Goal: Task Accomplishment & Management: Manage account settings

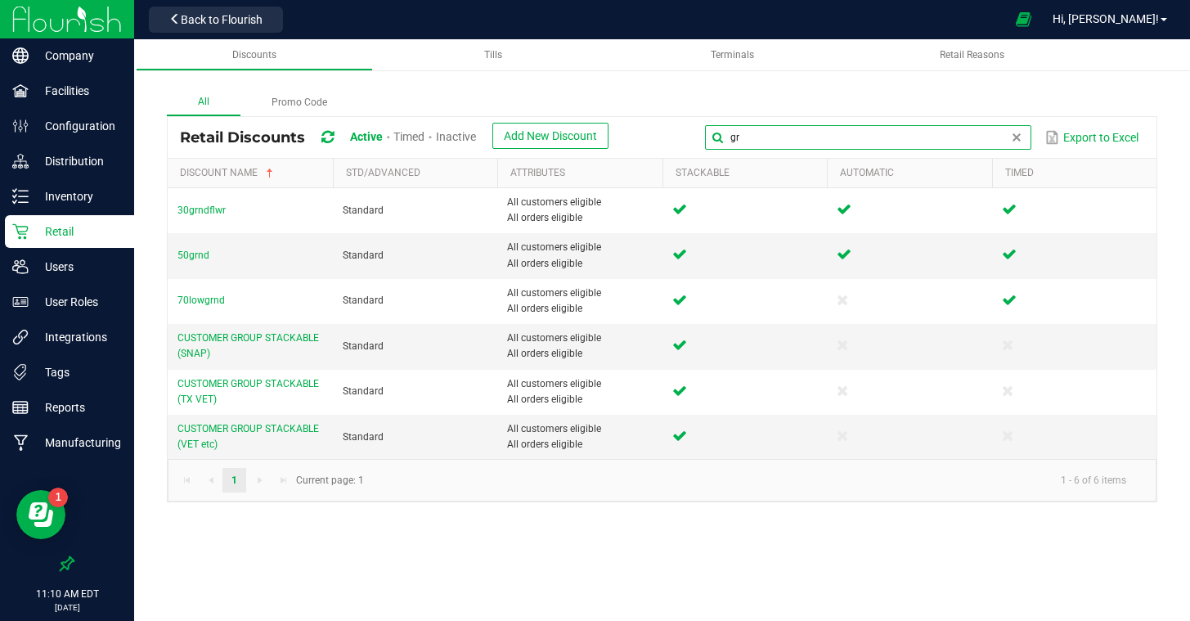
drag, startPoint x: 1008, startPoint y: 141, endPoint x: 782, endPoint y: 128, distance: 226.8
click at [782, 128] on input "gr" at bounding box center [868, 137] width 326 height 25
type input "m"
type input "lmz"
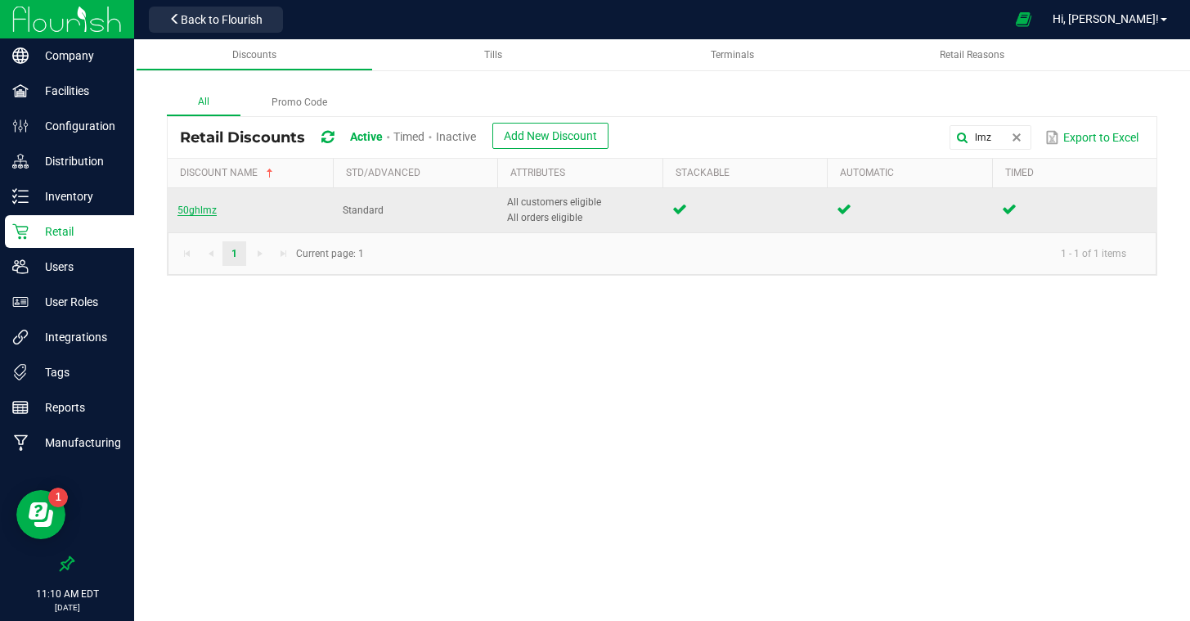
click at [195, 209] on span "50ghlmz" at bounding box center [196, 209] width 39 height 11
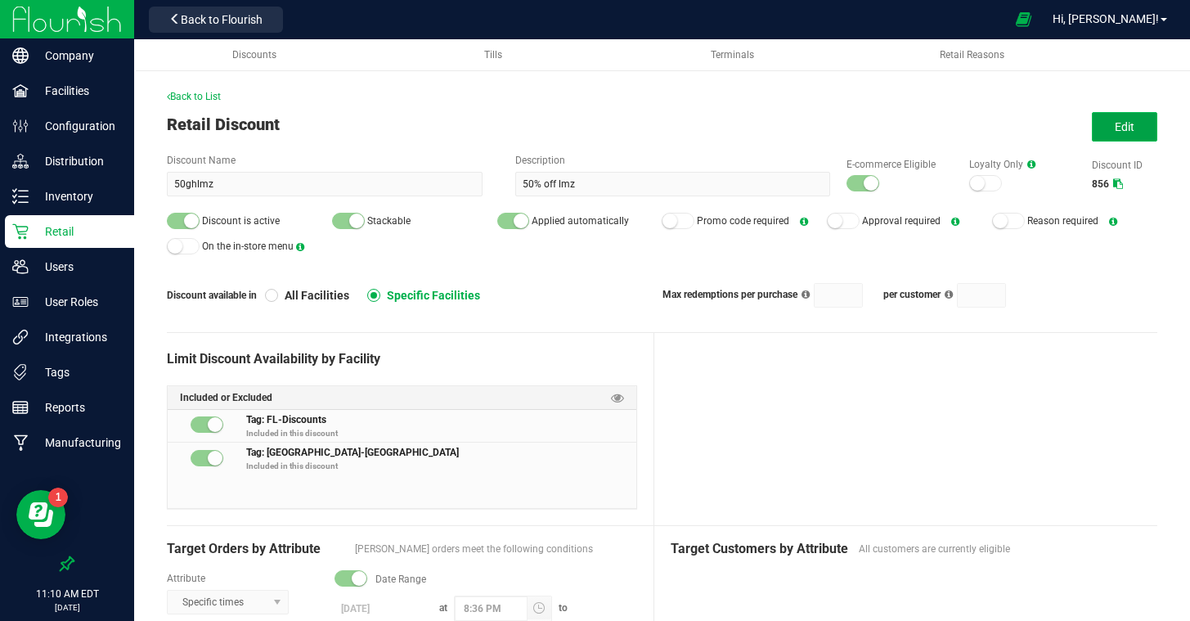
click at [1114, 132] on button "Edit" at bounding box center [1124, 126] width 65 height 29
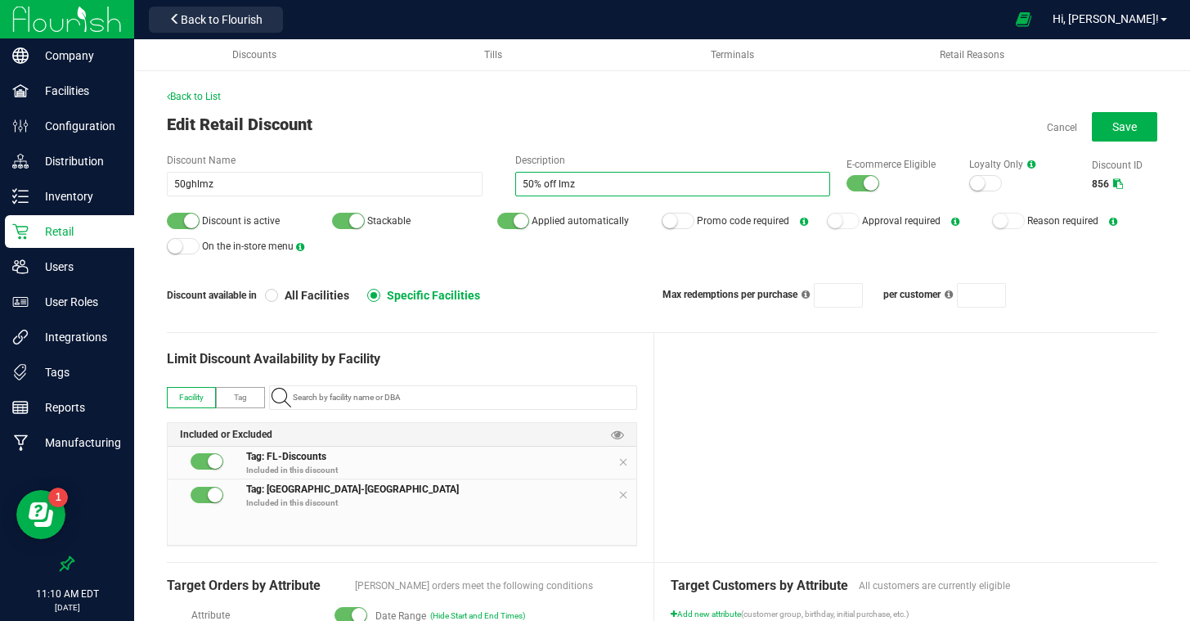
click at [621, 181] on input "50% off lmz" at bounding box center [673, 184] width 316 height 25
type input "50% off mec"
click at [258, 186] on input "50ghlmz" at bounding box center [325, 184] width 316 height 25
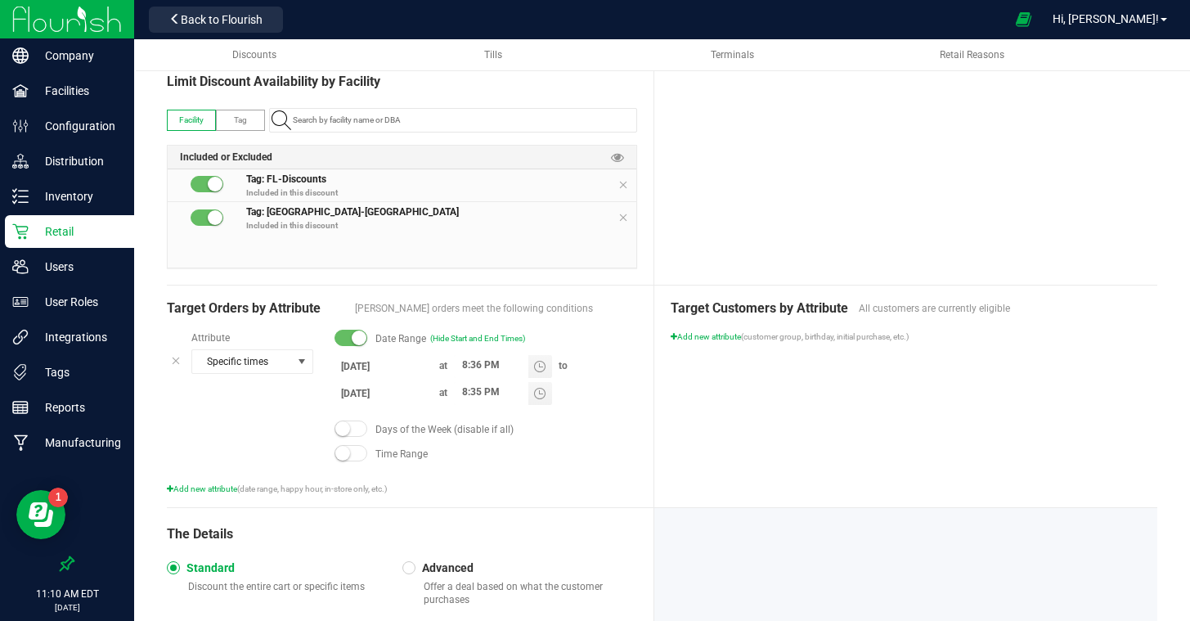
scroll to position [303, 0]
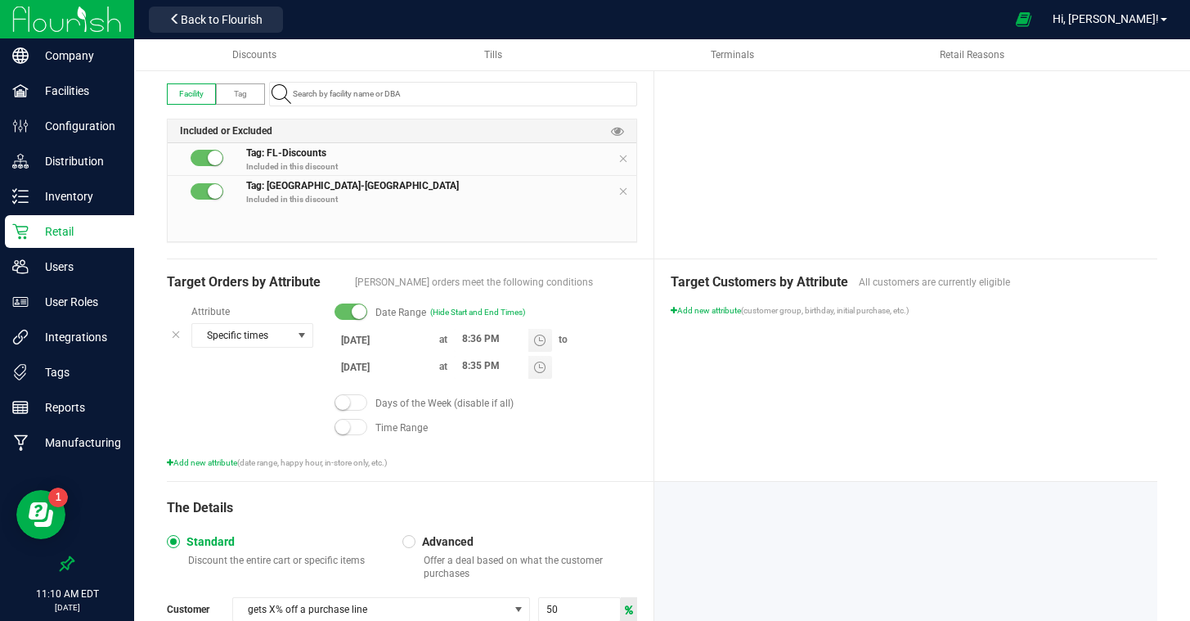
type input "50ghmec"
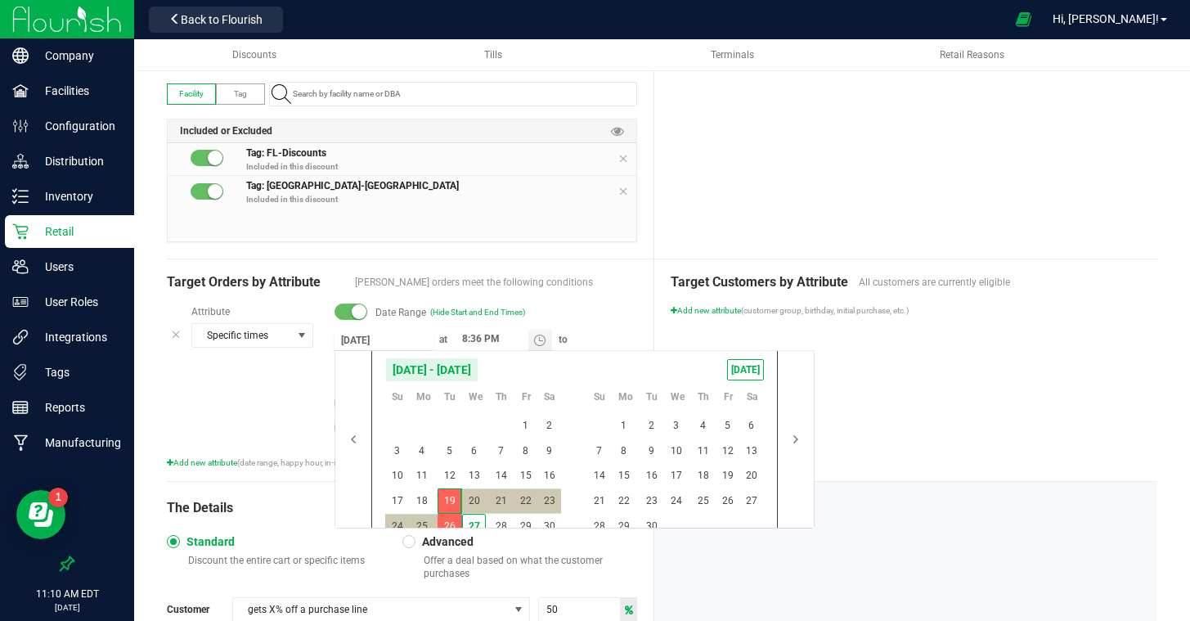
click at [357, 343] on input "8/19/2025" at bounding box center [383, 340] width 98 height 20
click at [628, 415] on span "1" at bounding box center [624, 425] width 24 height 25
type input "9/1/2025"
click at [720, 475] on span "19" at bounding box center [727, 475] width 24 height 25
type input "9/19/2025"
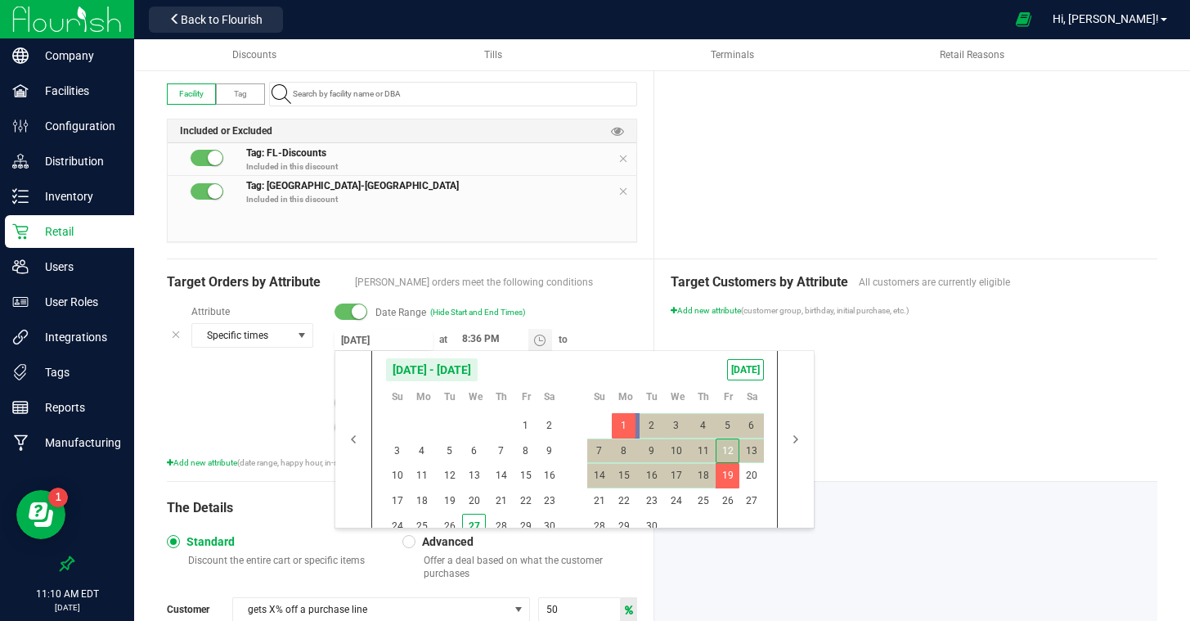
click at [722, 445] on span "12" at bounding box center [727, 450] width 24 height 25
type input "9/12/2025"
click at [627, 426] on span "1" at bounding box center [624, 425] width 24 height 25
type input "9/1/2025"
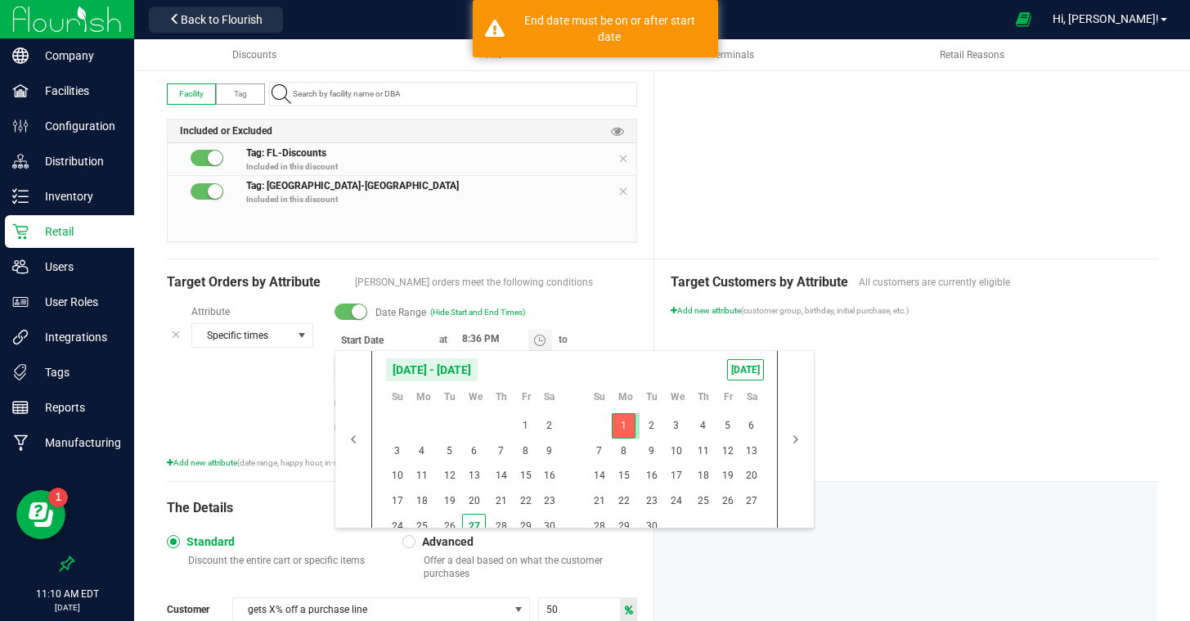
click at [627, 426] on span "1" at bounding box center [624, 425] width 24 height 25
click at [724, 443] on span "12" at bounding box center [727, 450] width 24 height 25
type input "9/12/2025"
click at [629, 425] on span "1" at bounding box center [624, 425] width 24 height 25
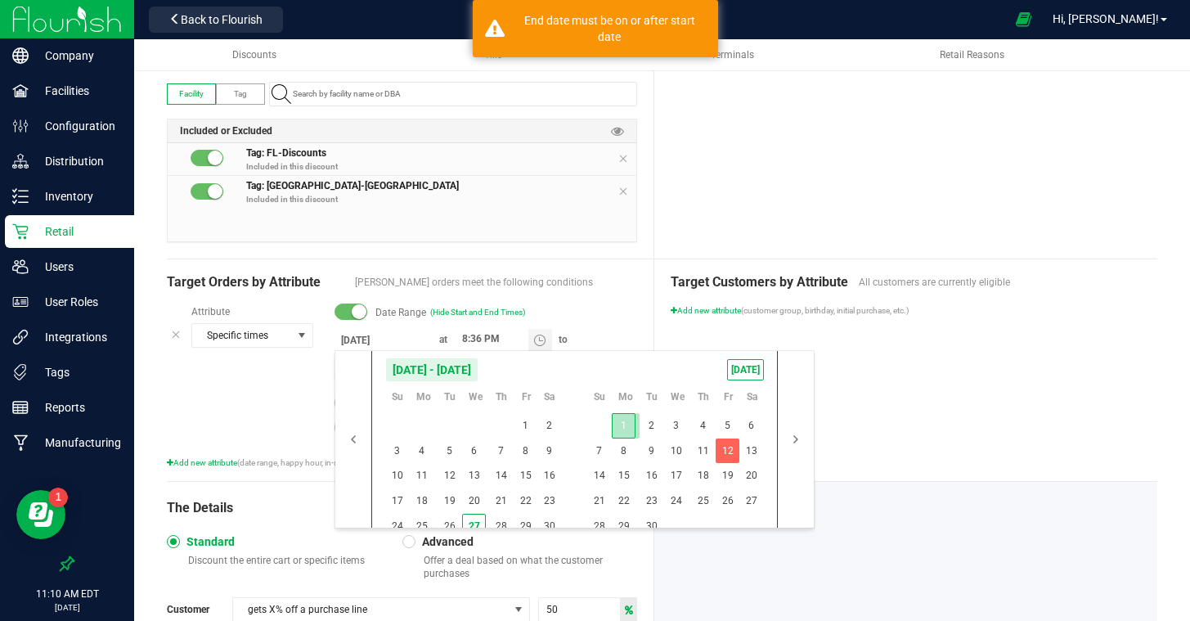
type input "9/1/2025"
click at [724, 446] on span "12" at bounding box center [727, 450] width 24 height 25
type input "9/1/2025"
type input "9/12/2025"
click at [903, 410] on div "Target Customers by Attribute All customers are currently eligible Add new attr…" at bounding box center [905, 370] width 503 height 222
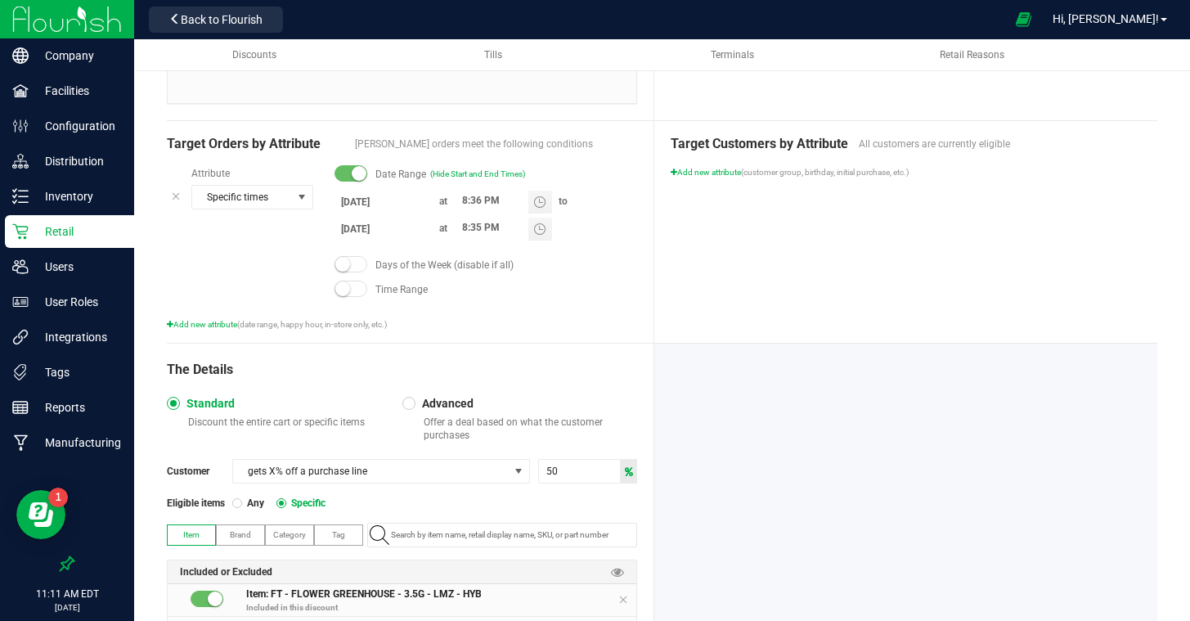
scroll to position [560, 0]
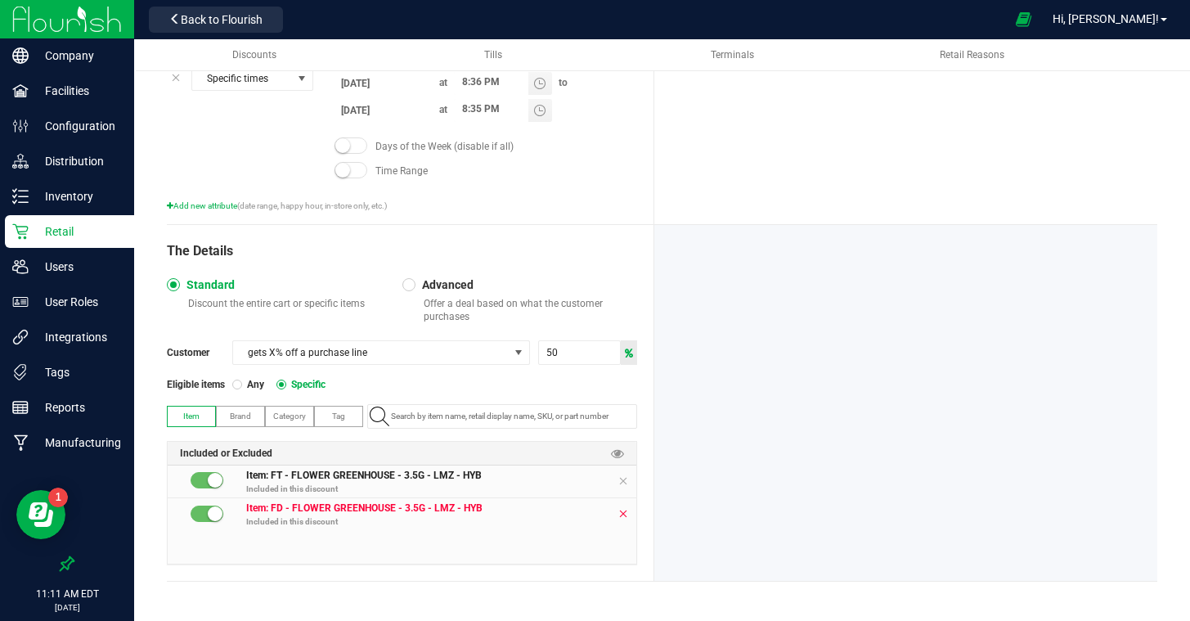
drag, startPoint x: 622, startPoint y: 514, endPoint x: 622, endPoint y: 493, distance: 20.4
click at [622, 514] on icon at bounding box center [623, 513] width 10 height 13
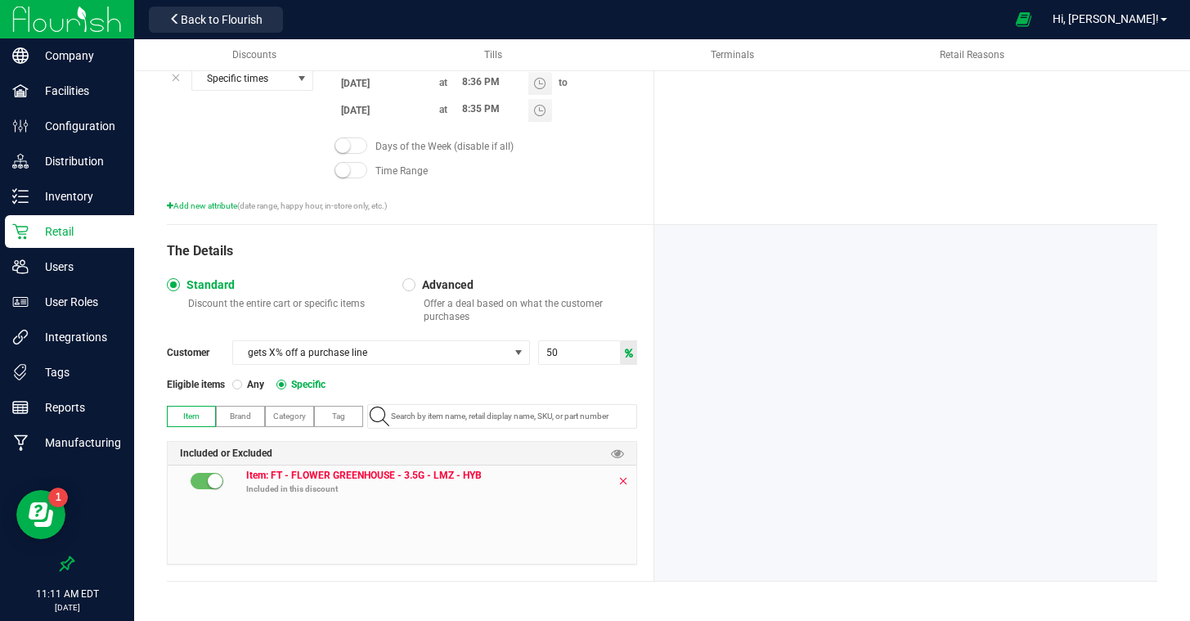
click at [624, 479] on icon at bounding box center [623, 480] width 10 height 13
click at [496, 409] on input "NO DATA FOUND" at bounding box center [510, 416] width 252 height 23
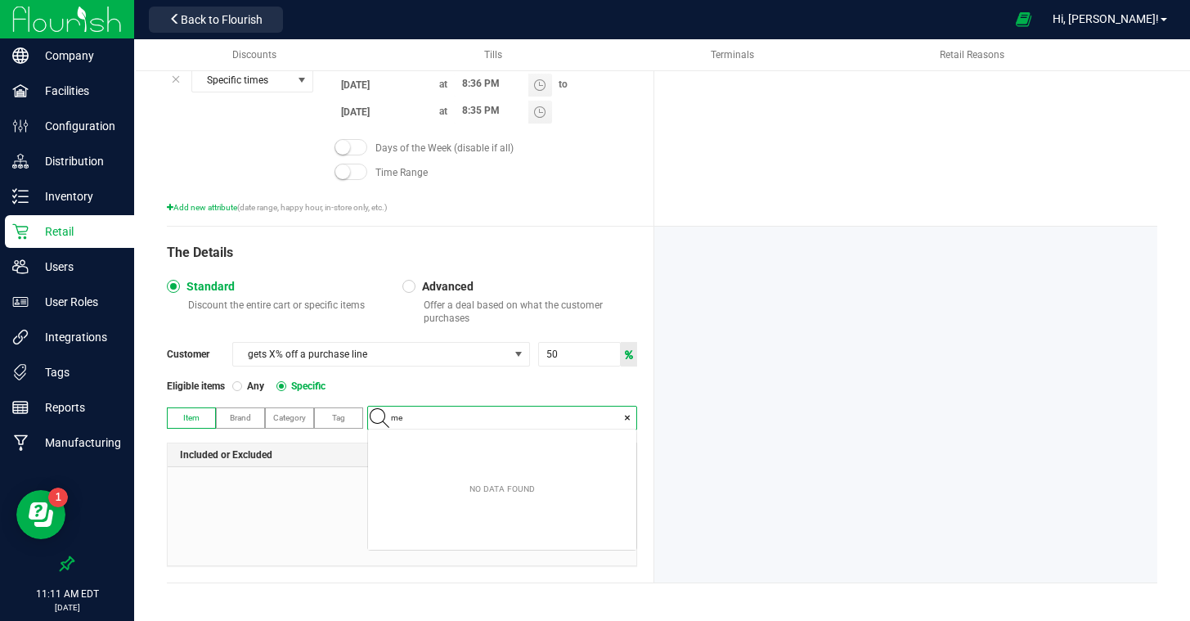
scroll to position [23, 268]
type input "mec"
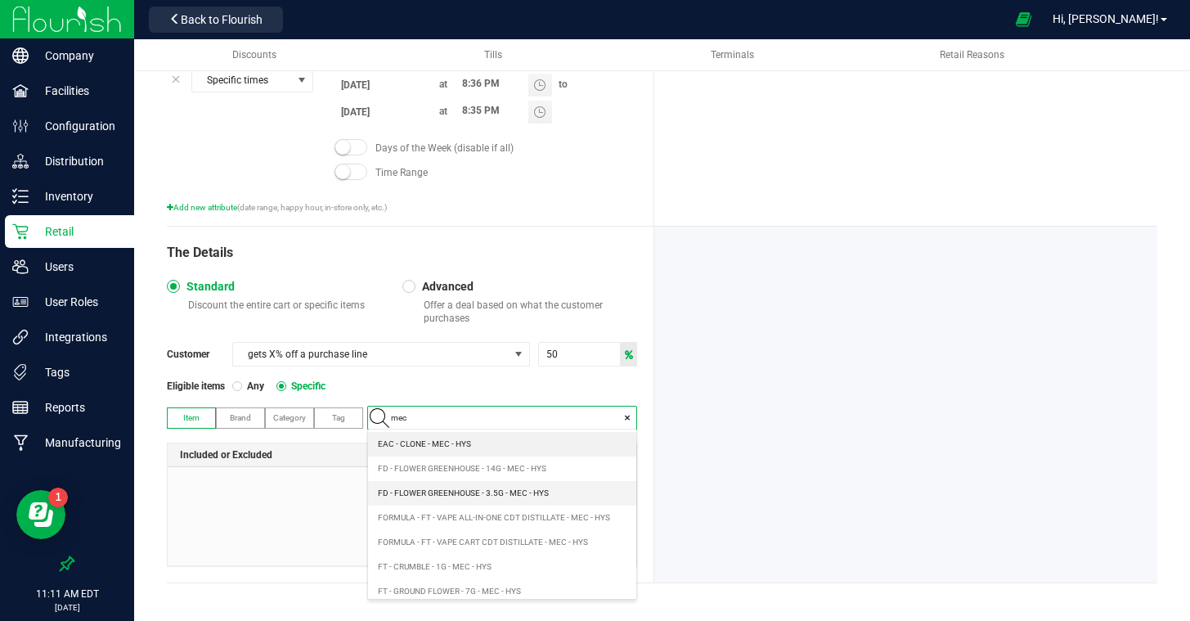
click at [512, 491] on span "FD - FLOWER GREENHOUSE - 3.5G - MEC - HYS" at bounding box center [463, 493] width 171 height 16
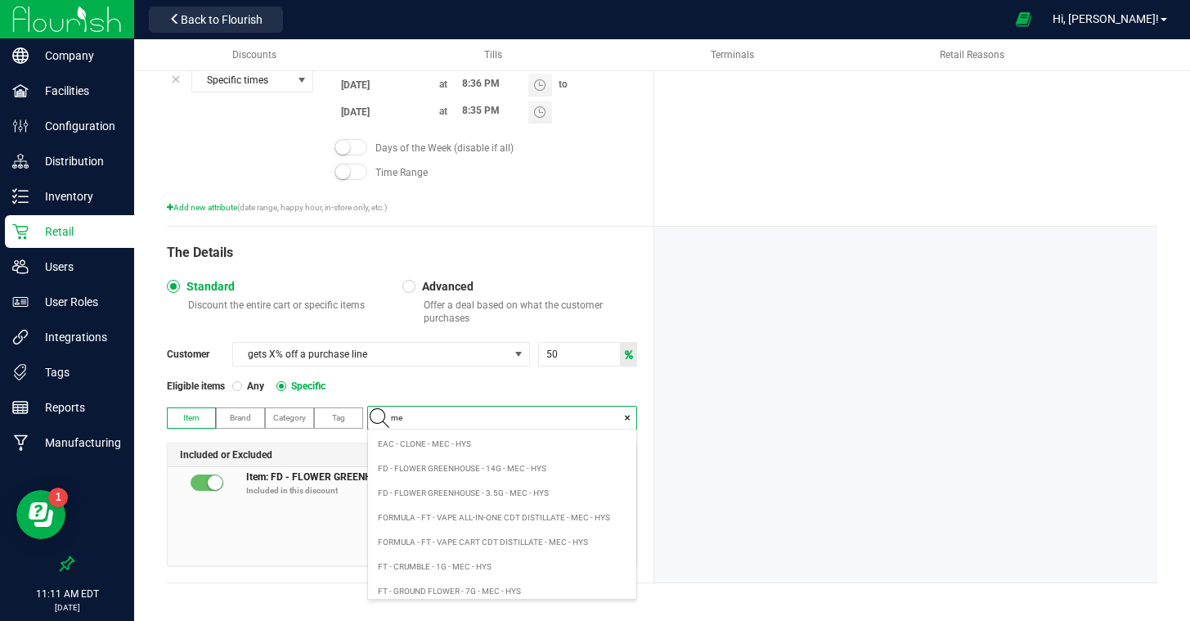
type input "mec"
click at [533, 496] on span "FD - FLOWER GREENHOUSE - 3.5G - MEC - HYS" at bounding box center [463, 493] width 171 height 16
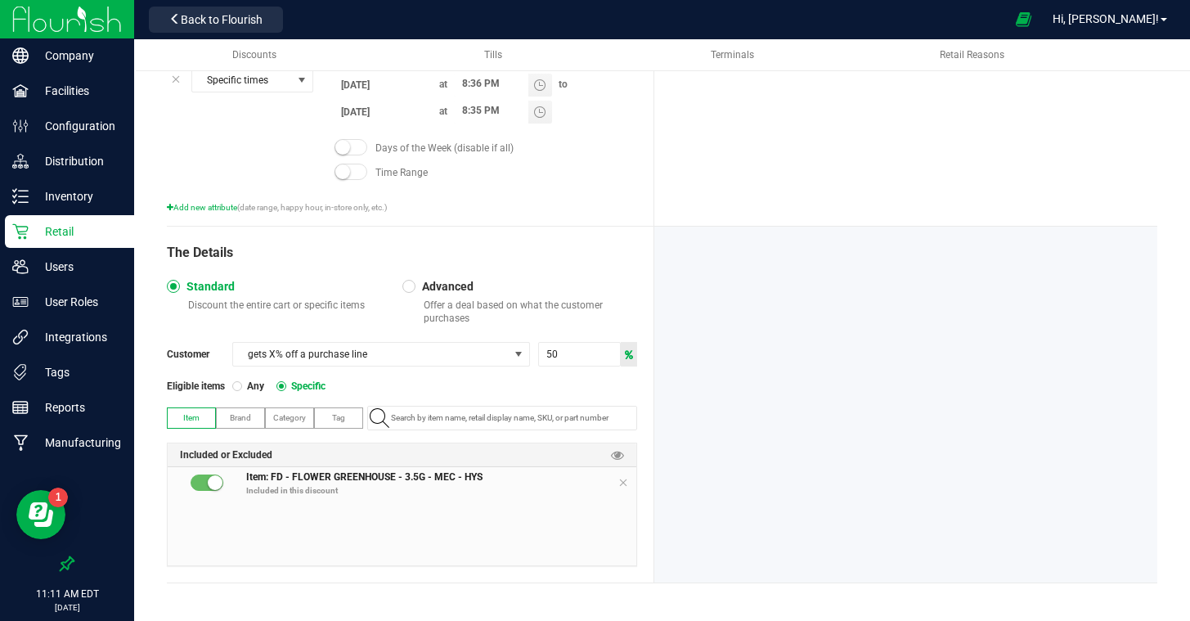
click at [810, 503] on div at bounding box center [905, 405] width 503 height 356
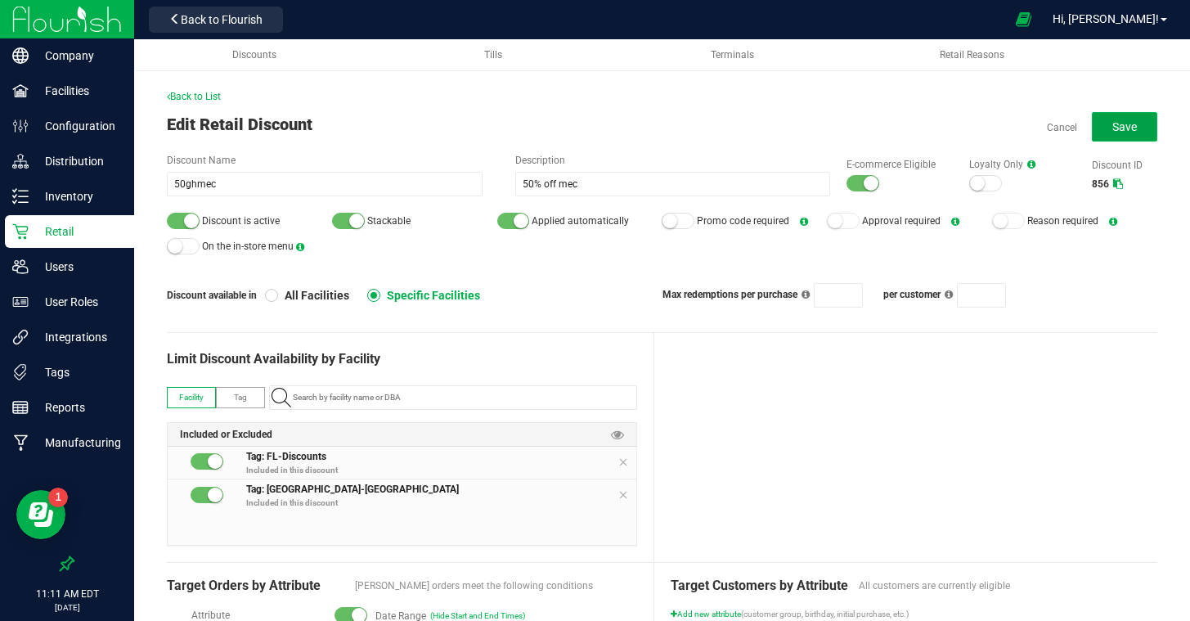
click at [1108, 131] on button "Save" at bounding box center [1124, 126] width 65 height 29
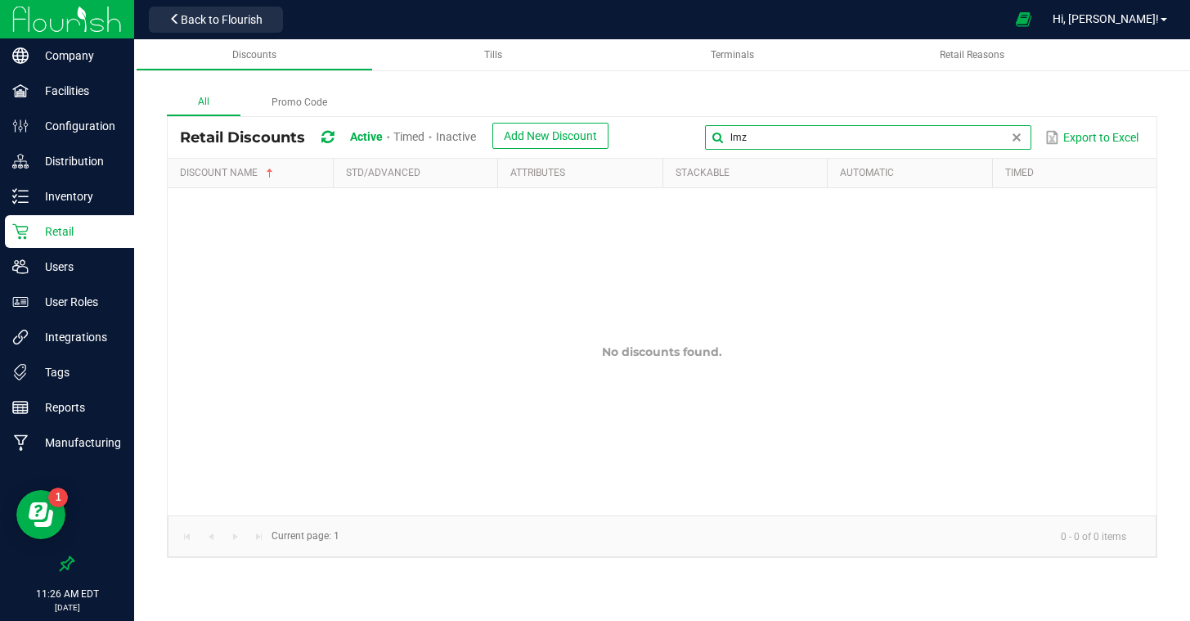
drag, startPoint x: 1004, startPoint y: 135, endPoint x: 685, endPoint y: 137, distance: 318.9
click at [685, 137] on div "lmz Export to Excel" at bounding box center [882, 137] width 523 height 28
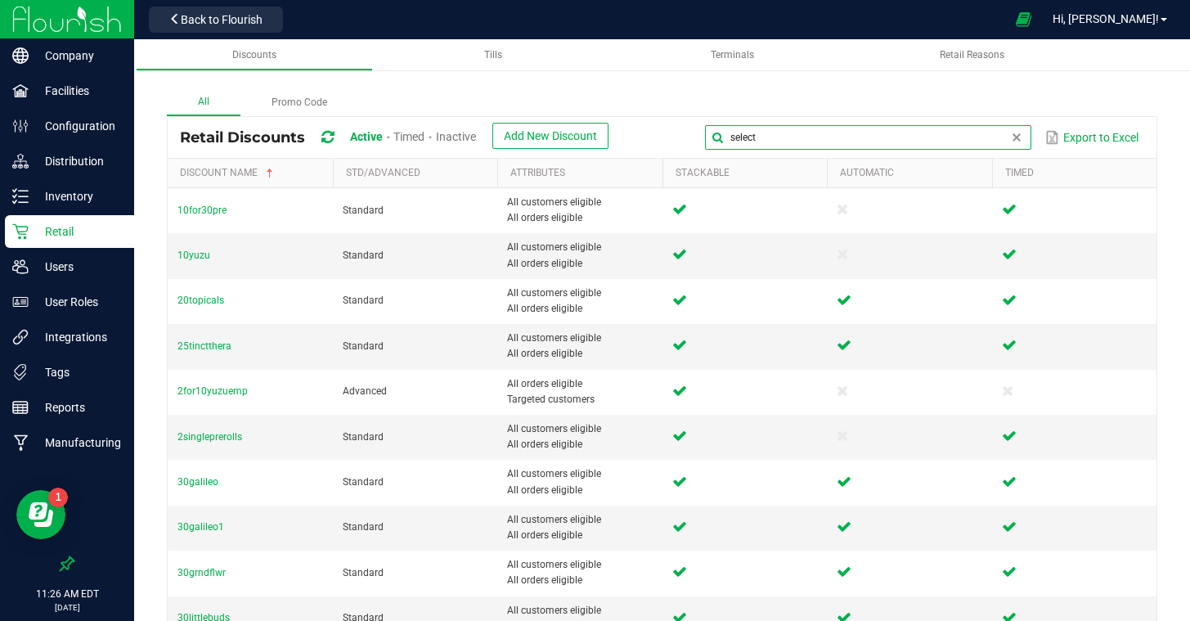
type input "select"
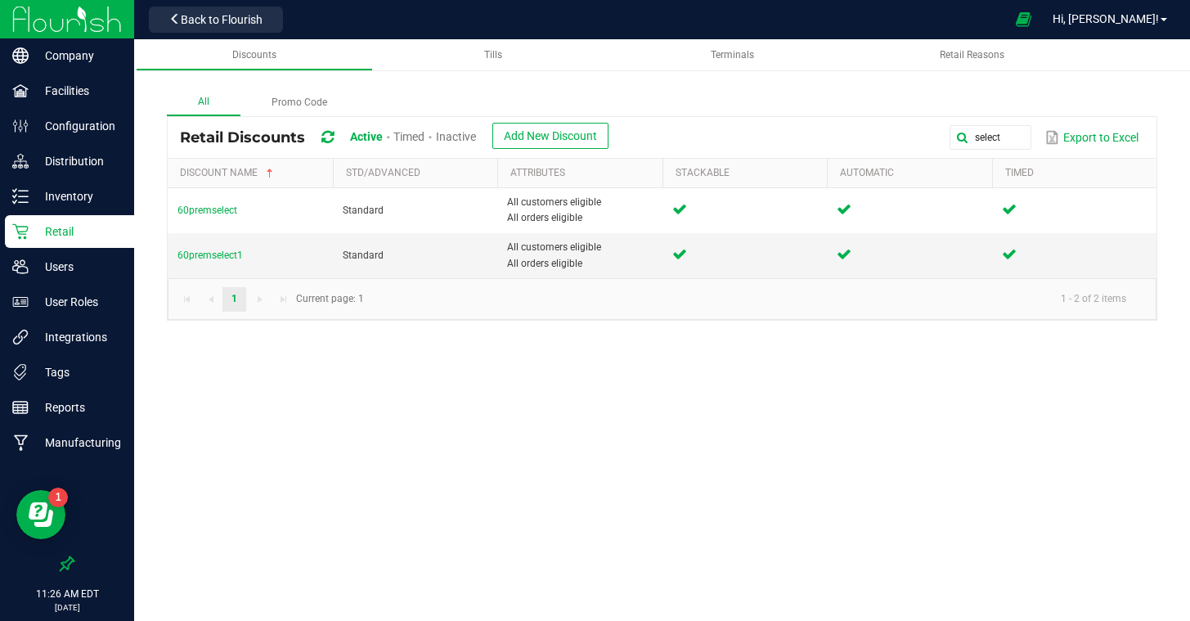
drag, startPoint x: 214, startPoint y: 258, endPoint x: 325, endPoint y: 295, distance: 117.1
click at [221, 262] on td "60premselect1" at bounding box center [250, 255] width 165 height 44
click at [212, 257] on span "60premselect1" at bounding box center [209, 254] width 65 height 11
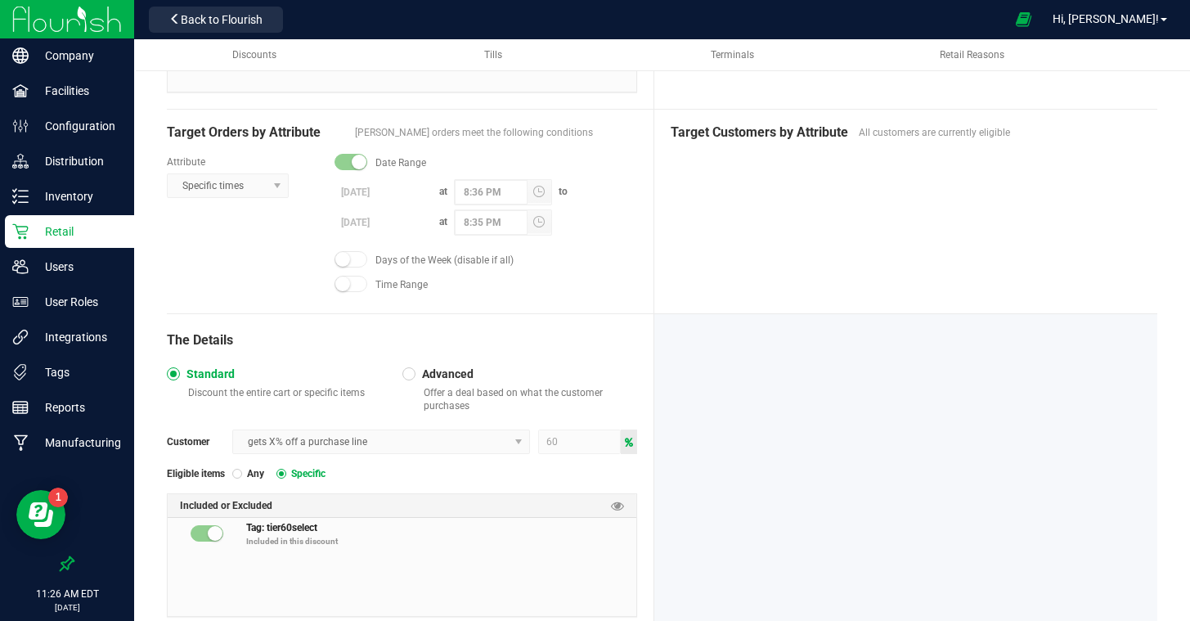
scroll to position [469, 0]
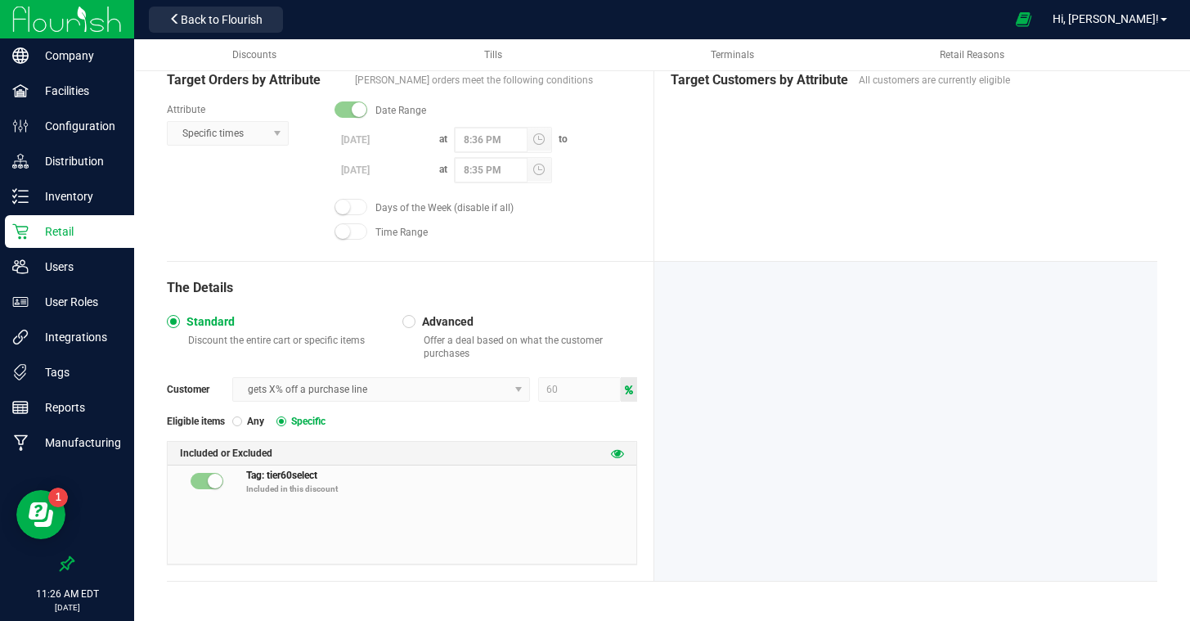
click at [617, 450] on icon at bounding box center [617, 452] width 13 height 13
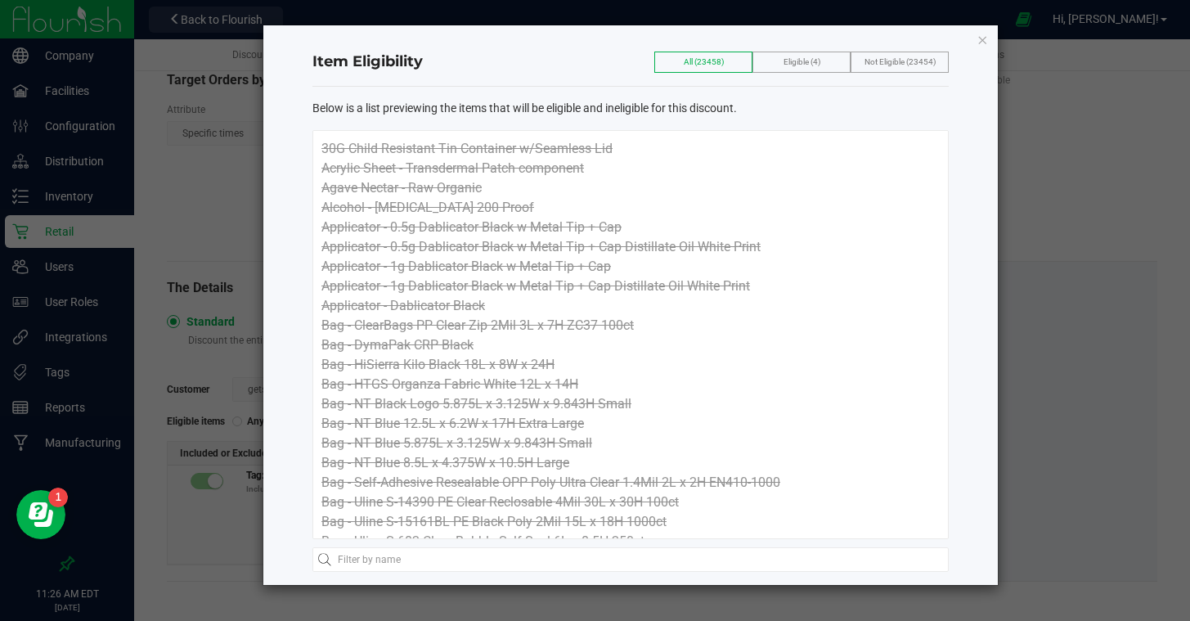
drag, startPoint x: 794, startPoint y: 65, endPoint x: 738, endPoint y: 139, distance: 92.9
click at [794, 65] on span "Eligible (4)" at bounding box center [801, 61] width 37 height 9
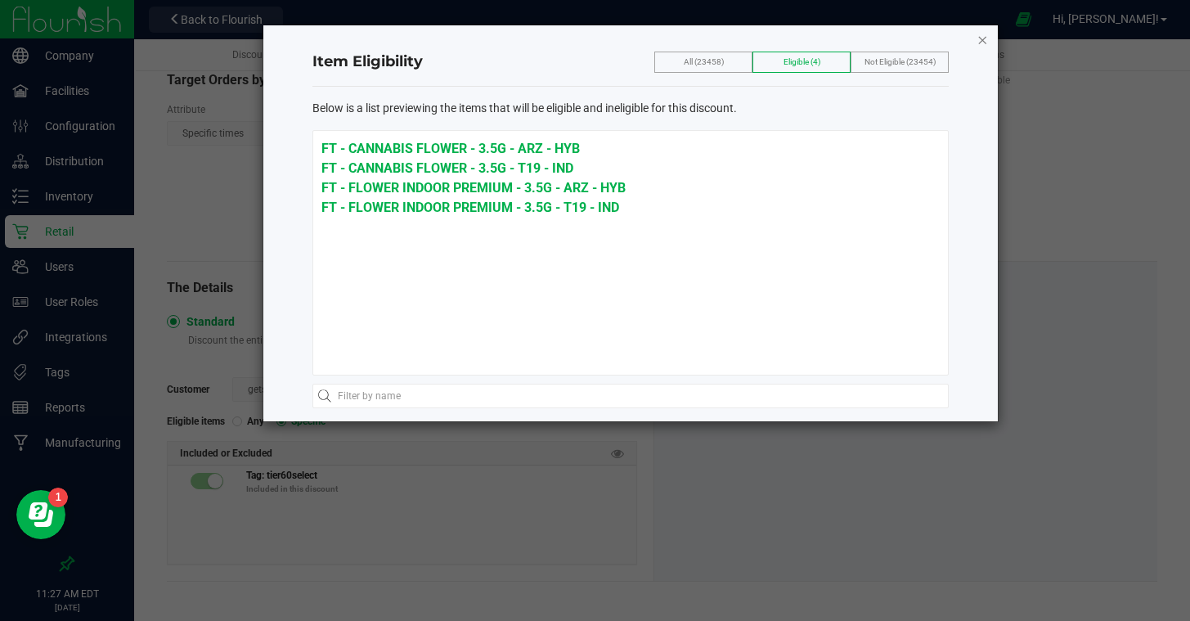
click at [980, 38] on icon "button" at bounding box center [981, 39] width 11 height 20
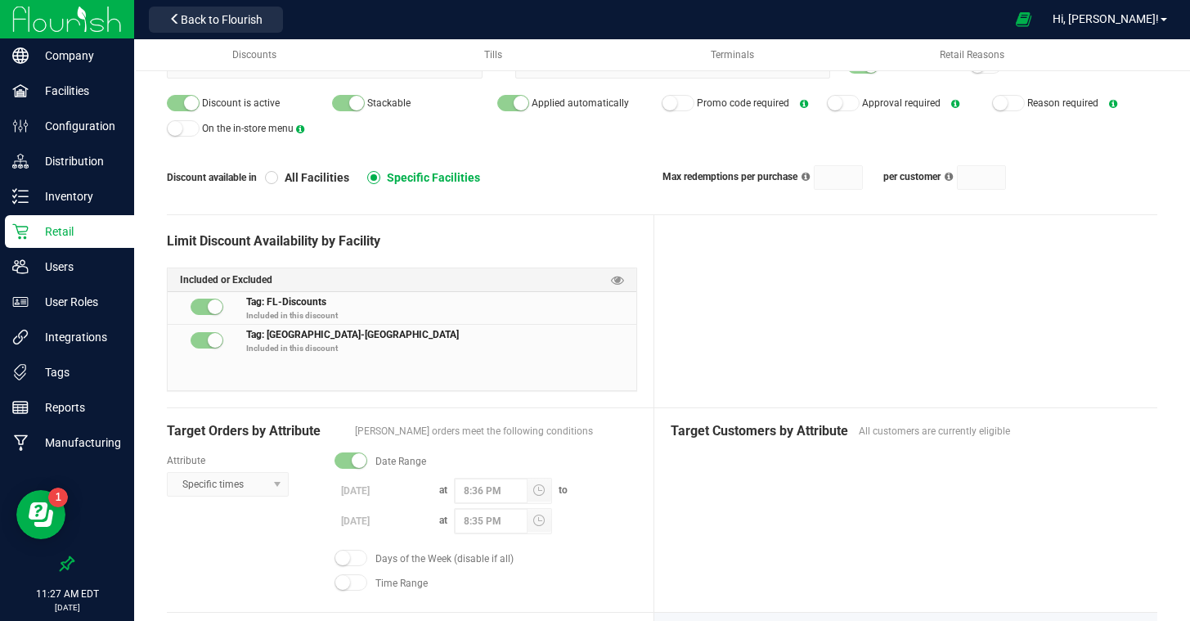
scroll to position [0, 0]
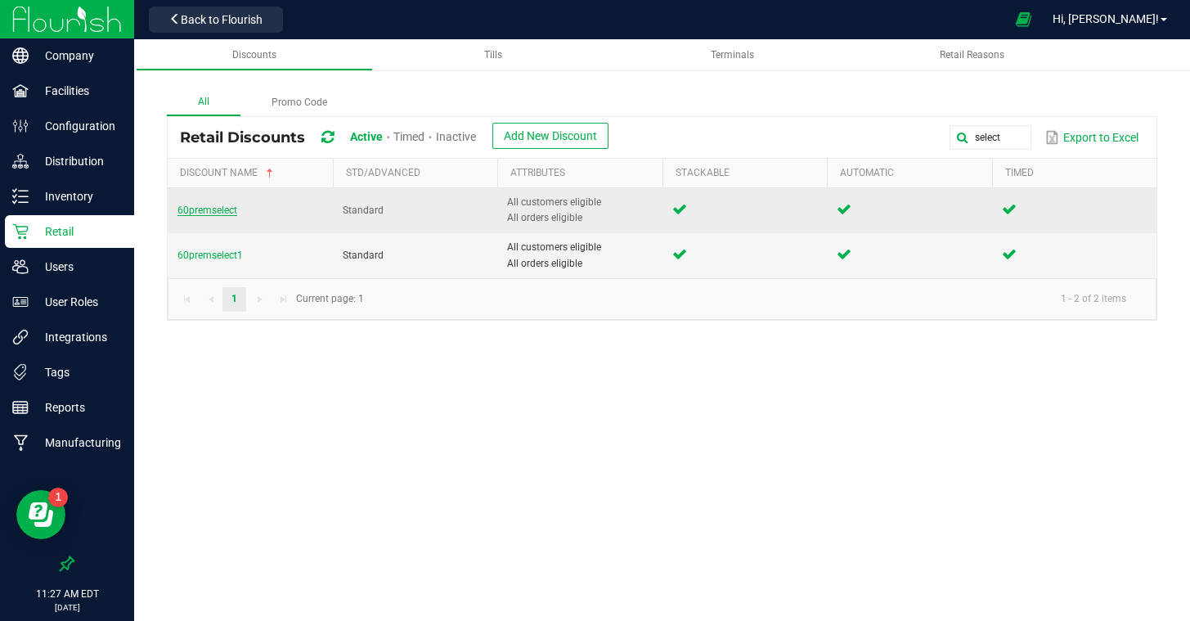
click at [216, 211] on span "60premselect" at bounding box center [207, 209] width 60 height 11
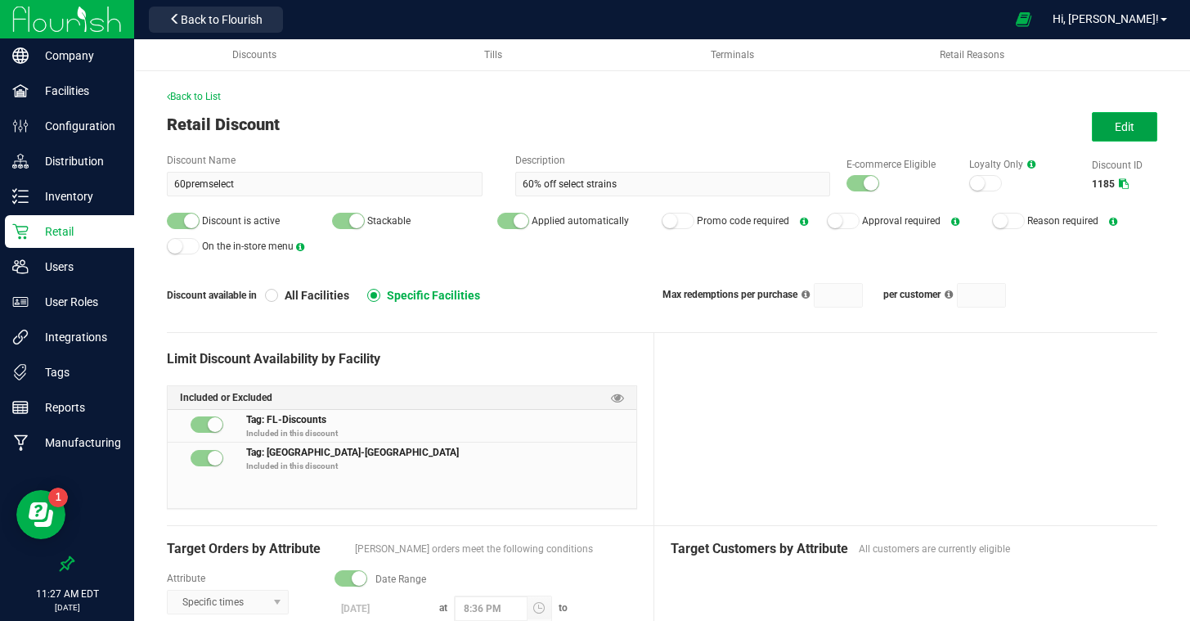
click at [1115, 116] on button "Edit" at bounding box center [1124, 126] width 65 height 29
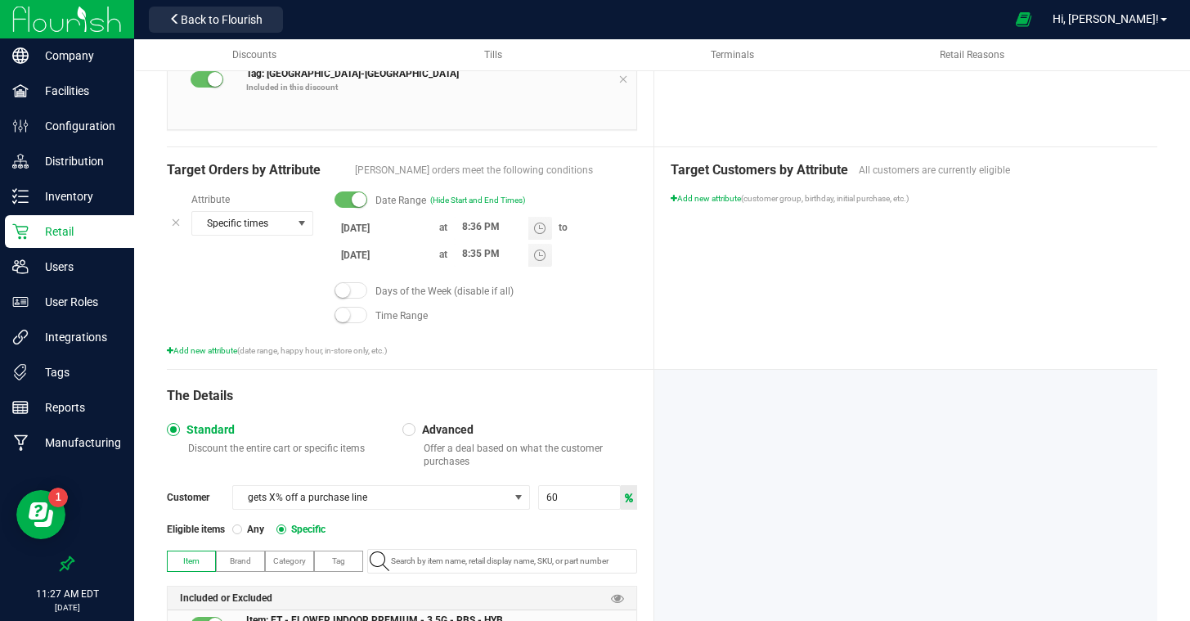
scroll to position [423, 0]
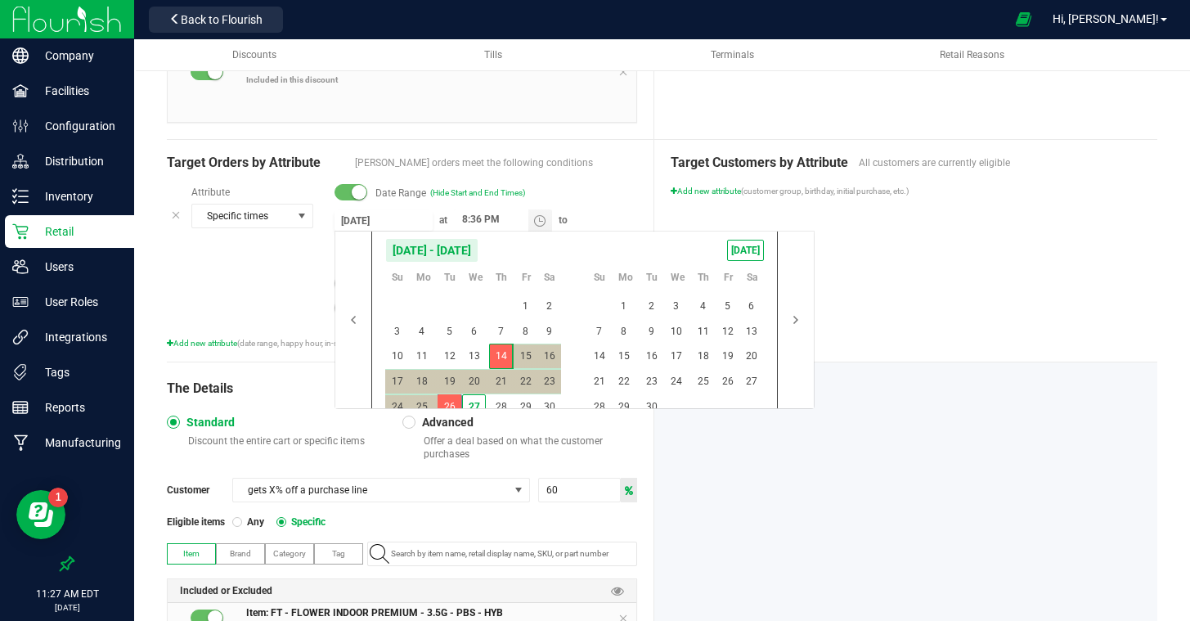
click at [367, 222] on input "8/14/2025" at bounding box center [383, 220] width 98 height 20
click at [625, 303] on span "1" at bounding box center [624, 306] width 24 height 25
type input "9/1/2025"
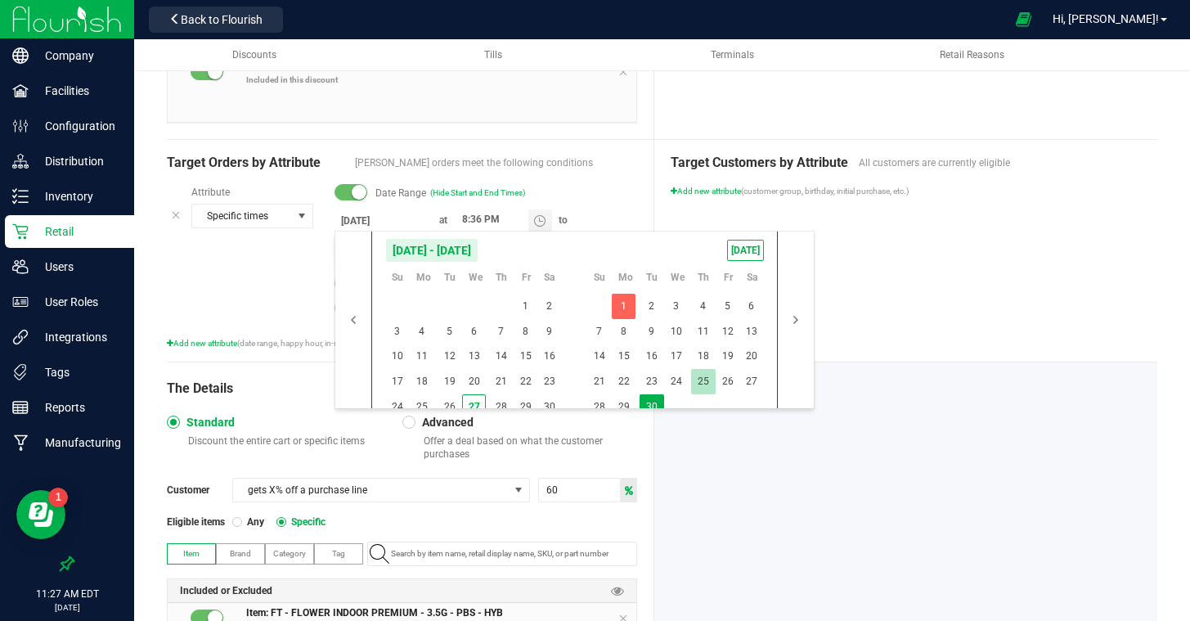
drag, startPoint x: 653, startPoint y: 399, endPoint x: 695, endPoint y: 388, distance: 44.0
click at [653, 399] on span "30" at bounding box center [651, 406] width 24 height 25
type input "[DATE]"
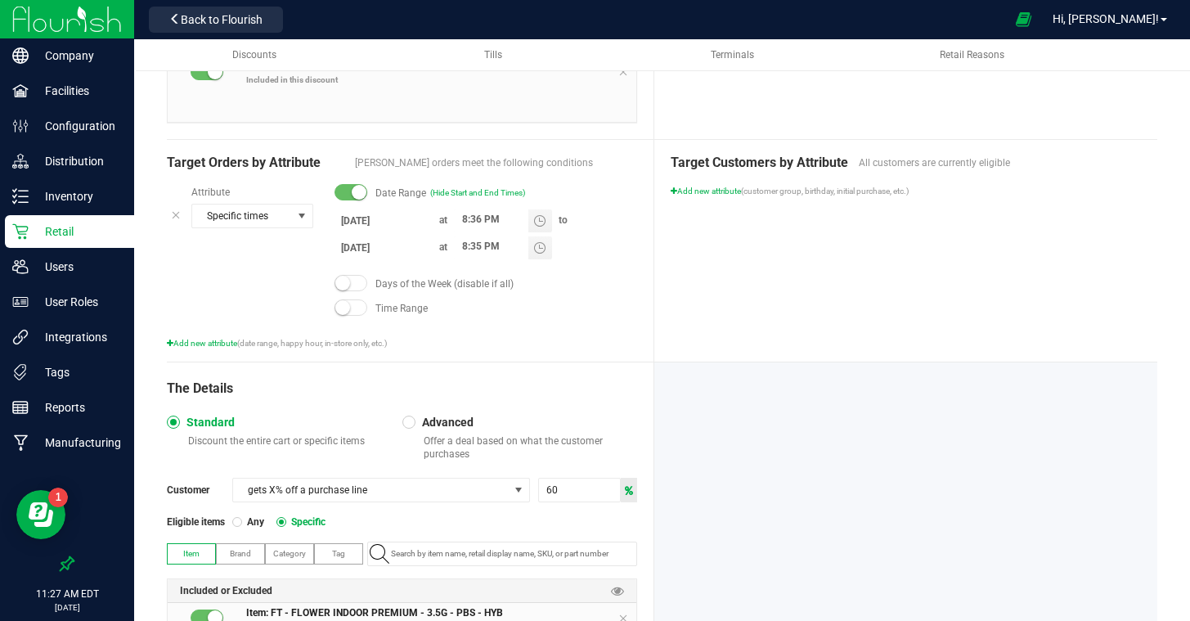
click at [911, 310] on div "Target Customers by Attribute All customers are currently eligible Add new attr…" at bounding box center [905, 251] width 503 height 222
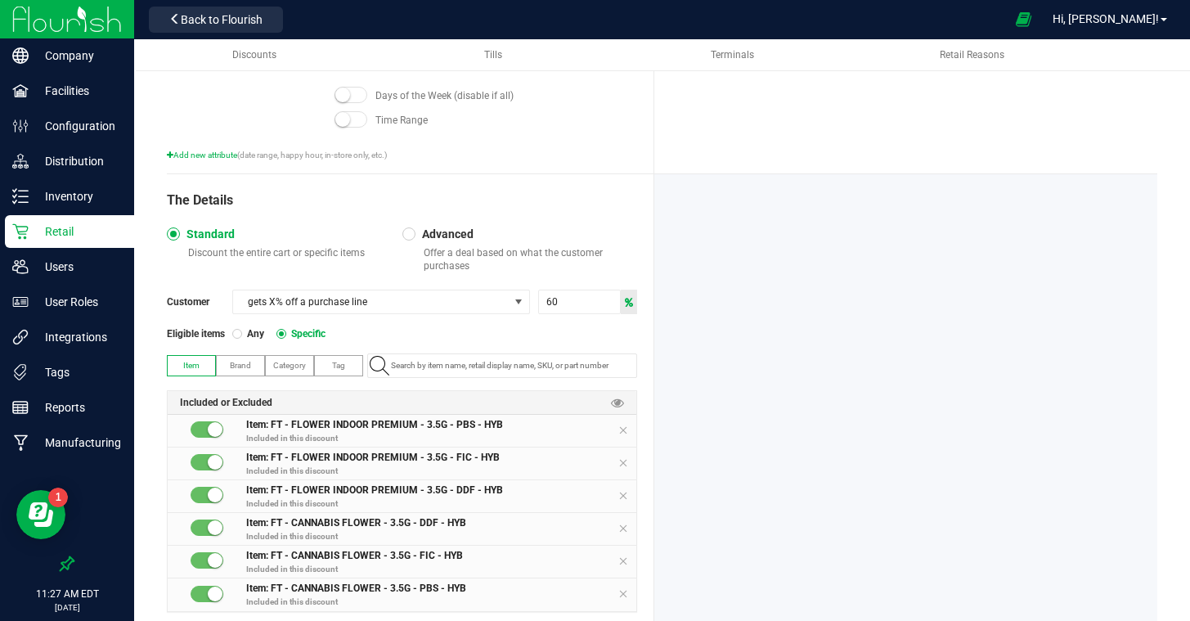
scroll to position [658, 0]
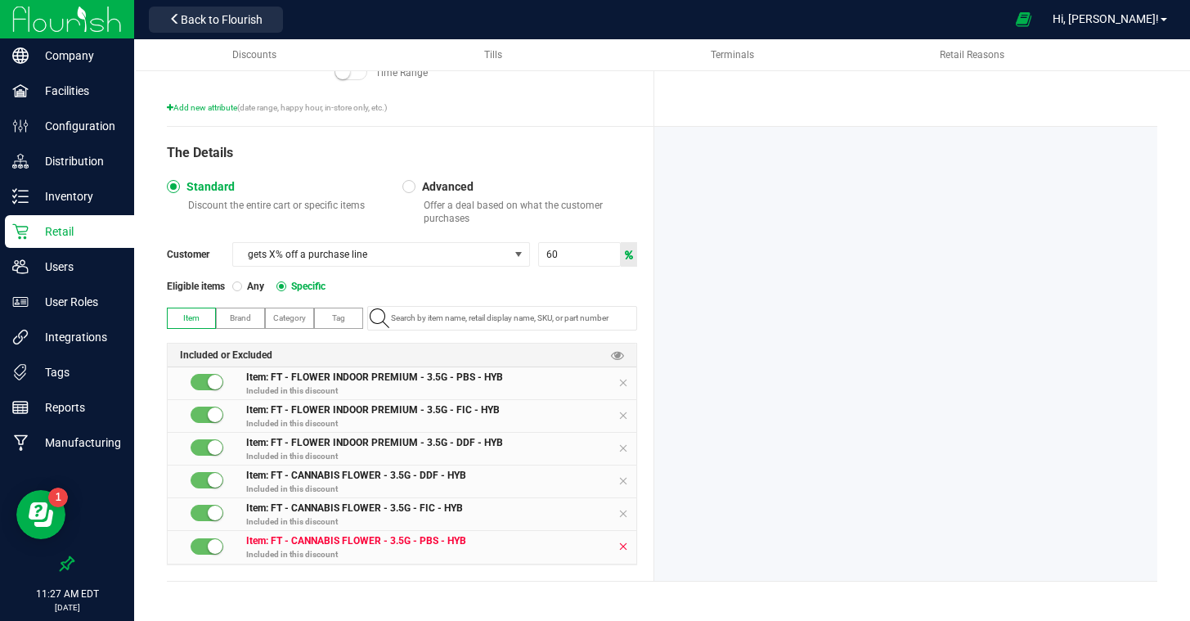
click at [622, 548] on icon at bounding box center [623, 546] width 10 height 13
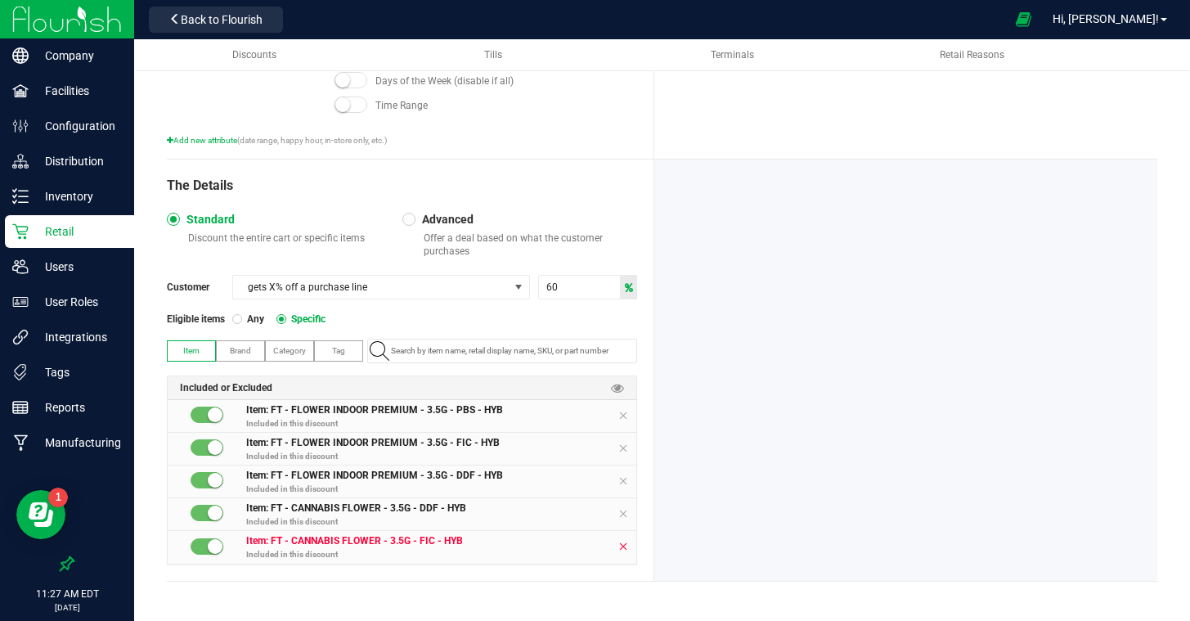
click at [620, 543] on icon at bounding box center [623, 546] width 10 height 13
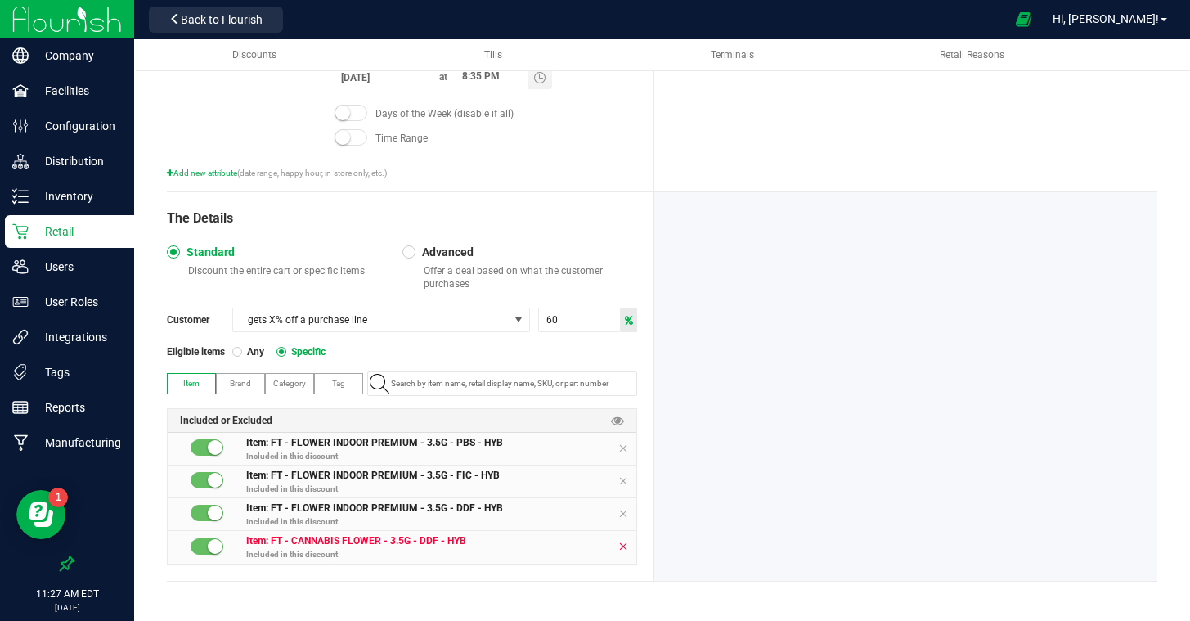
click at [620, 543] on icon at bounding box center [623, 546] width 10 height 13
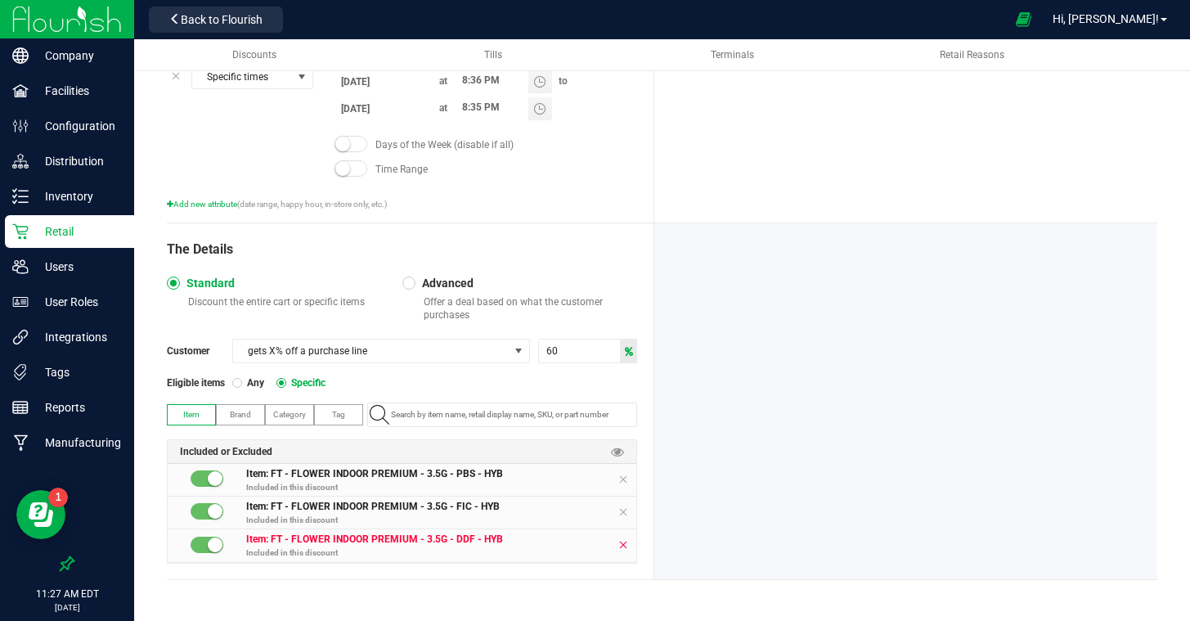
scroll to position [560, 0]
click at [620, 543] on icon at bounding box center [623, 546] width 10 height 13
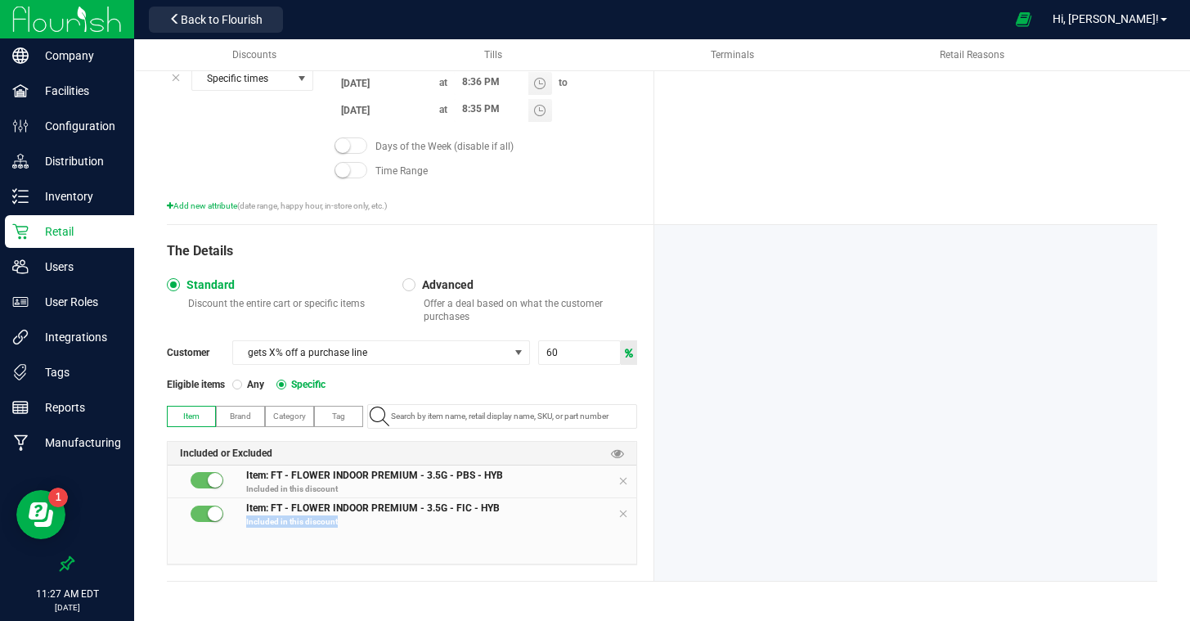
click at [620, 543] on div "Item: FT - FLOWER INDOOR PREMIUM - 3.5G - PBS - HYB Included in this discount I…" at bounding box center [402, 514] width 469 height 98
click at [623, 515] on icon at bounding box center [623, 513] width 10 height 13
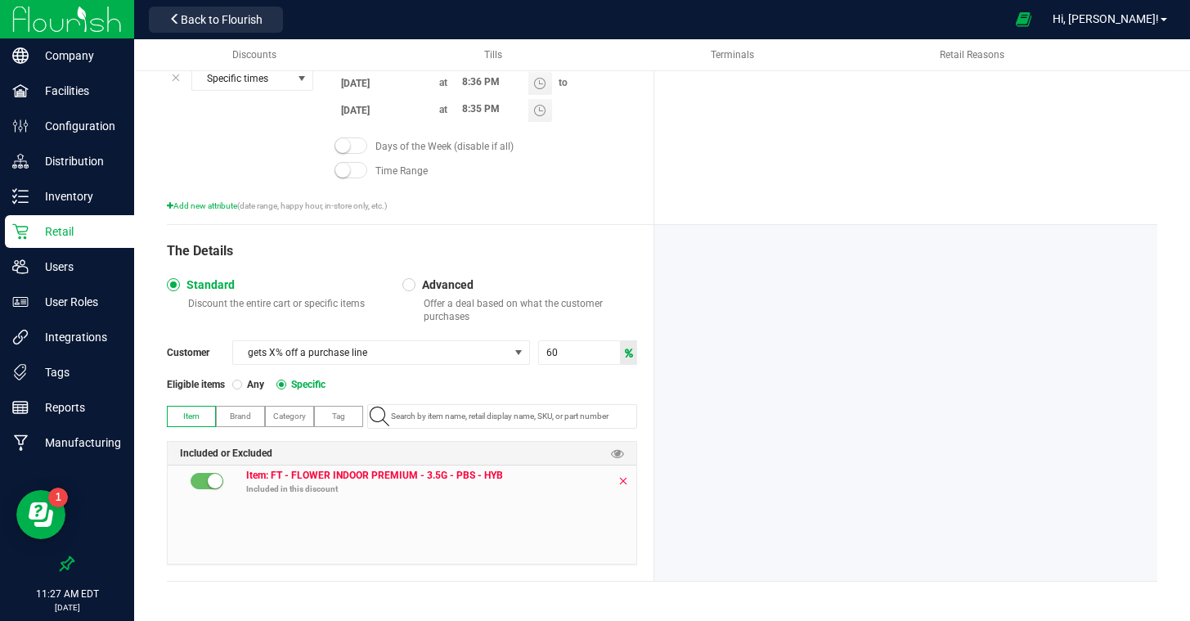
click at [621, 481] on icon at bounding box center [623, 480] width 10 height 13
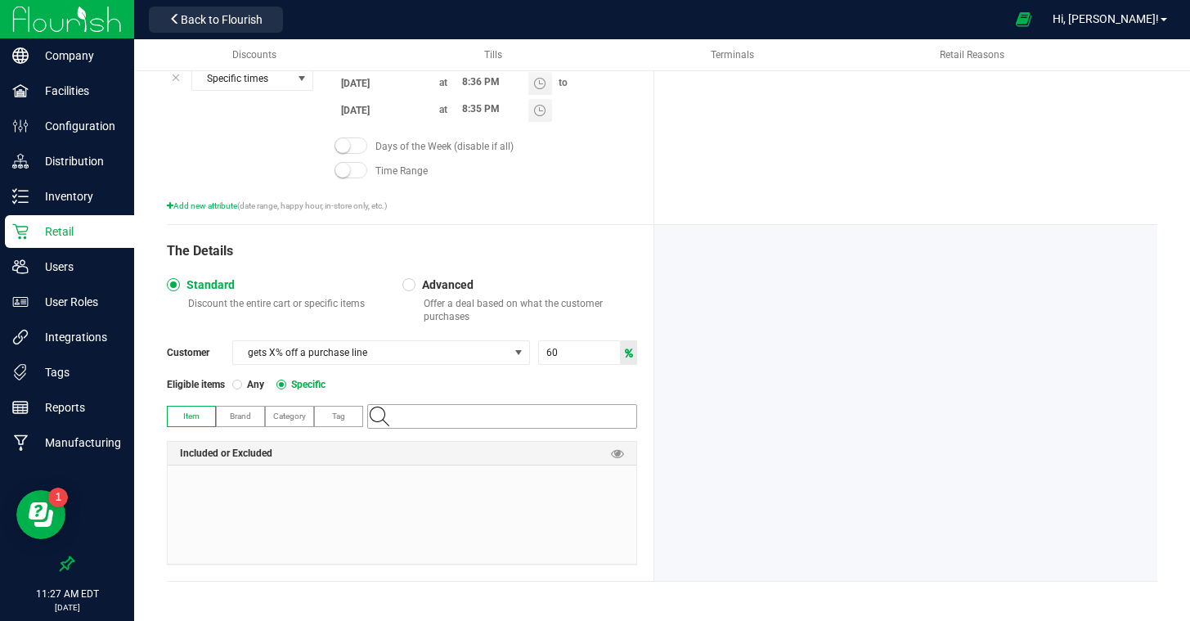
click at [462, 418] on input "NO DATA FOUND" at bounding box center [510, 416] width 252 height 23
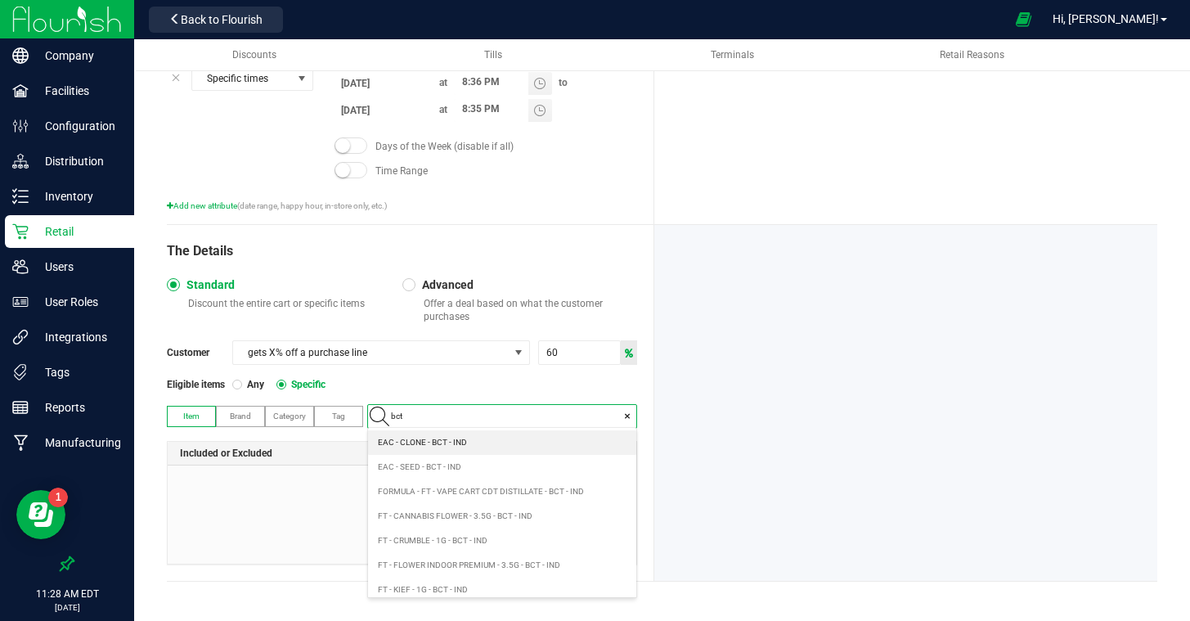
click at [736, 454] on div at bounding box center [905, 403] width 503 height 356
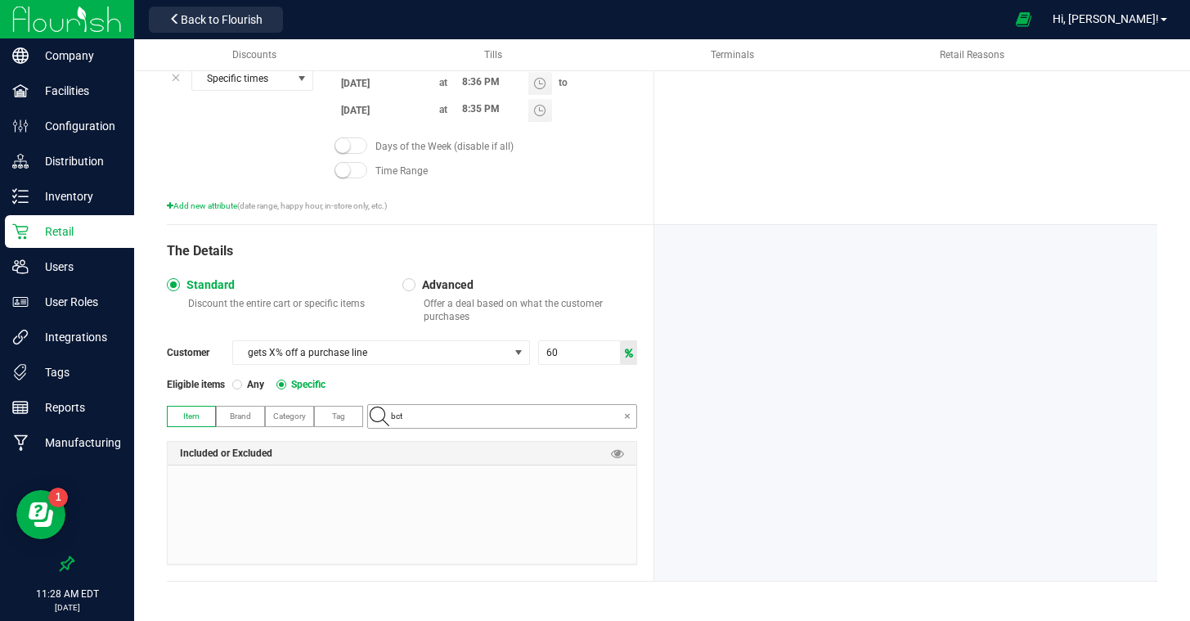
click at [489, 415] on input "bct" at bounding box center [510, 416] width 252 height 23
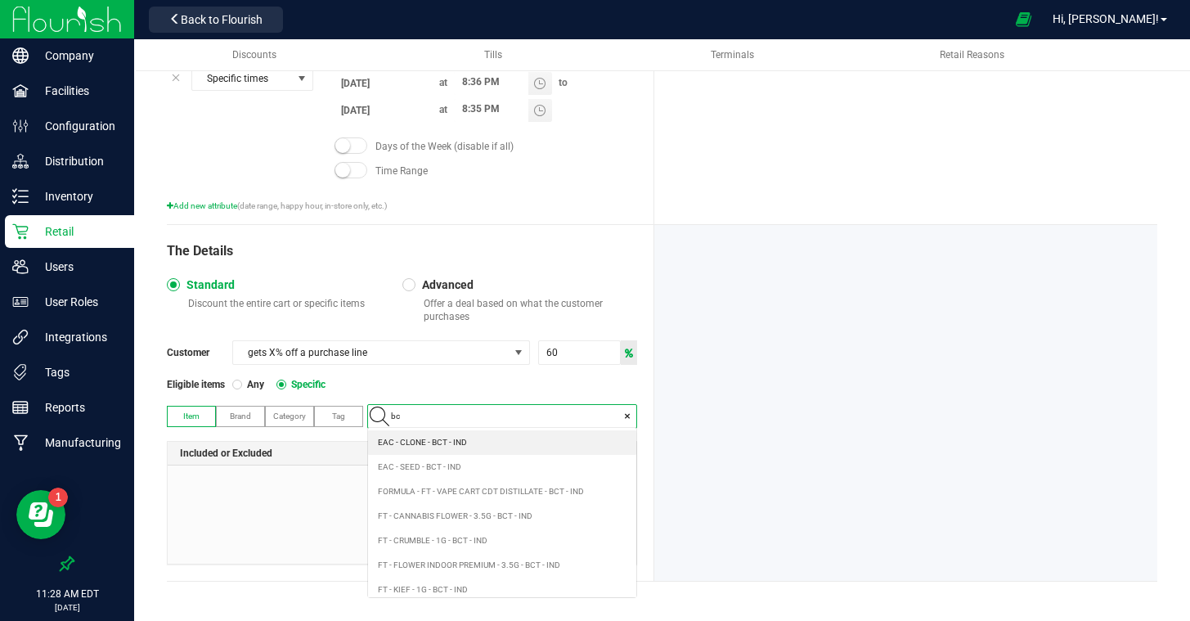
type input "b"
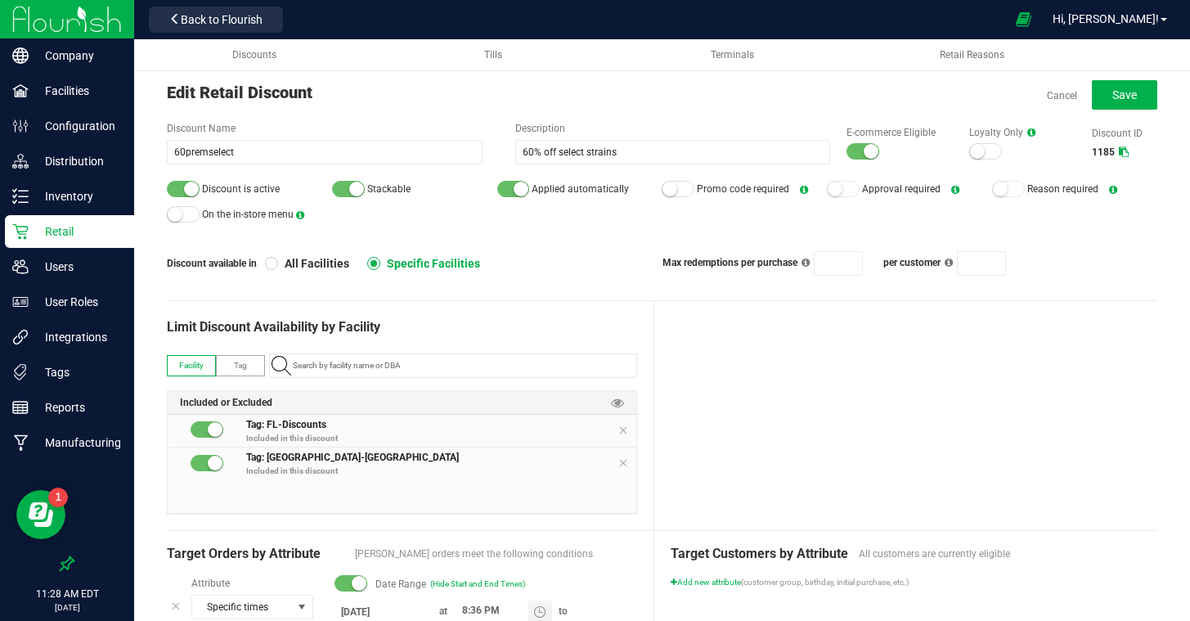
scroll to position [186, 0]
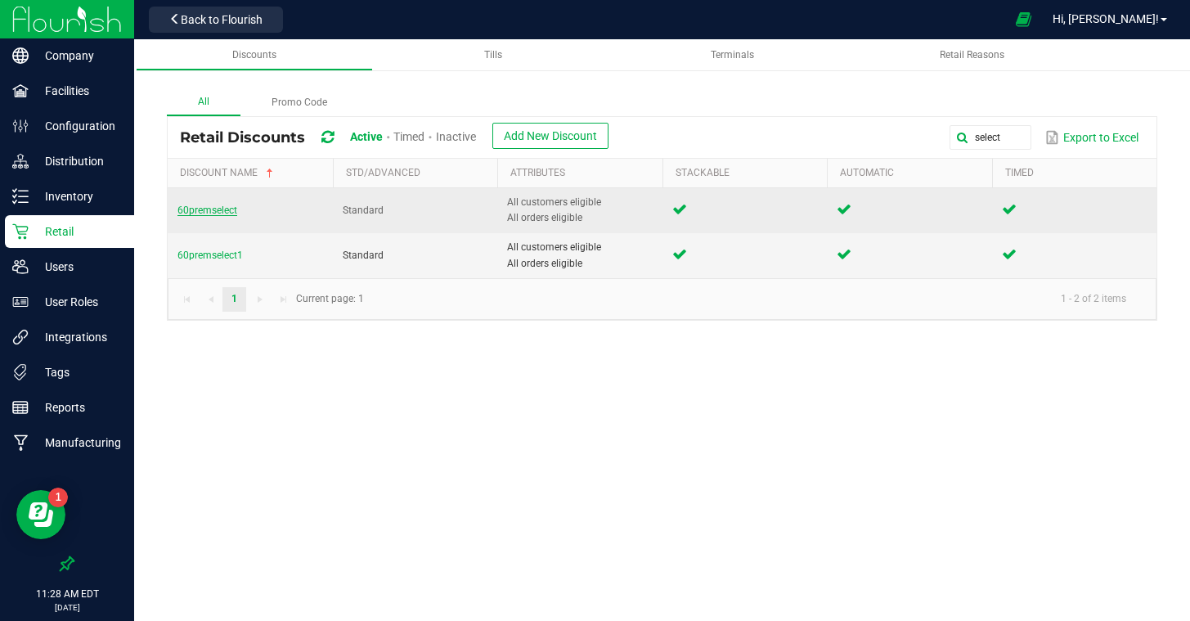
click at [218, 204] on span "60premselect" at bounding box center [207, 209] width 60 height 11
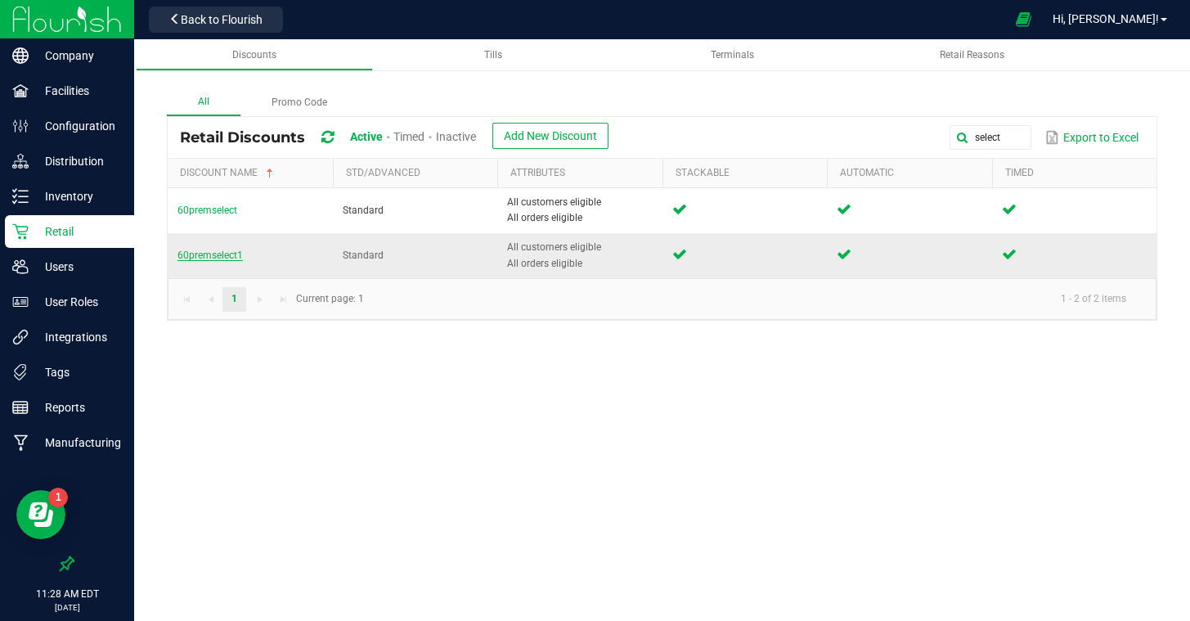
click at [215, 255] on span "60premselect1" at bounding box center [209, 254] width 65 height 11
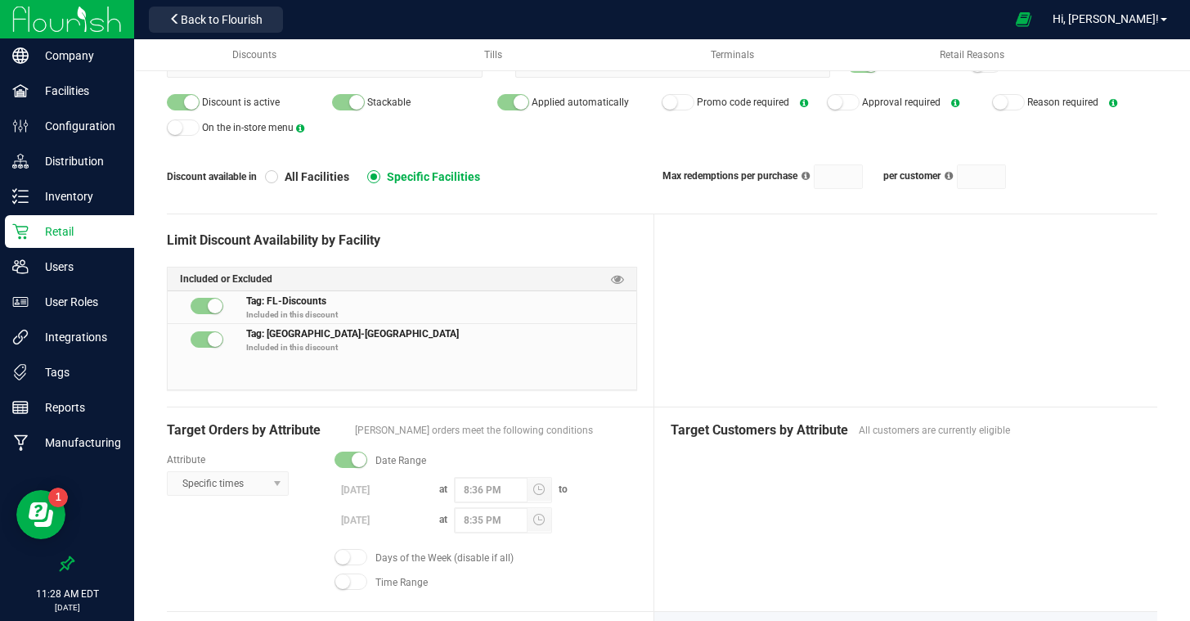
scroll to position [116, 0]
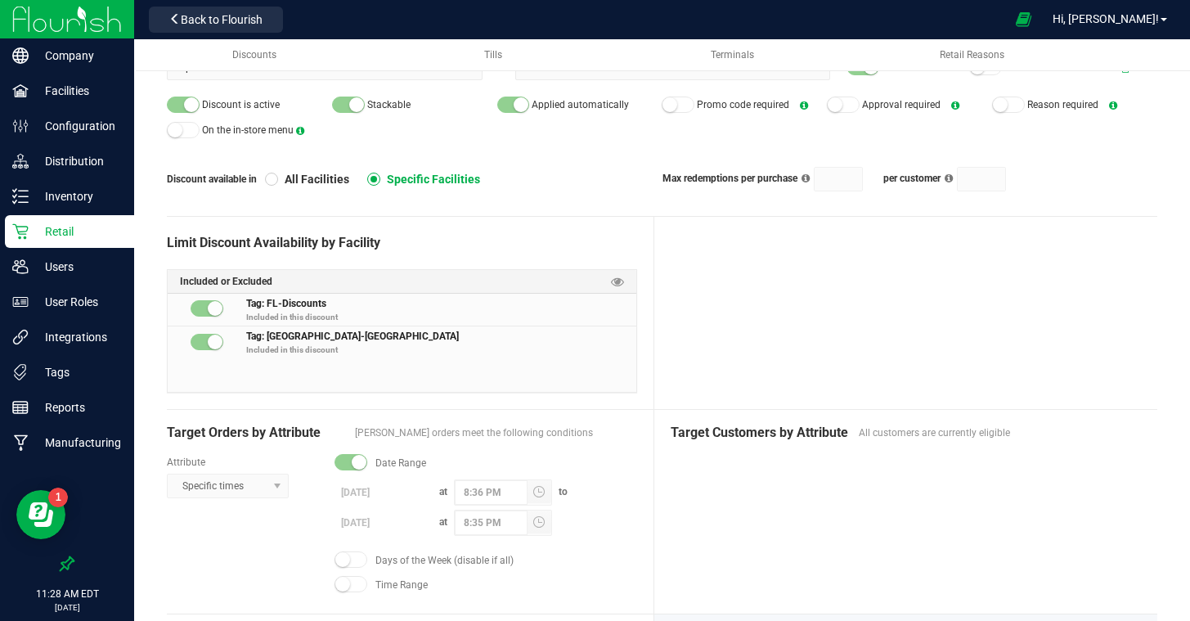
click at [541, 523] on label "8:35 PM" at bounding box center [503, 522] width 98 height 26
click at [397, 518] on label "9/1/2025" at bounding box center [383, 522] width 98 height 20
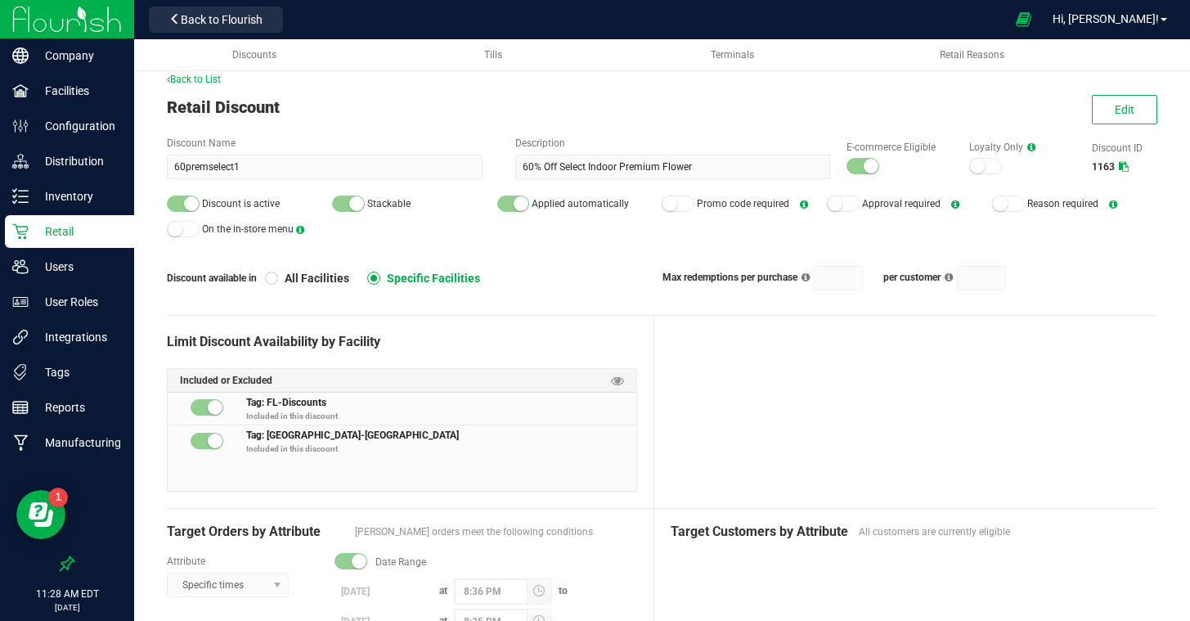
scroll to position [24, 0]
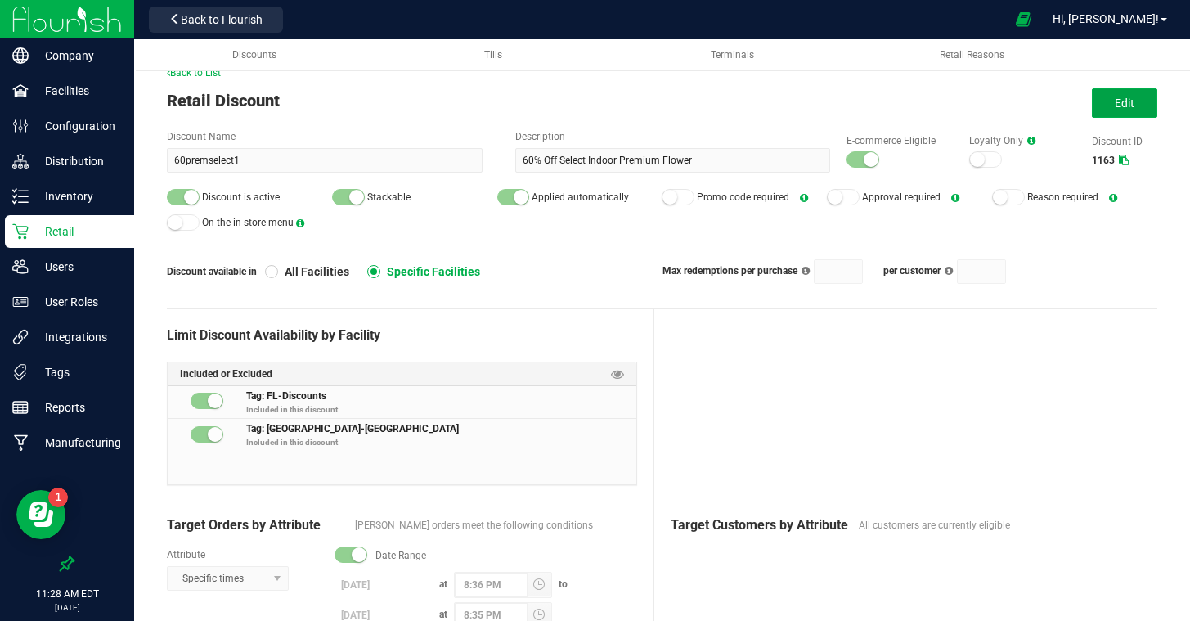
drag, startPoint x: 1105, startPoint y: 105, endPoint x: 1076, endPoint y: 118, distance: 31.5
click at [1102, 105] on button "Edit" at bounding box center [1124, 102] width 65 height 29
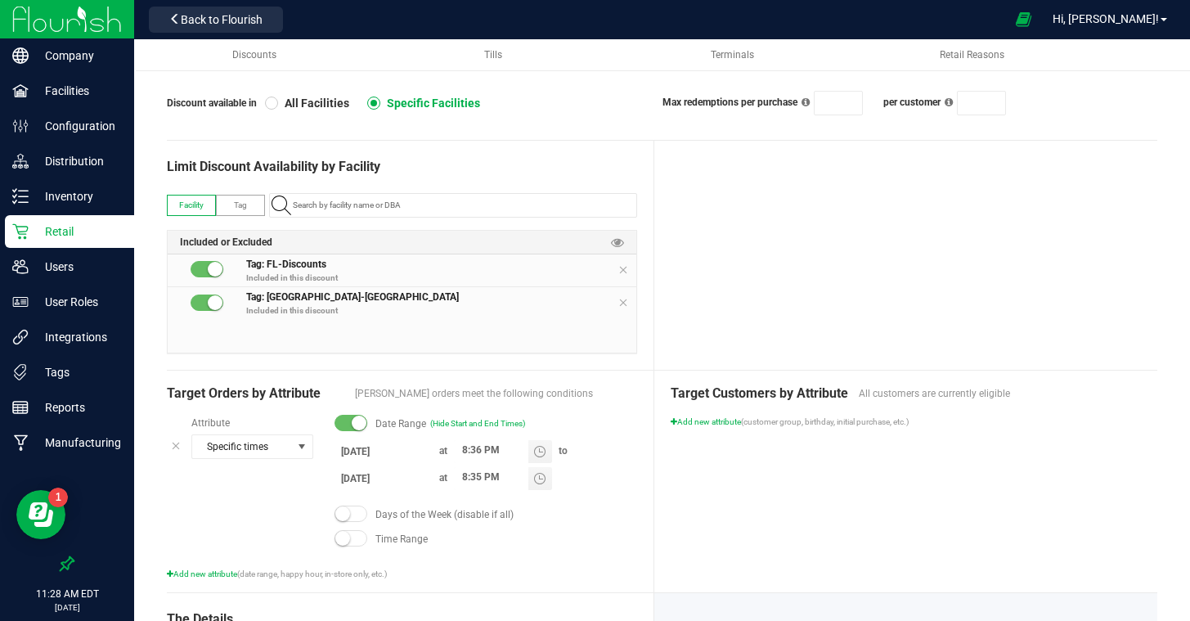
scroll to position [240, 0]
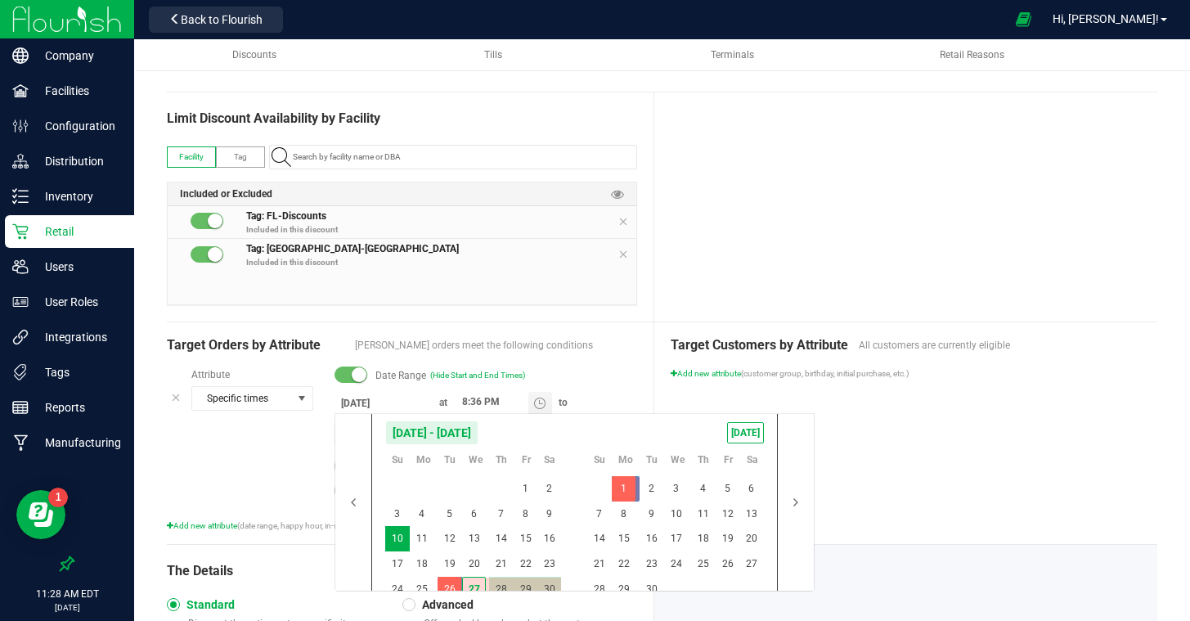
click at [385, 428] on body "Company Facilities Configuration Distribution Inventory Retail Users User Roles…" at bounding box center [595, 310] width 1190 height 621
click at [703, 533] on span "18" at bounding box center [703, 538] width 24 height 25
type input "9/18/2025"
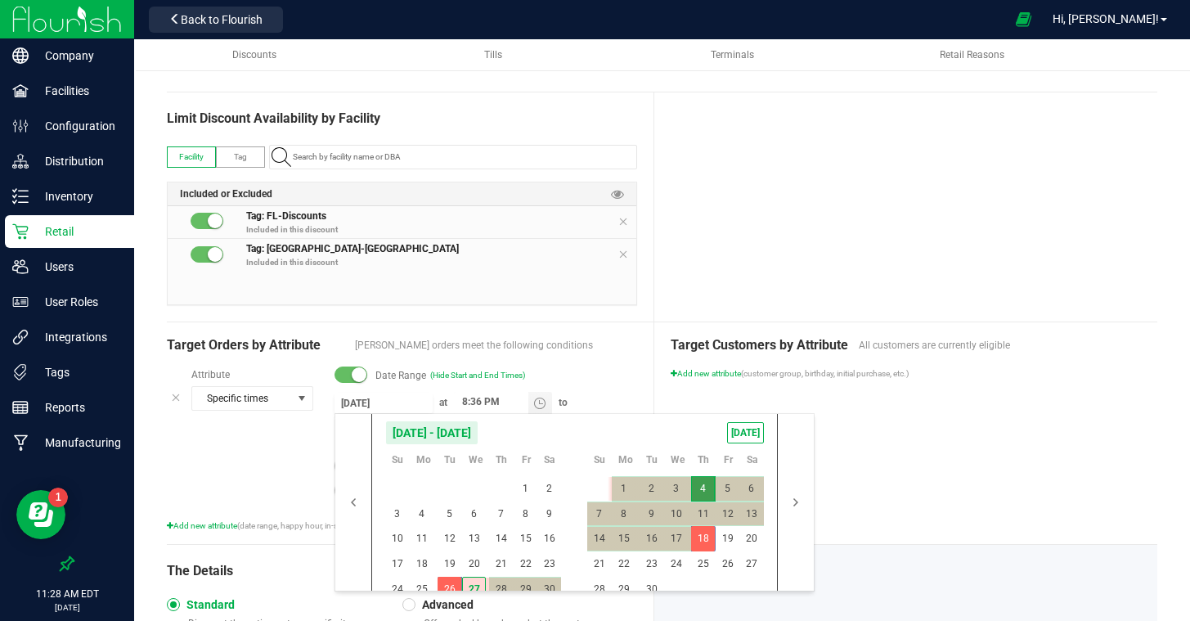
click at [973, 442] on div "Target Customers by Attribute All customers are currently eligible Add new attr…" at bounding box center [905, 433] width 503 height 222
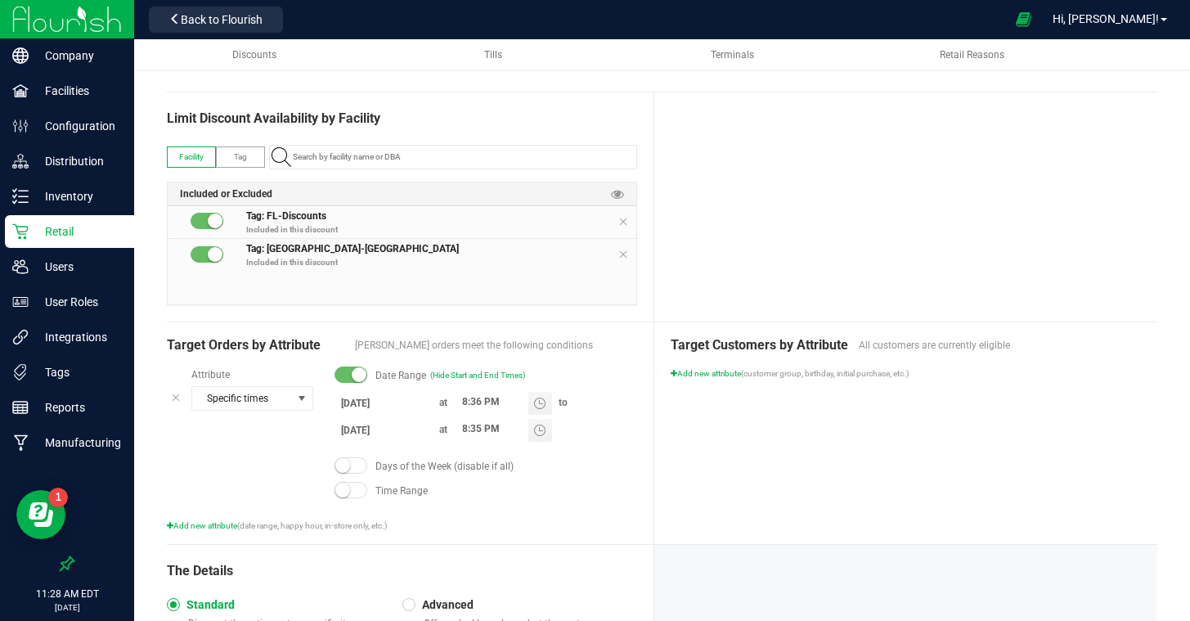
click at [884, 425] on div "Target Customers by Attribute All customers are currently eligible Add new attr…" at bounding box center [905, 433] width 503 height 222
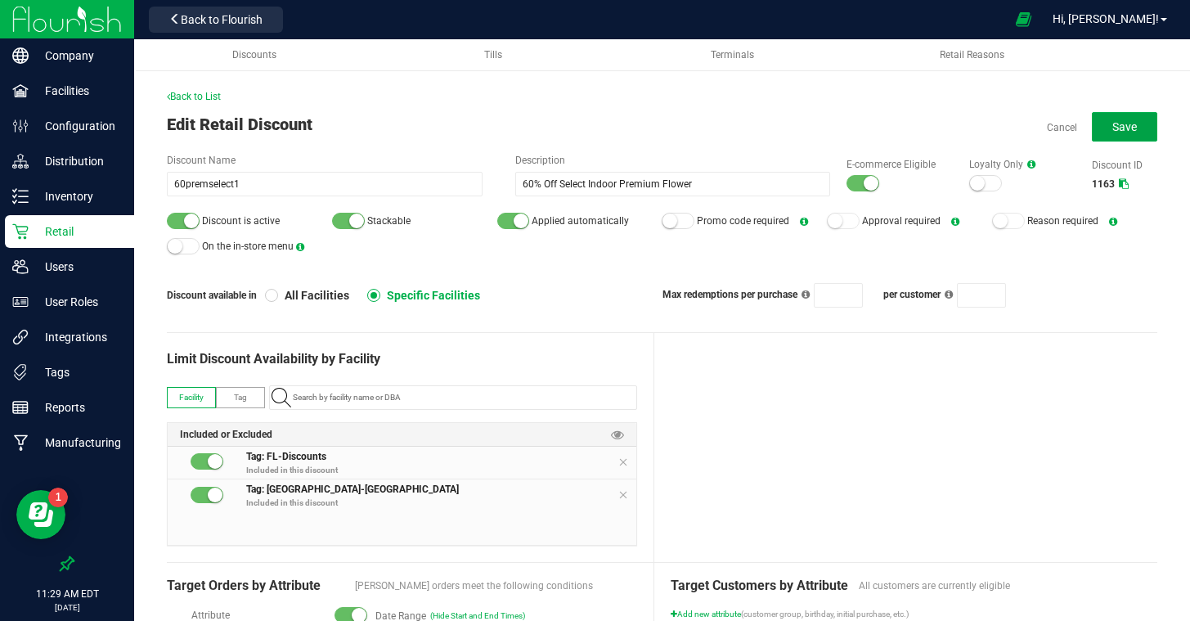
drag, startPoint x: 1119, startPoint y: 131, endPoint x: 1101, endPoint y: 150, distance: 27.2
click at [1119, 131] on span "Save" at bounding box center [1124, 126] width 25 height 13
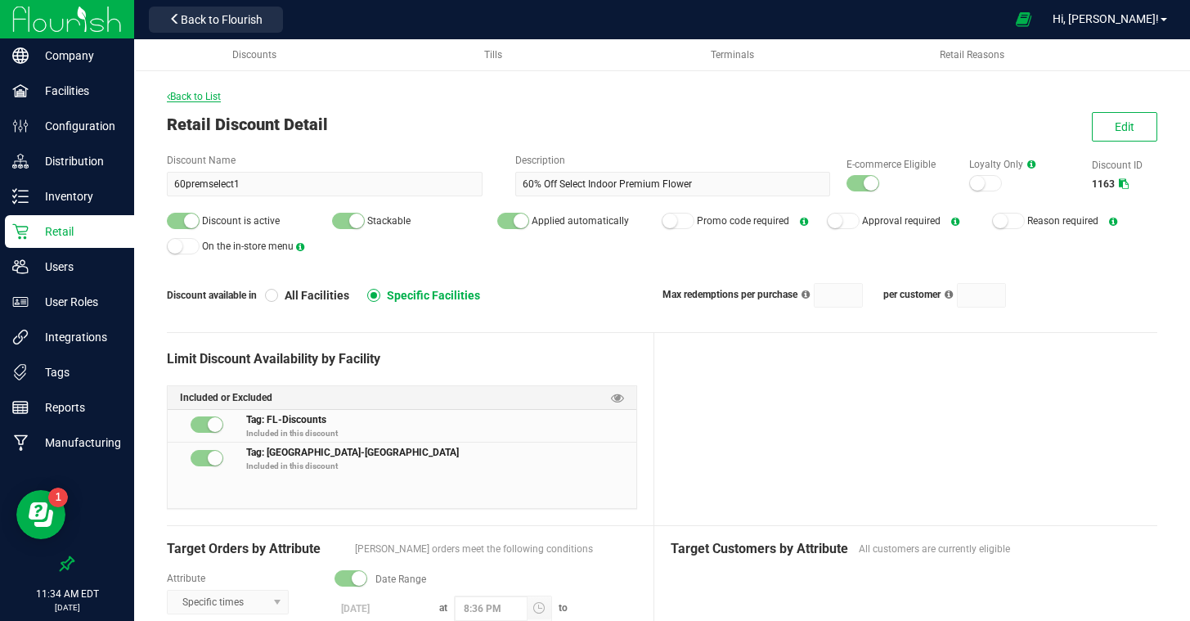
click at [187, 92] on span "Back to List" at bounding box center [194, 96] width 54 height 11
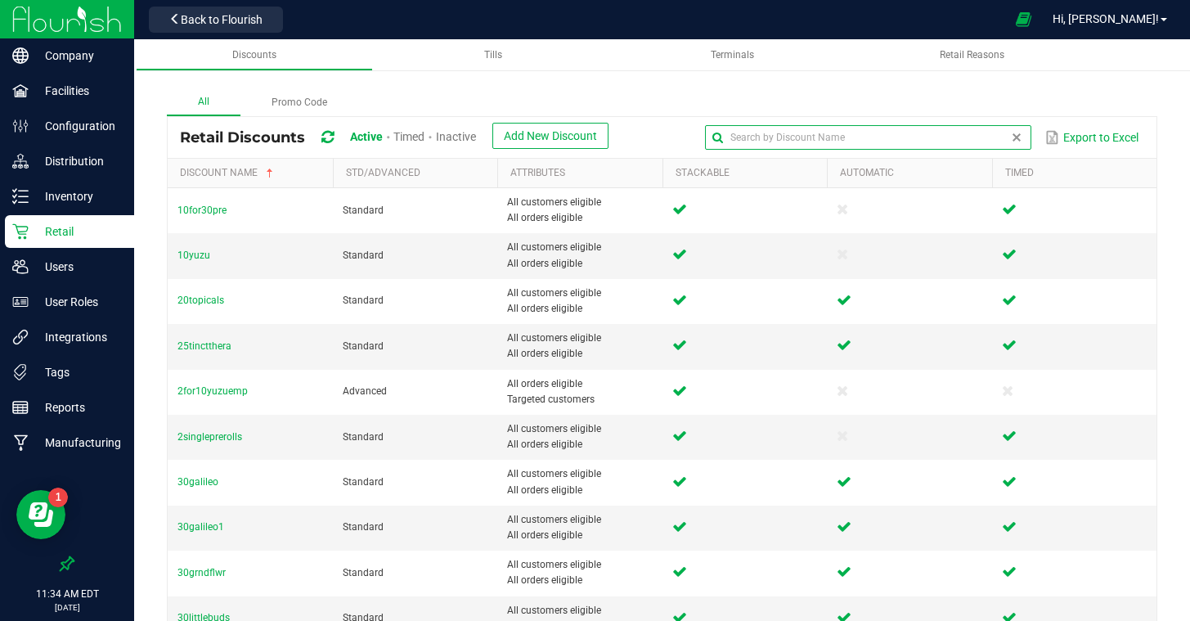
click at [976, 142] on input "text" at bounding box center [868, 137] width 326 height 25
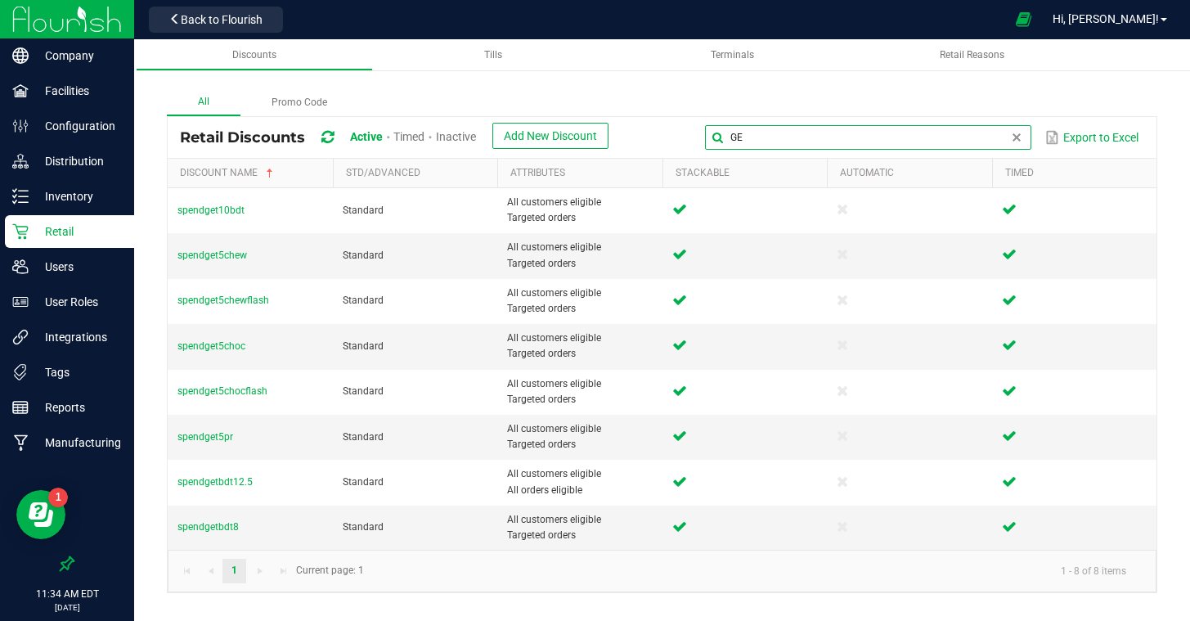
type input "G"
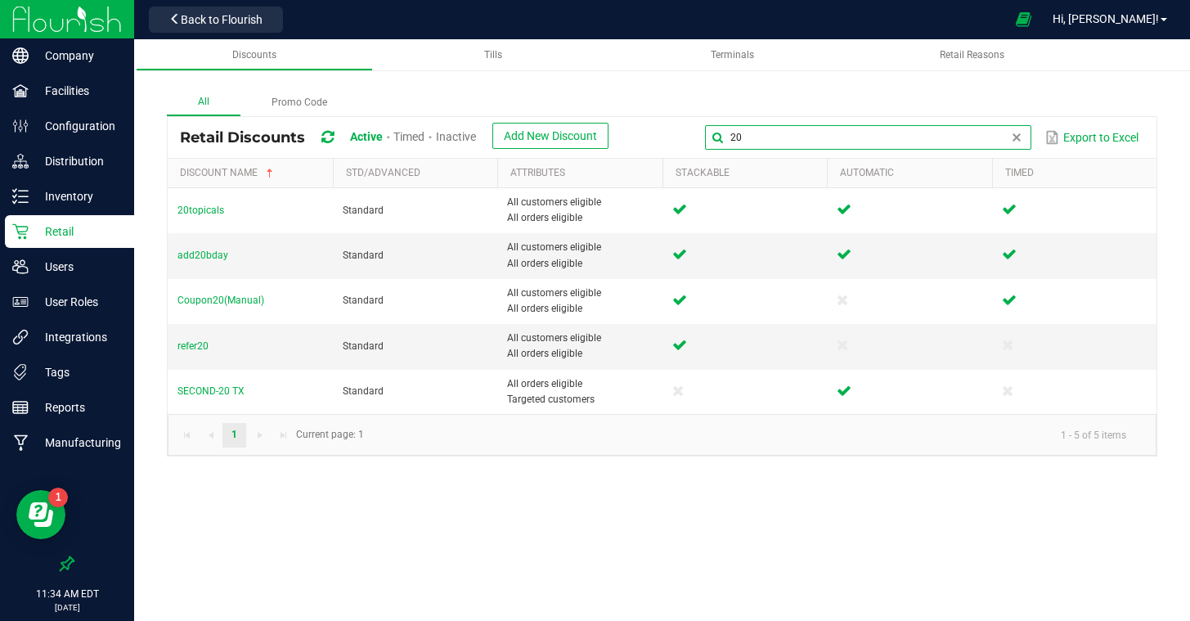
type input "2"
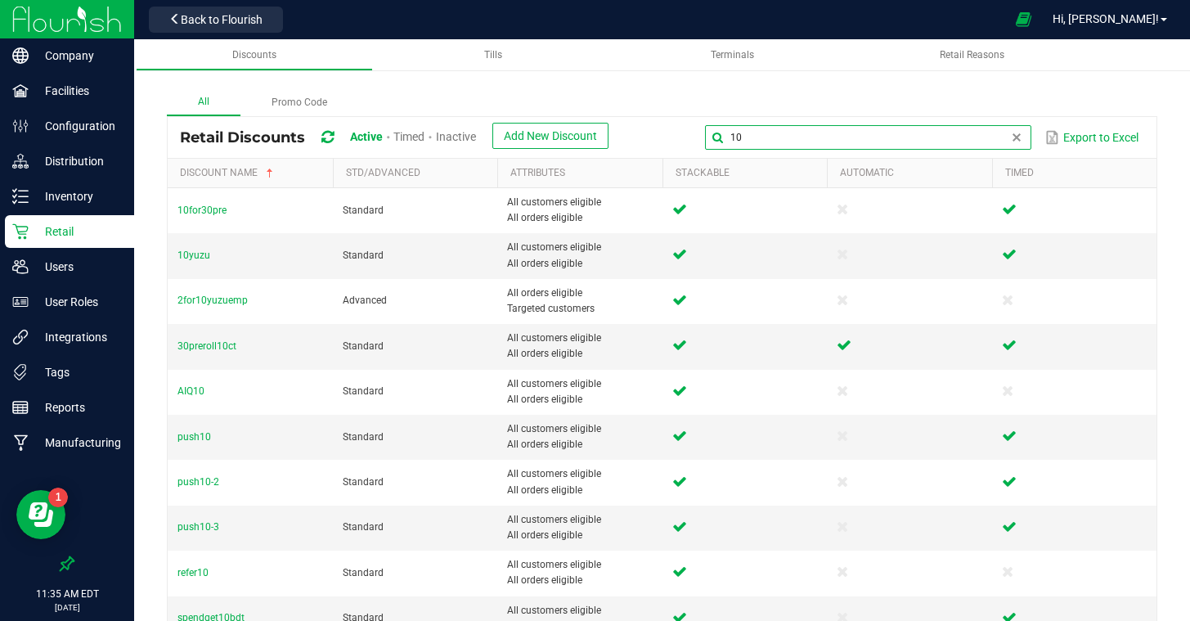
type input "1"
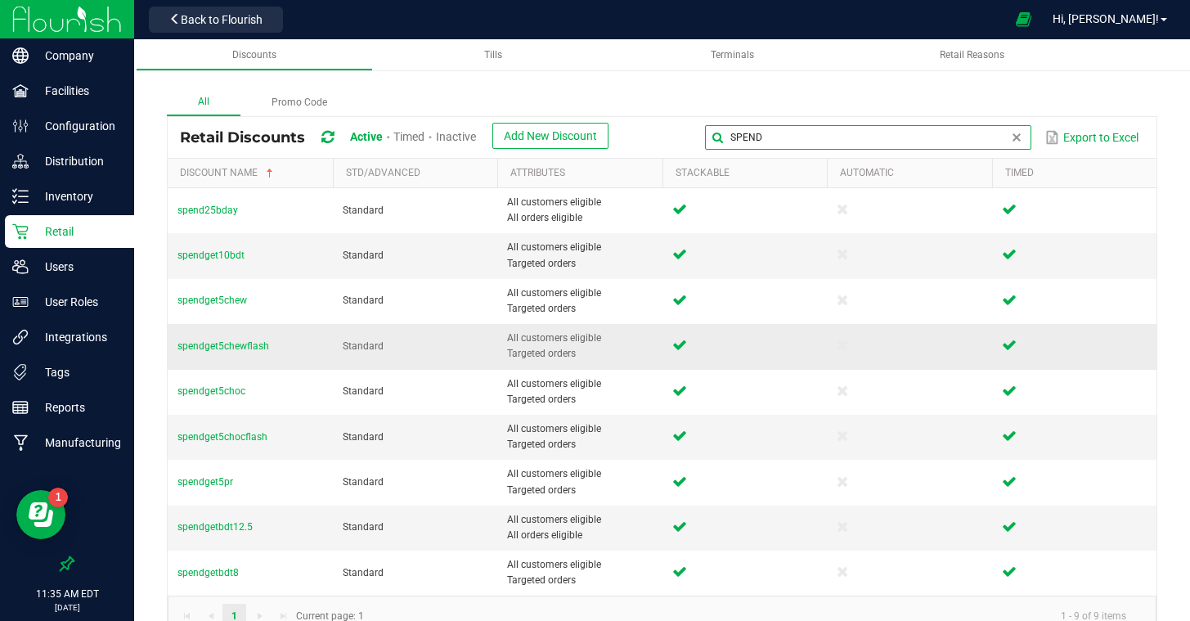
scroll to position [34, 0]
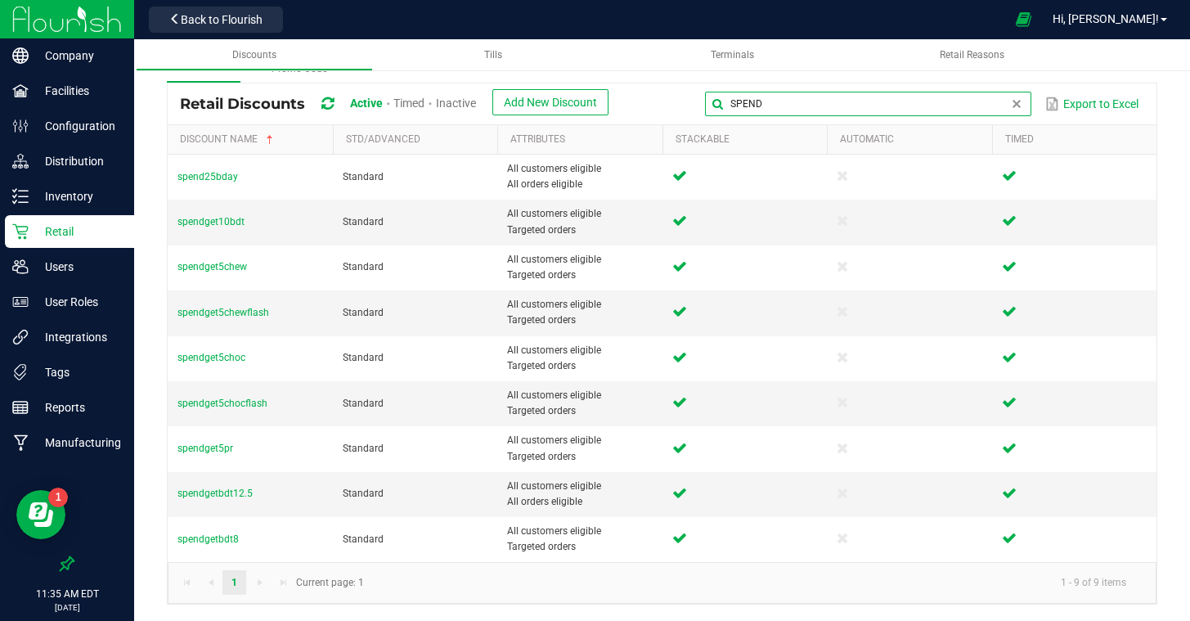
drag, startPoint x: 744, startPoint y: 102, endPoint x: 716, endPoint y: 98, distance: 28.1
click at [716, 98] on input "SPEND" at bounding box center [868, 104] width 326 height 25
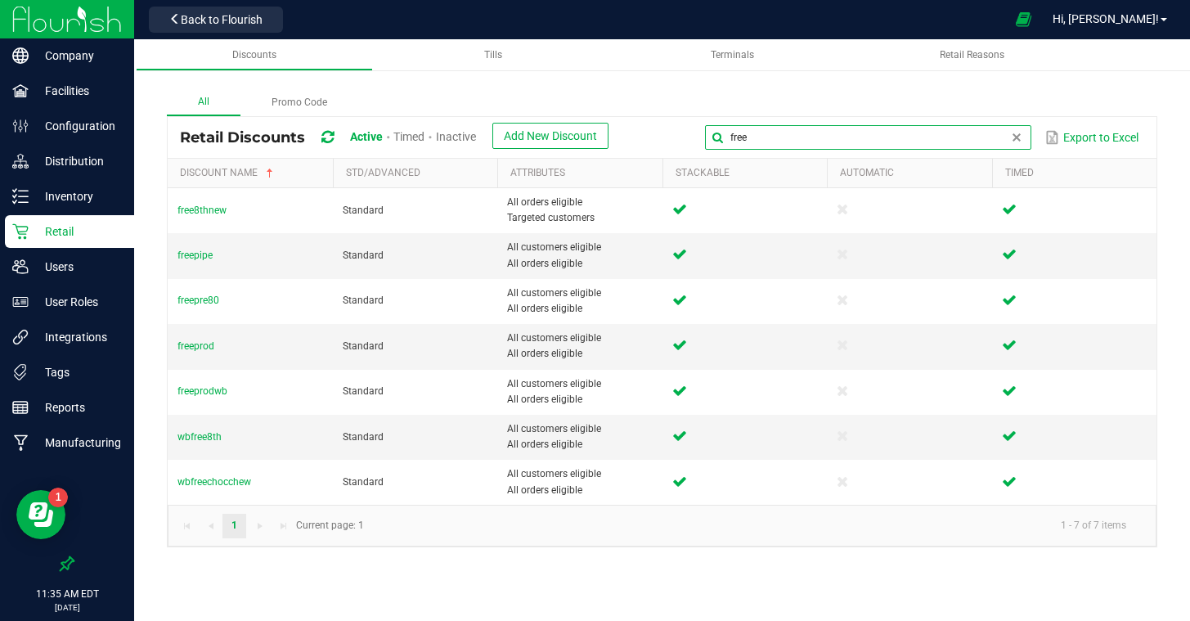
drag, startPoint x: 771, startPoint y: 141, endPoint x: 709, endPoint y: 137, distance: 62.3
click at [709, 137] on input "free" at bounding box center [868, 137] width 326 height 25
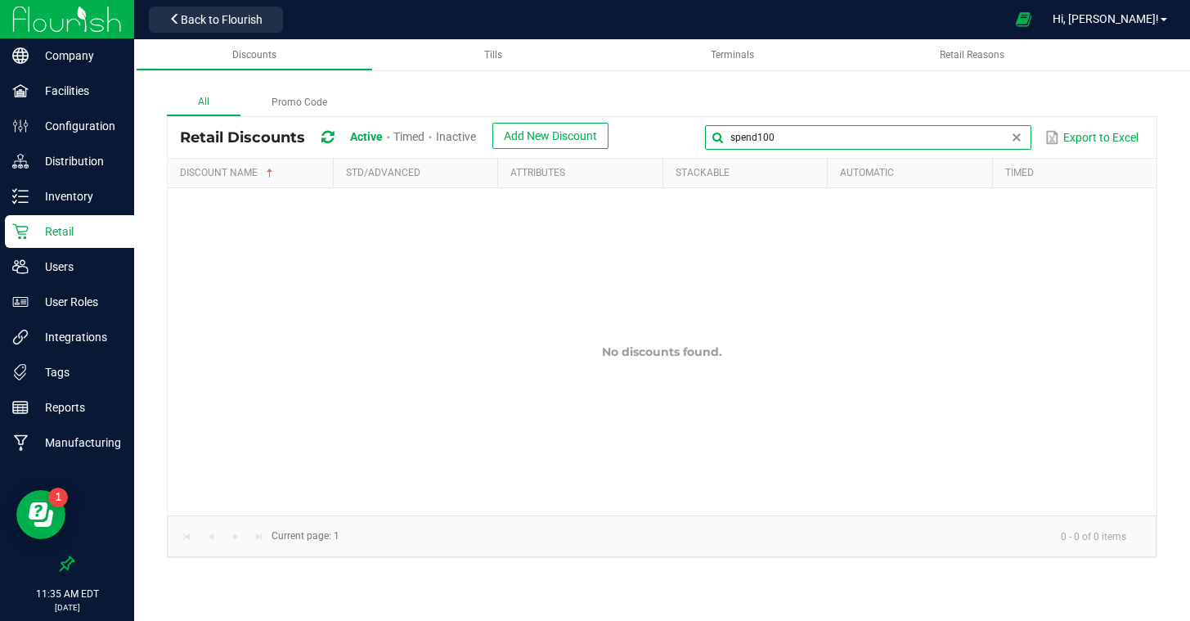
type input "spend100"
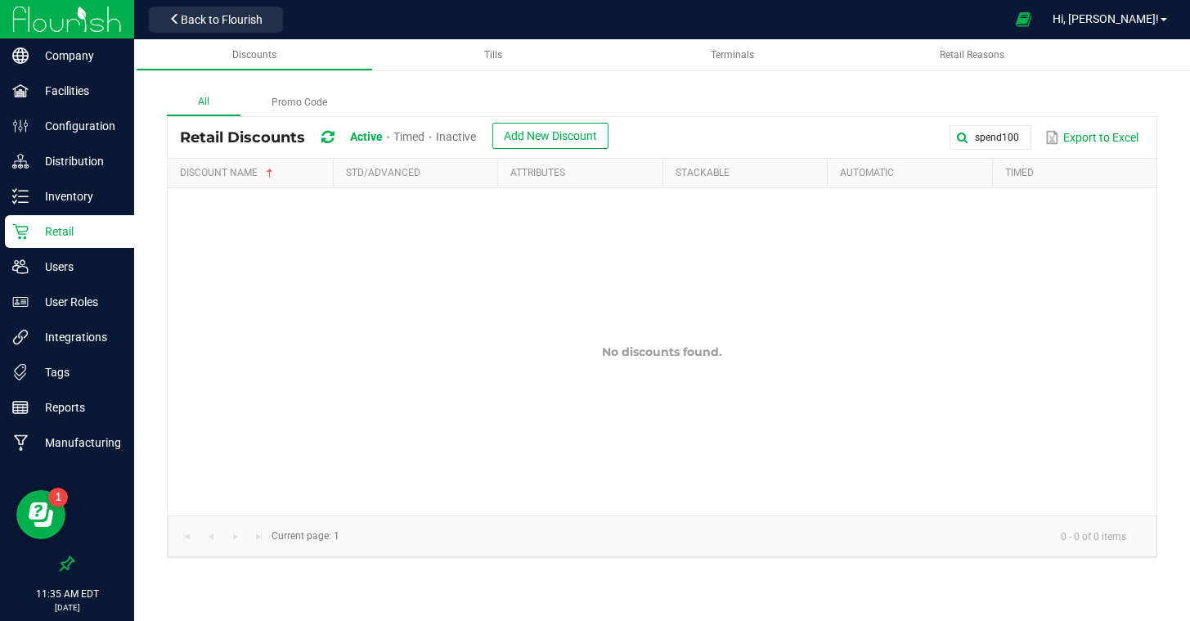
click at [458, 136] on span "Inactive" at bounding box center [456, 136] width 40 height 13
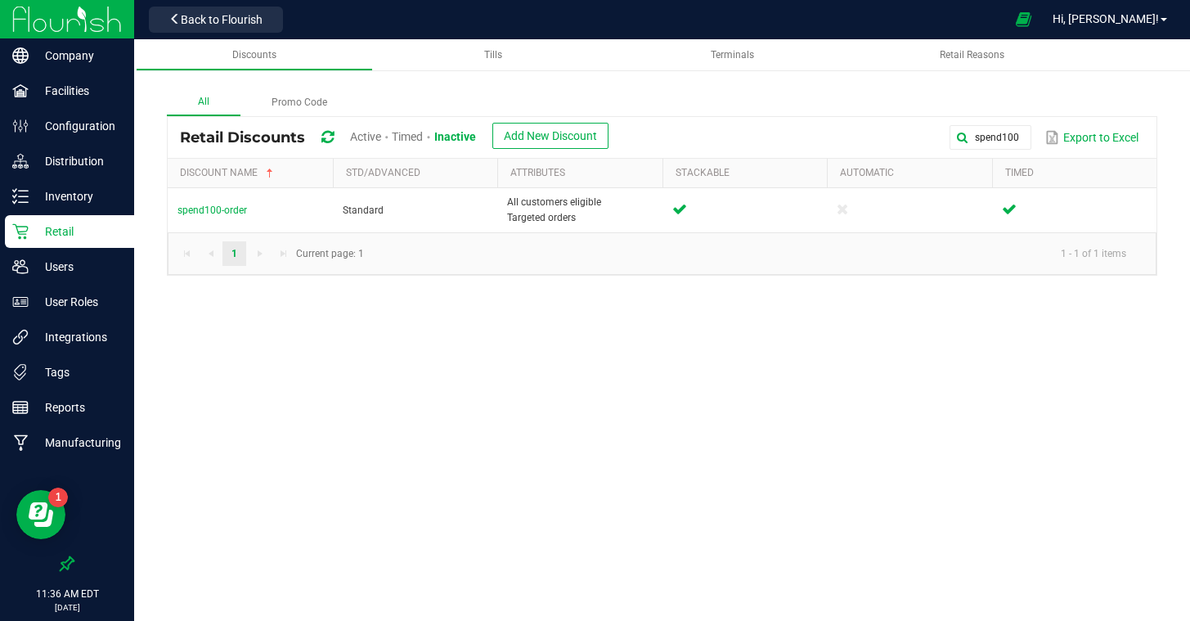
click at [369, 135] on span "Active" at bounding box center [365, 136] width 31 height 13
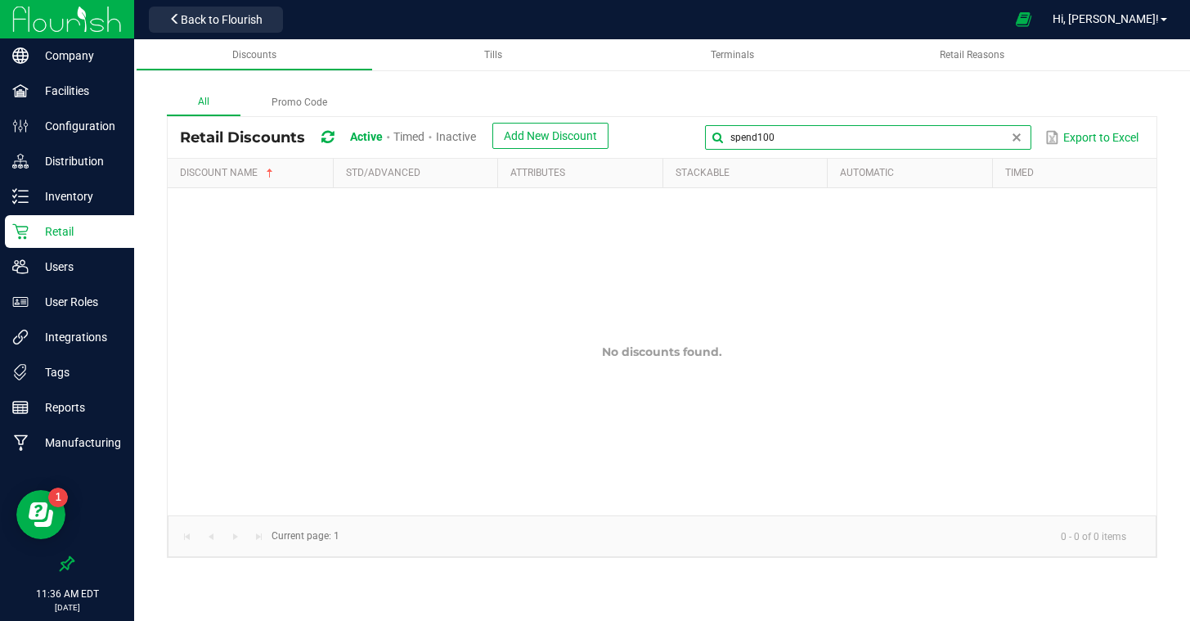
drag, startPoint x: 1007, startPoint y: 137, endPoint x: 868, endPoint y: 124, distance: 139.5
click at [868, 124] on div "spend100 Export to Excel" at bounding box center [882, 137] width 523 height 28
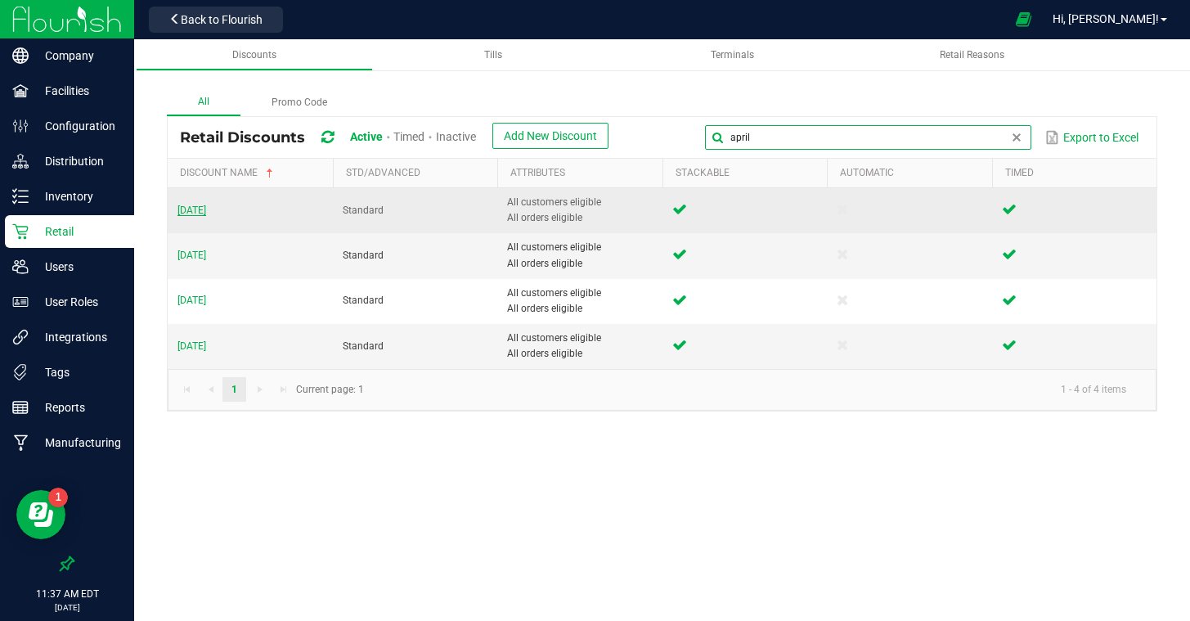
type input "april"
click at [188, 209] on span "april2401" at bounding box center [191, 209] width 29 height 11
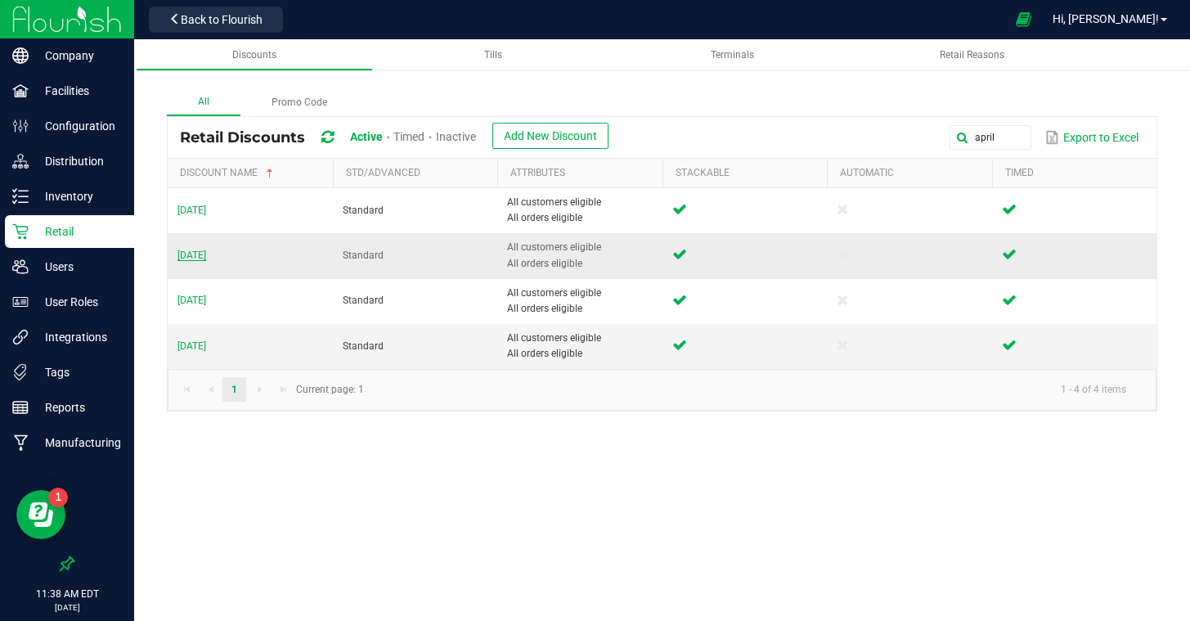
click at [206, 255] on span "april2402" at bounding box center [191, 254] width 29 height 11
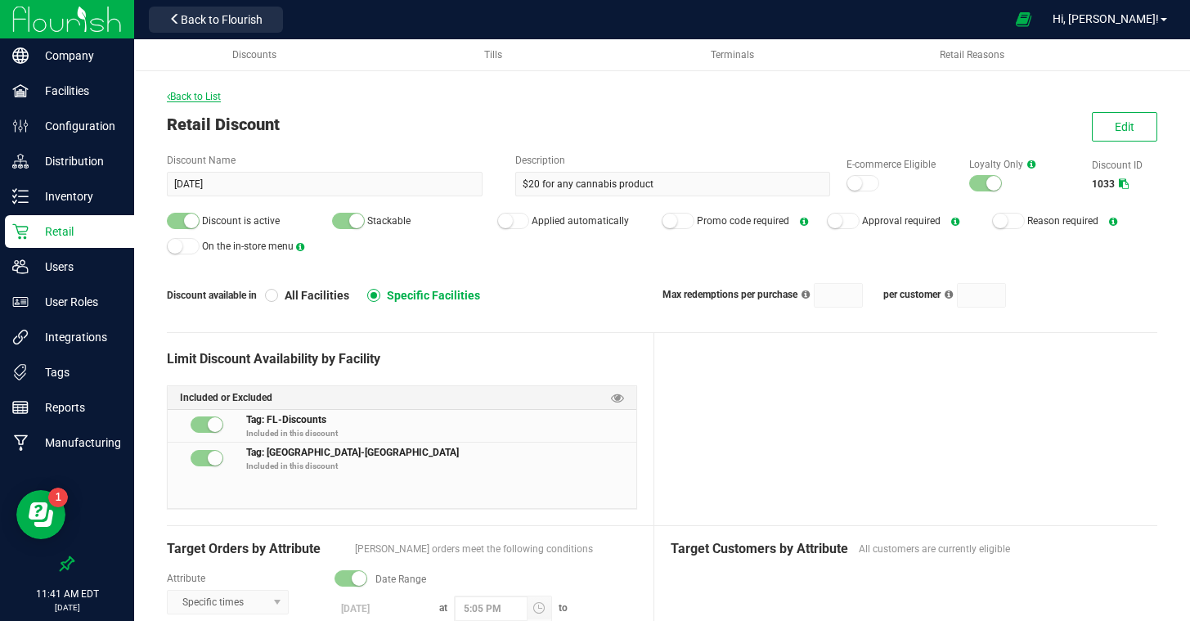
click at [196, 99] on span "Back to List" at bounding box center [194, 96] width 54 height 11
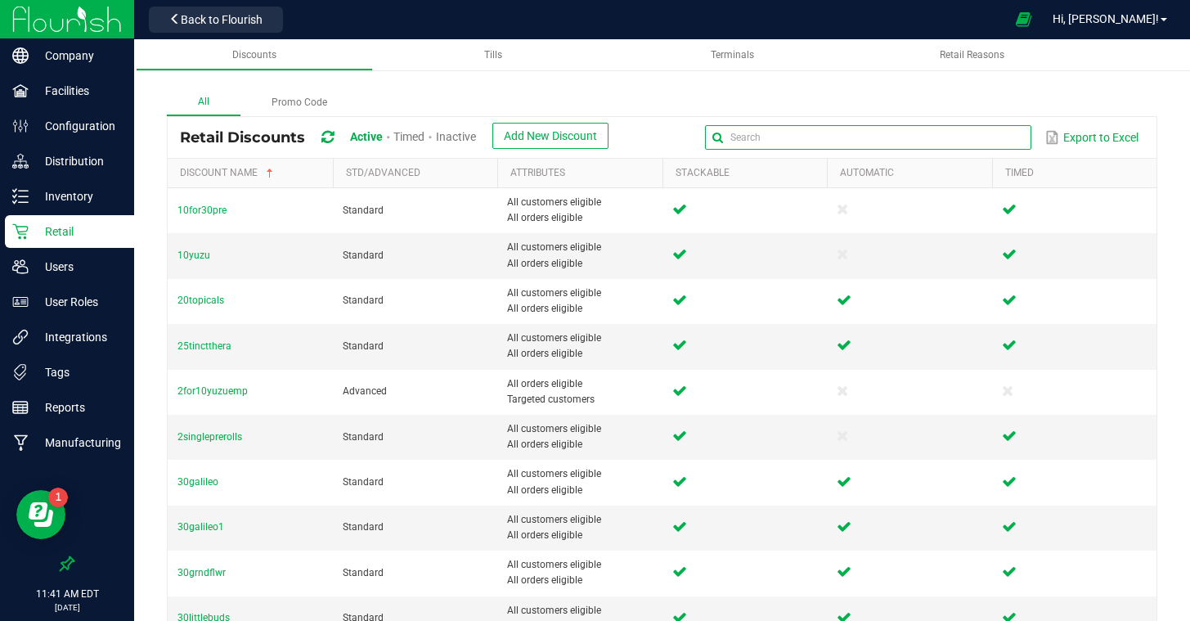
click at [989, 135] on input "text" at bounding box center [868, 137] width 326 height 25
type input "k"
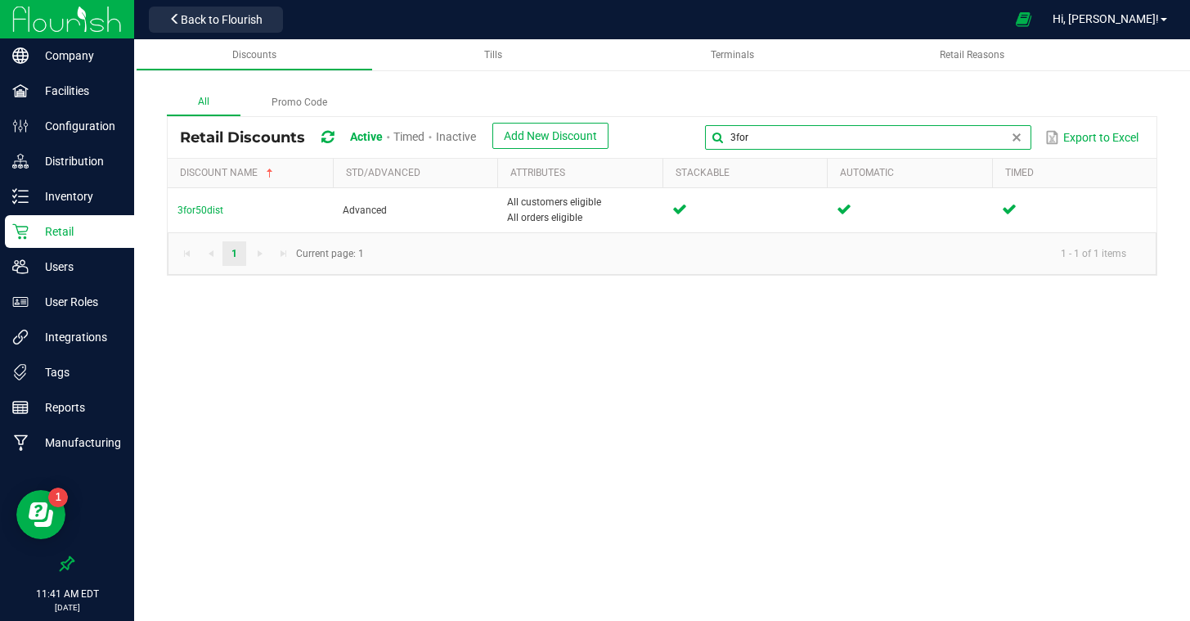
type input "3for"
click at [461, 133] on span "Inactive" at bounding box center [456, 136] width 40 height 13
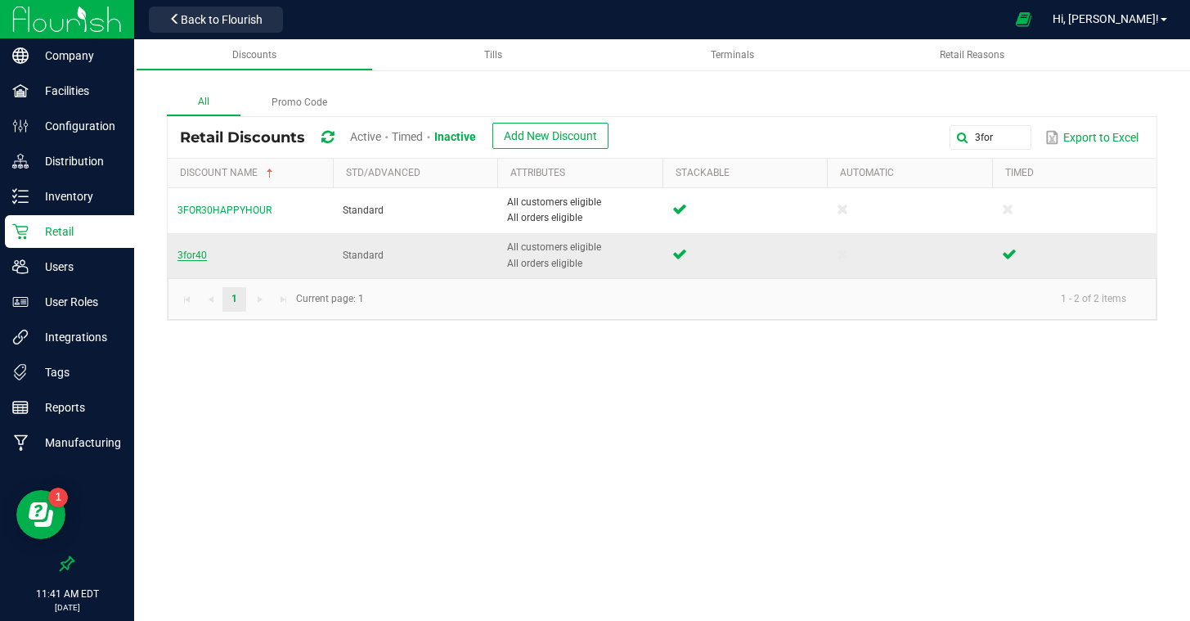
click at [199, 258] on span "3for40" at bounding box center [191, 254] width 29 height 11
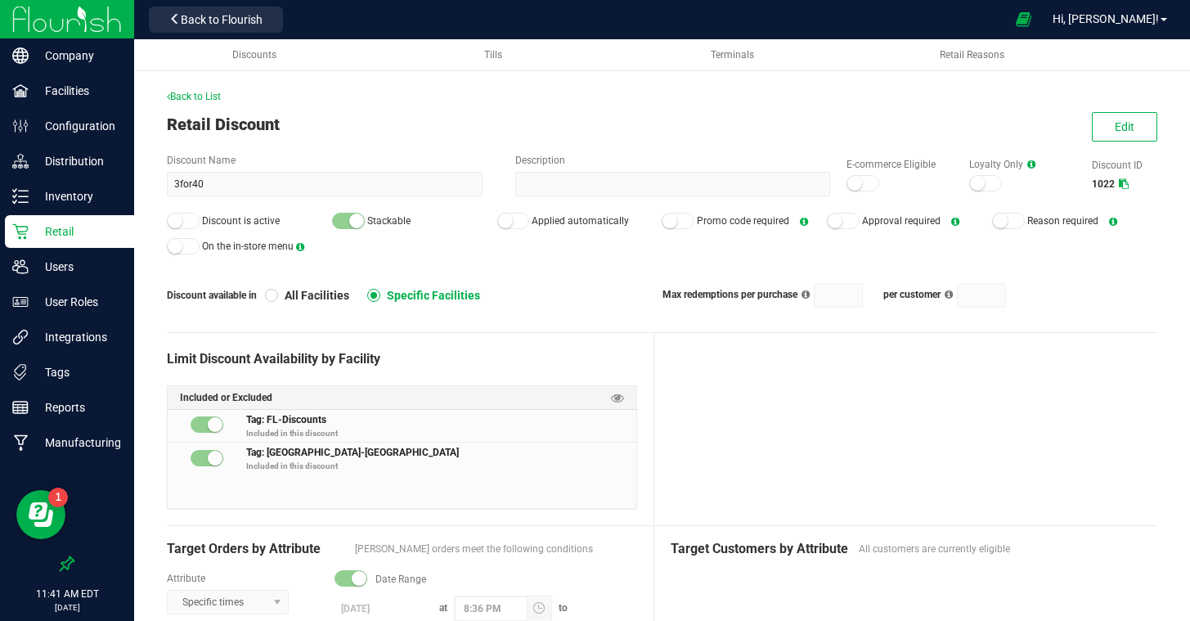
drag, startPoint x: 186, startPoint y: 221, endPoint x: 209, endPoint y: 221, distance: 22.9
click at [186, 221] on div at bounding box center [183, 221] width 33 height 16
click at [1113, 122] on button "Edit" at bounding box center [1124, 126] width 65 height 29
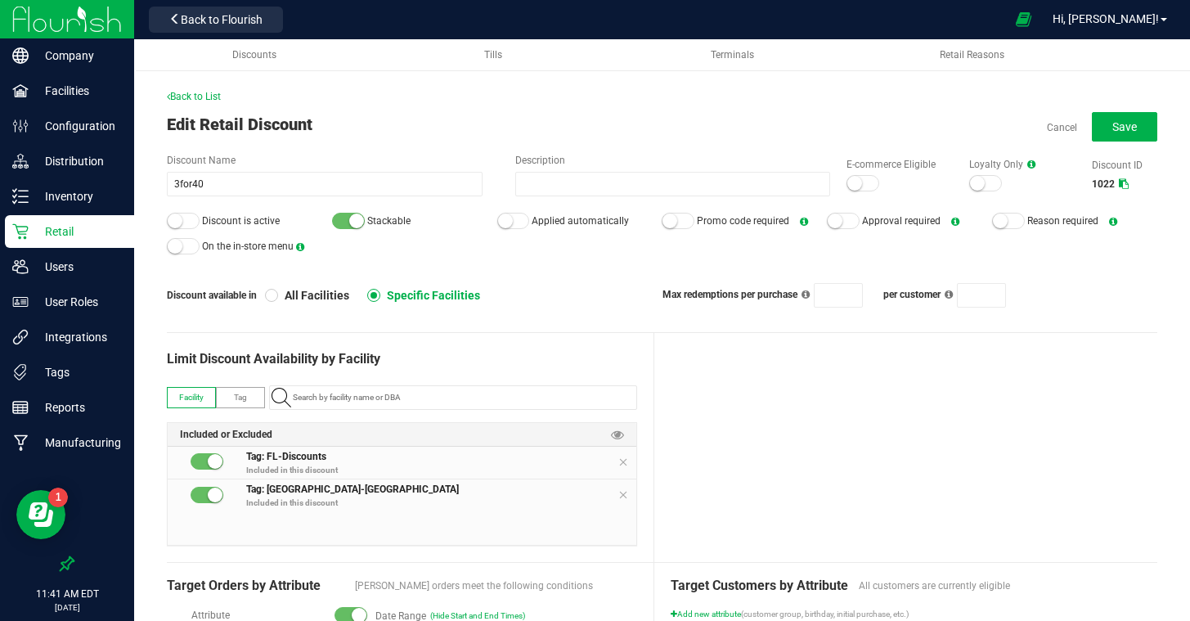
drag, startPoint x: 182, startPoint y: 218, endPoint x: 457, endPoint y: 260, distance: 277.9
click at [182, 218] on div at bounding box center [183, 221] width 33 height 16
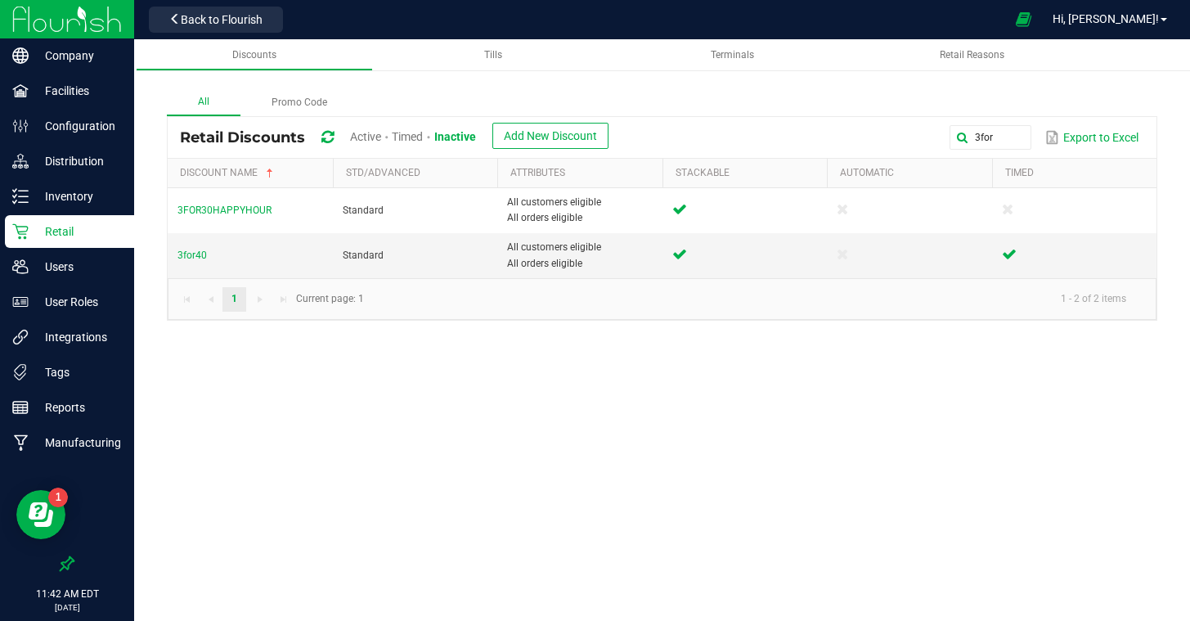
drag, startPoint x: 371, startPoint y: 136, endPoint x: 425, endPoint y: 153, distance: 56.6
click at [371, 136] on span "Active" at bounding box center [365, 136] width 31 height 13
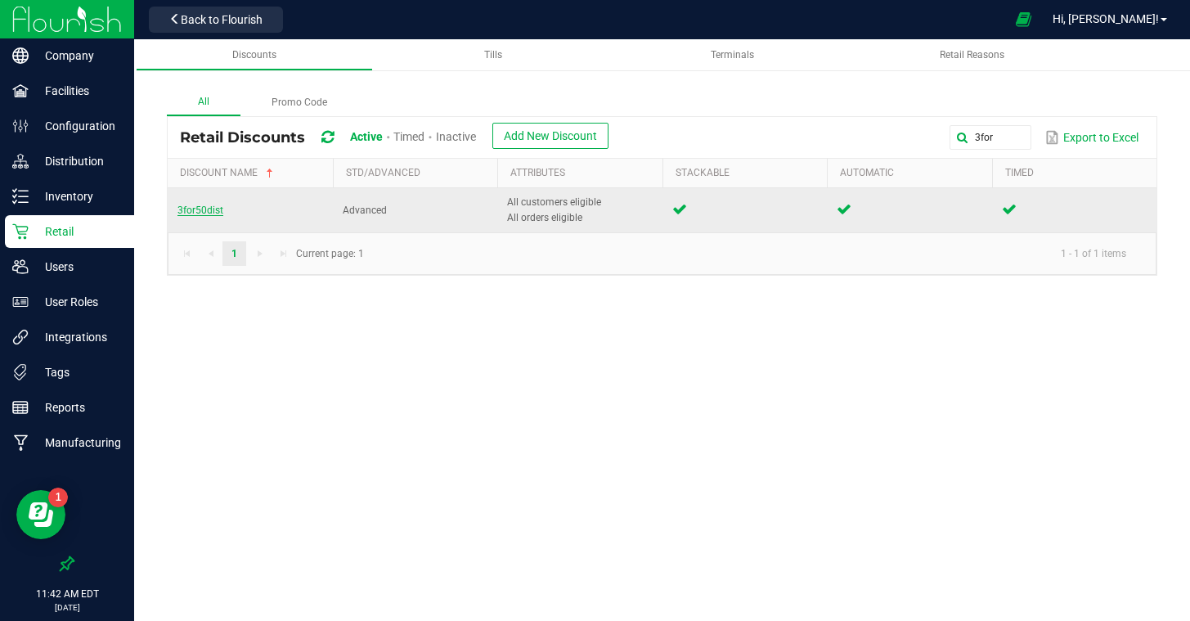
click at [206, 213] on span "3for50dist" at bounding box center [200, 209] width 46 height 11
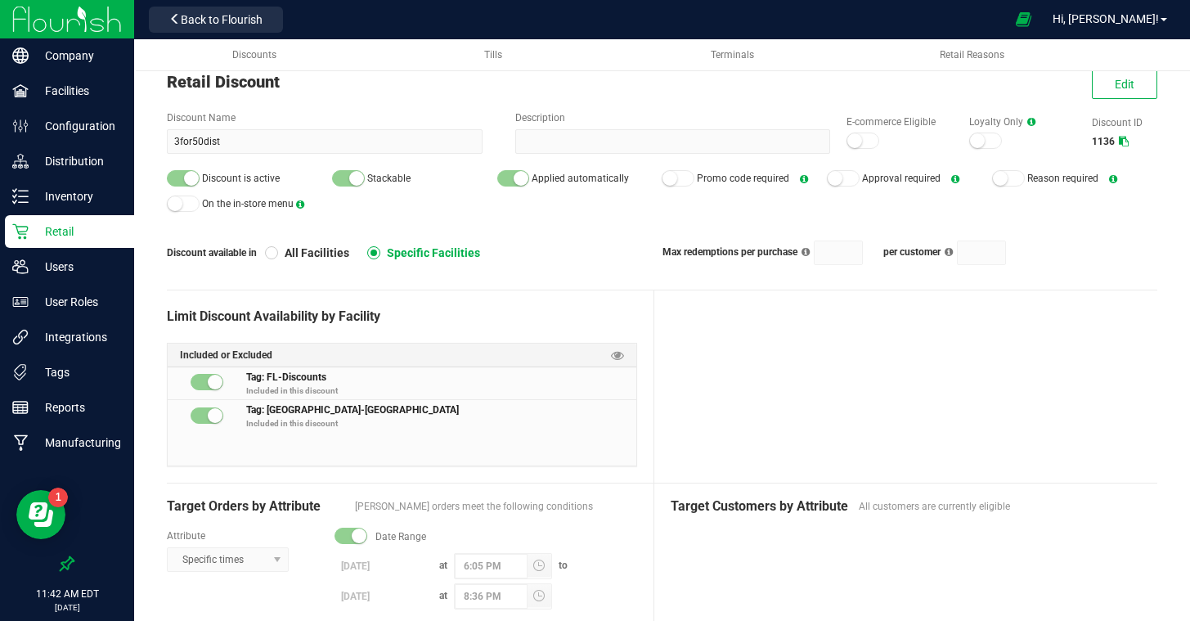
scroll to position [30, 0]
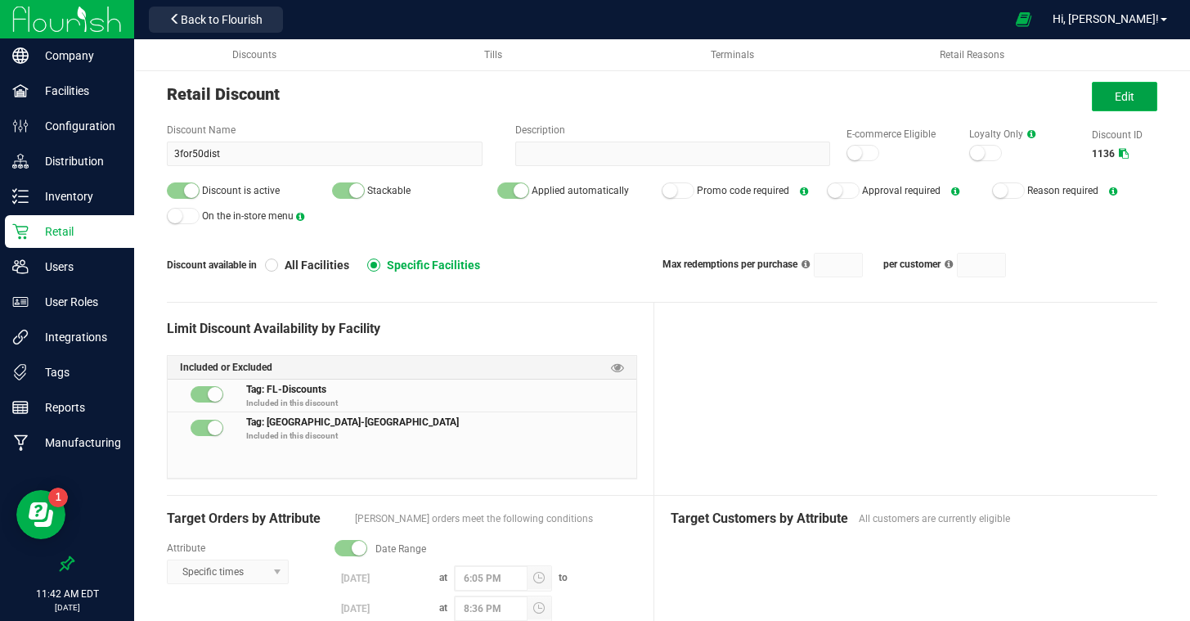
click at [1128, 96] on span "Edit" at bounding box center [1125, 96] width 20 height 13
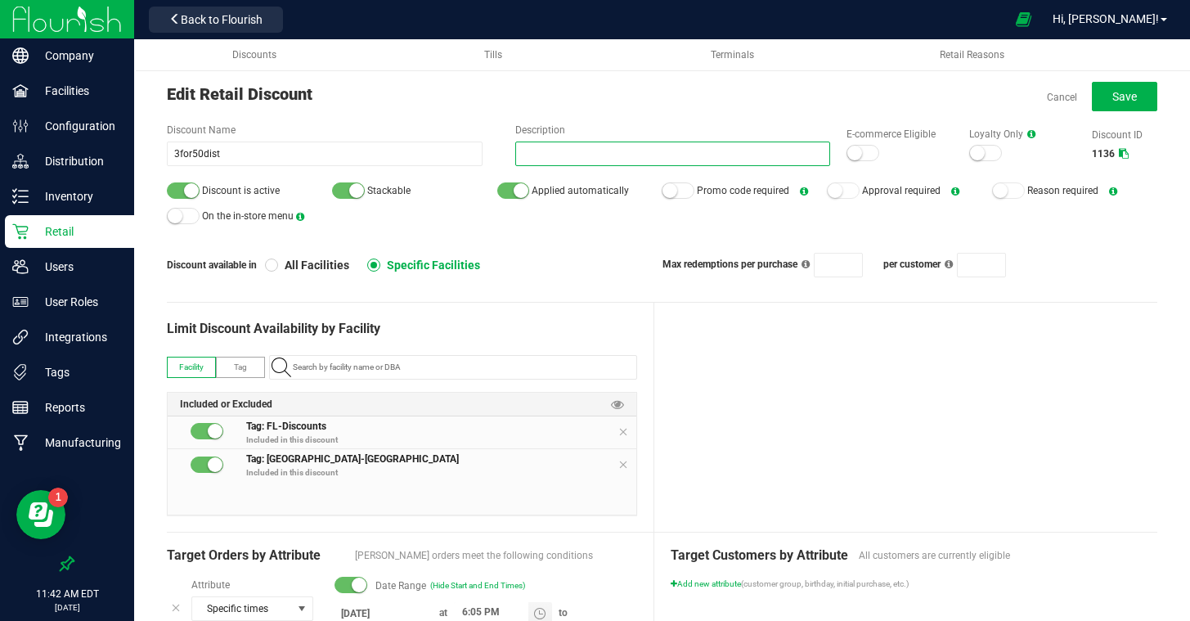
click at [565, 154] on input "Description" at bounding box center [673, 153] width 316 height 25
type input "3 for 40 Kief"
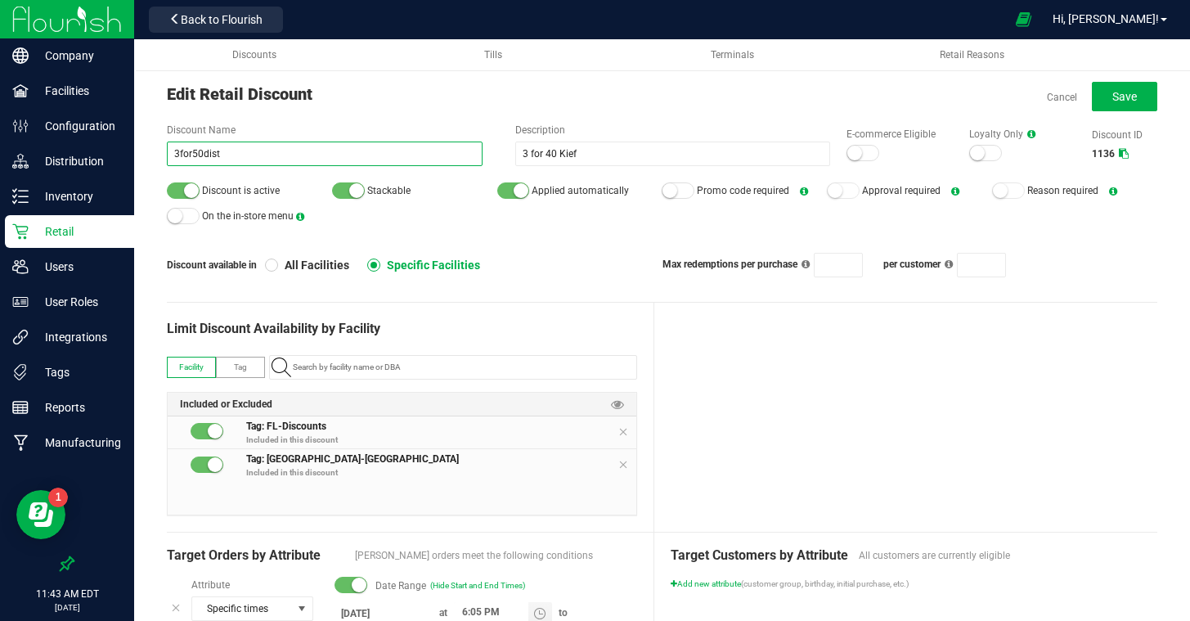
click at [203, 153] on input "3for50dist" at bounding box center [325, 153] width 316 height 25
click at [228, 150] on input "3for40dist" at bounding box center [325, 153] width 316 height 25
type input "3for40kief"
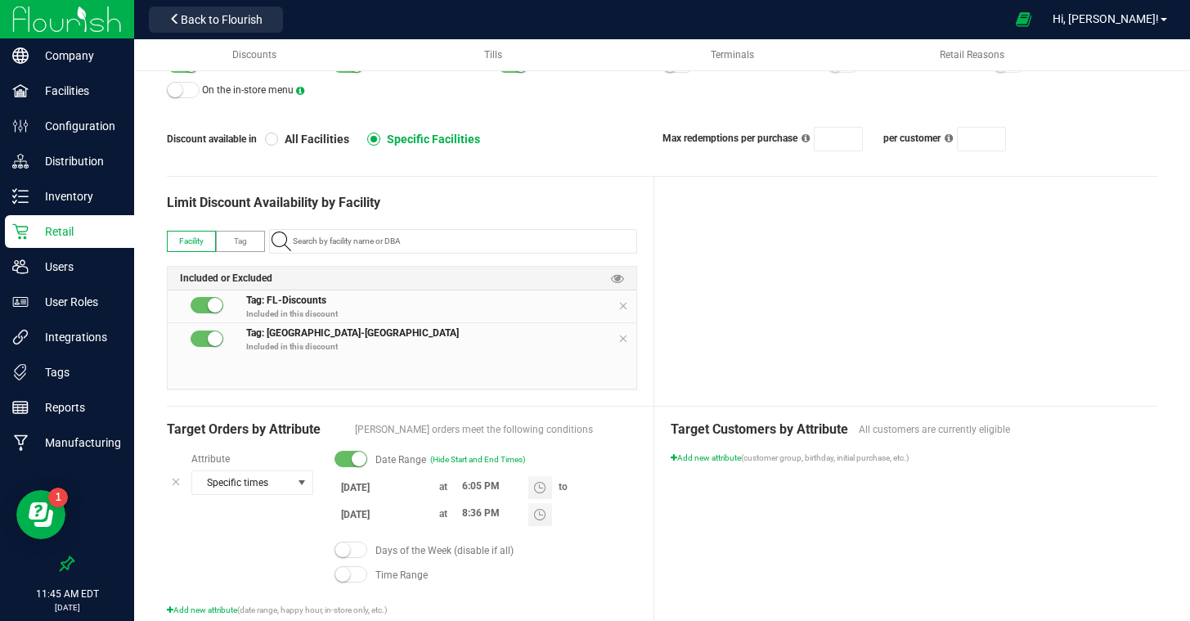
scroll to position [168, 0]
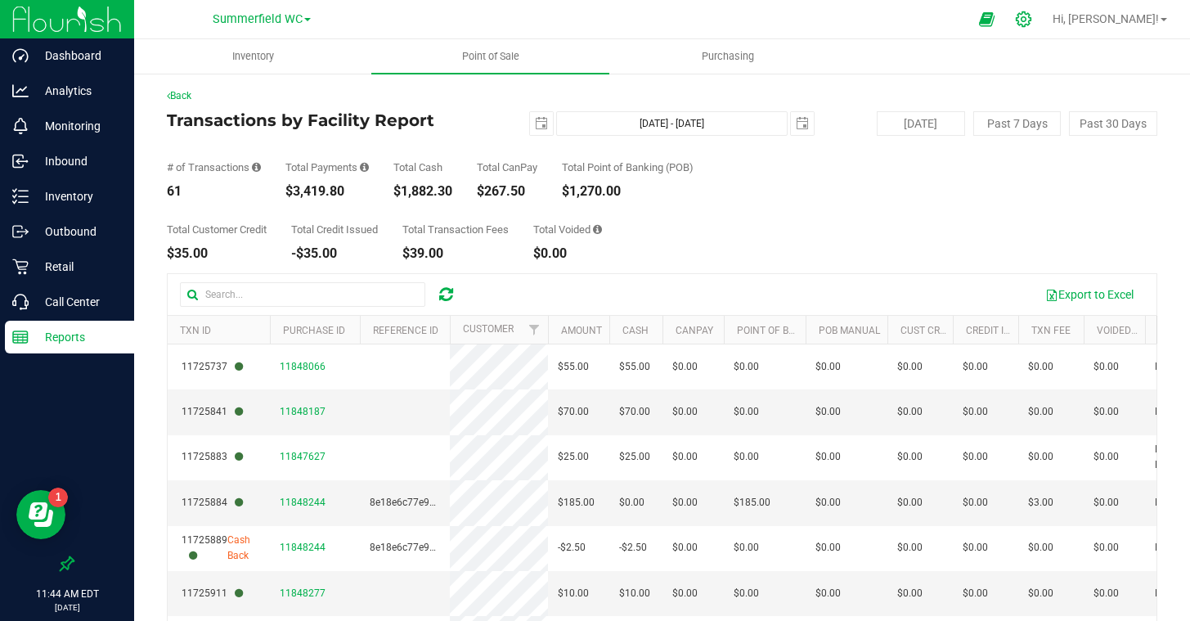
click at [1032, 16] on icon at bounding box center [1023, 19] width 17 height 17
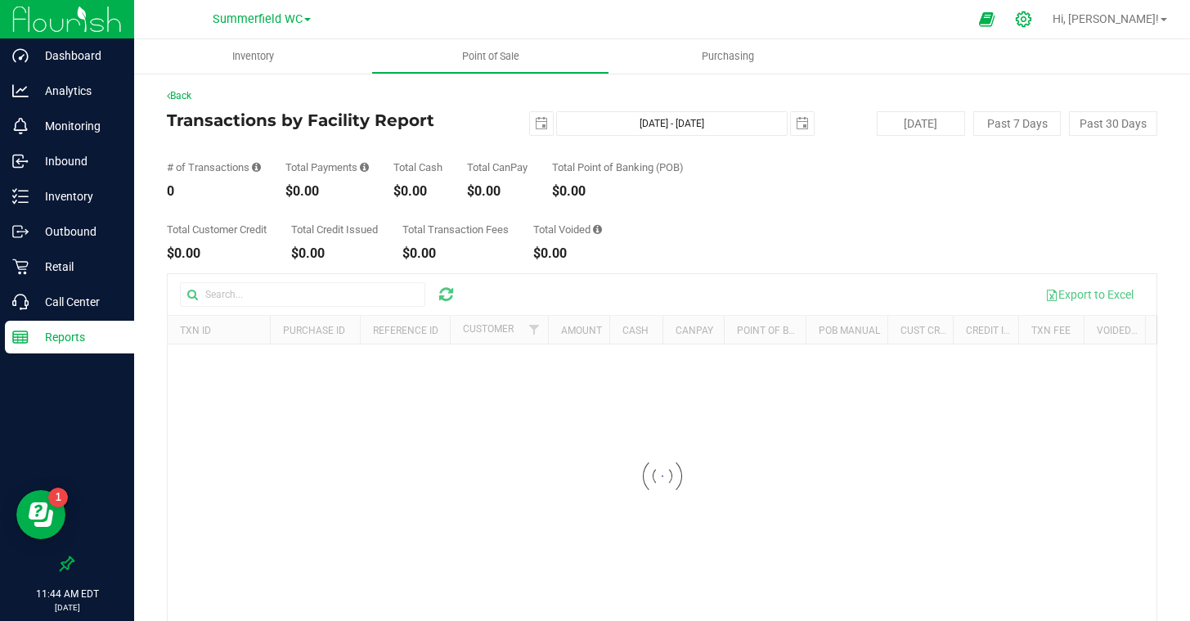
click at [1031, 20] on icon at bounding box center [1024, 19] width 16 height 16
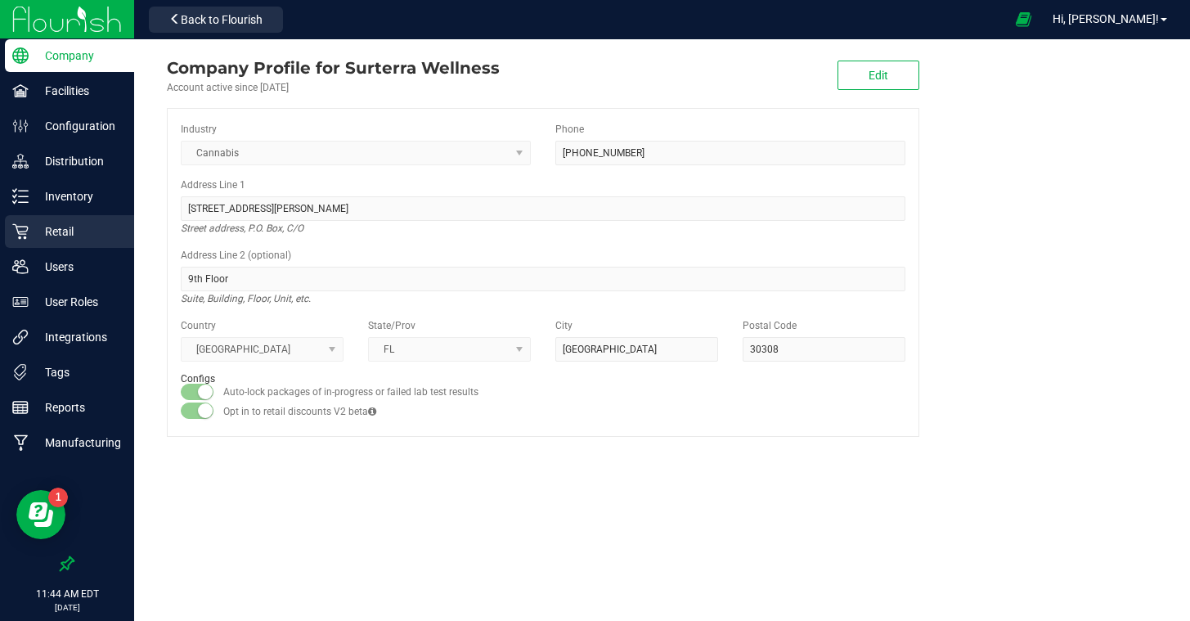
click at [78, 232] on p "Retail" at bounding box center [78, 232] width 98 height 20
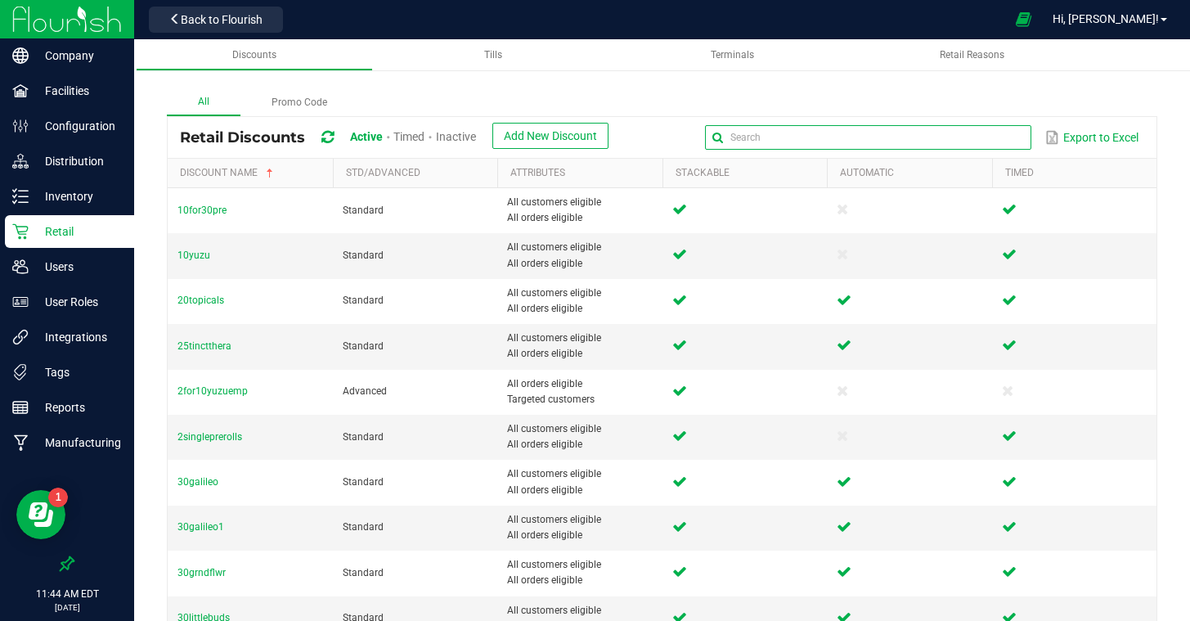
click at [982, 142] on input "text" at bounding box center [868, 137] width 326 height 25
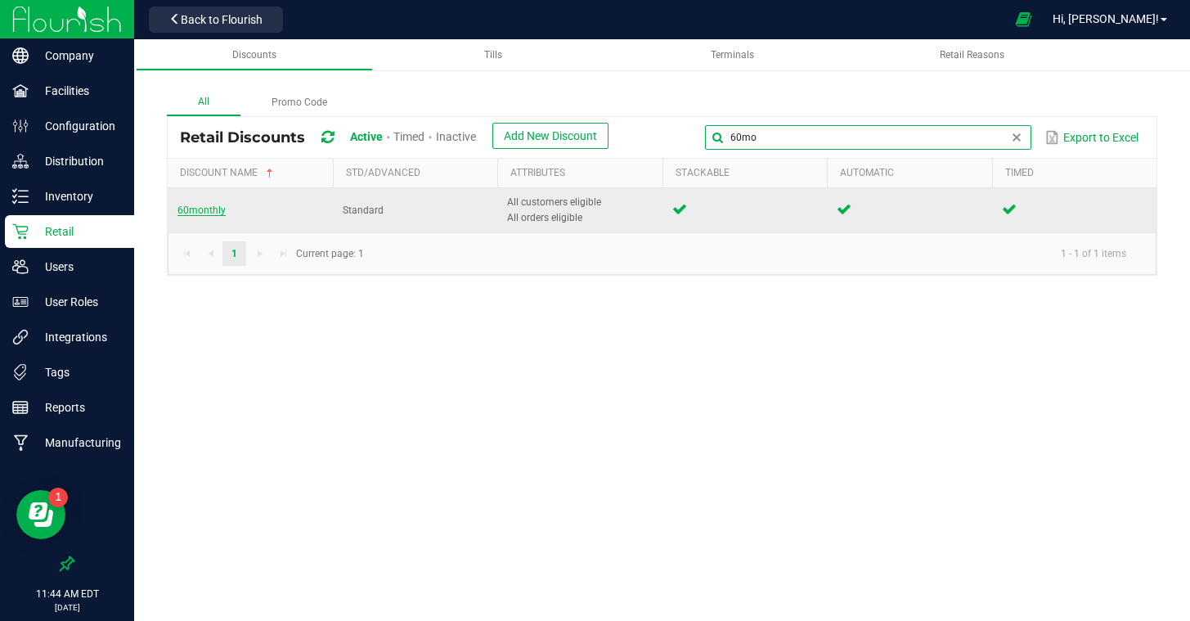
type input "60mo"
click at [206, 206] on span "60monthly" at bounding box center [201, 209] width 48 height 11
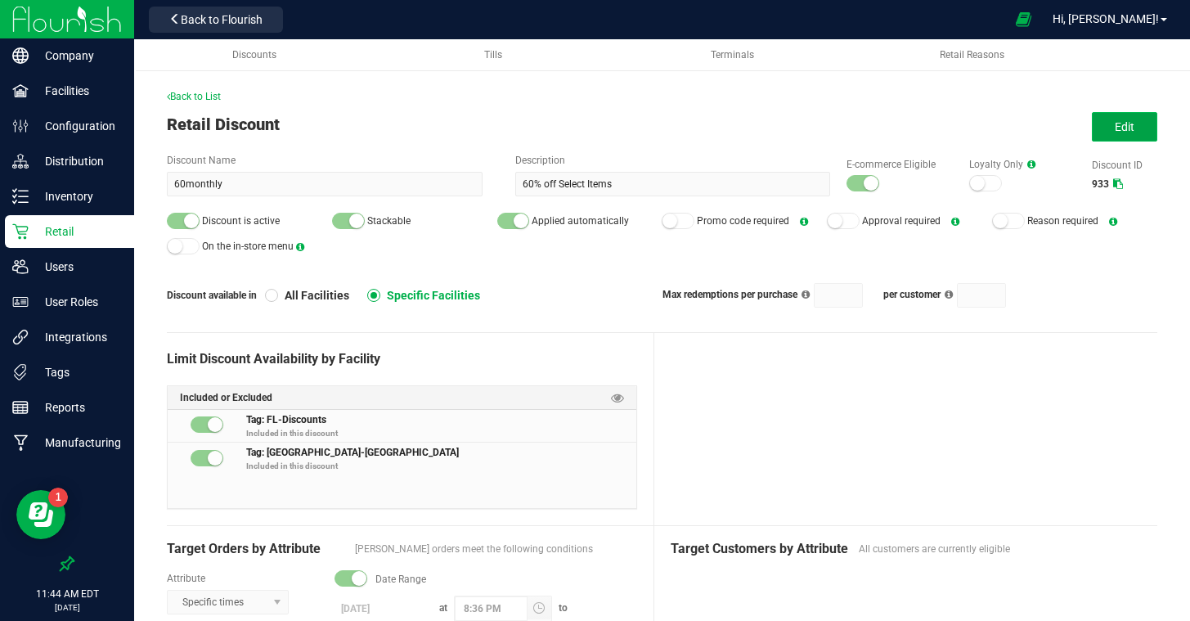
drag, startPoint x: 1129, startPoint y: 117, endPoint x: 968, endPoint y: 229, distance: 196.2
click at [1129, 117] on button "Edit" at bounding box center [1124, 126] width 65 height 29
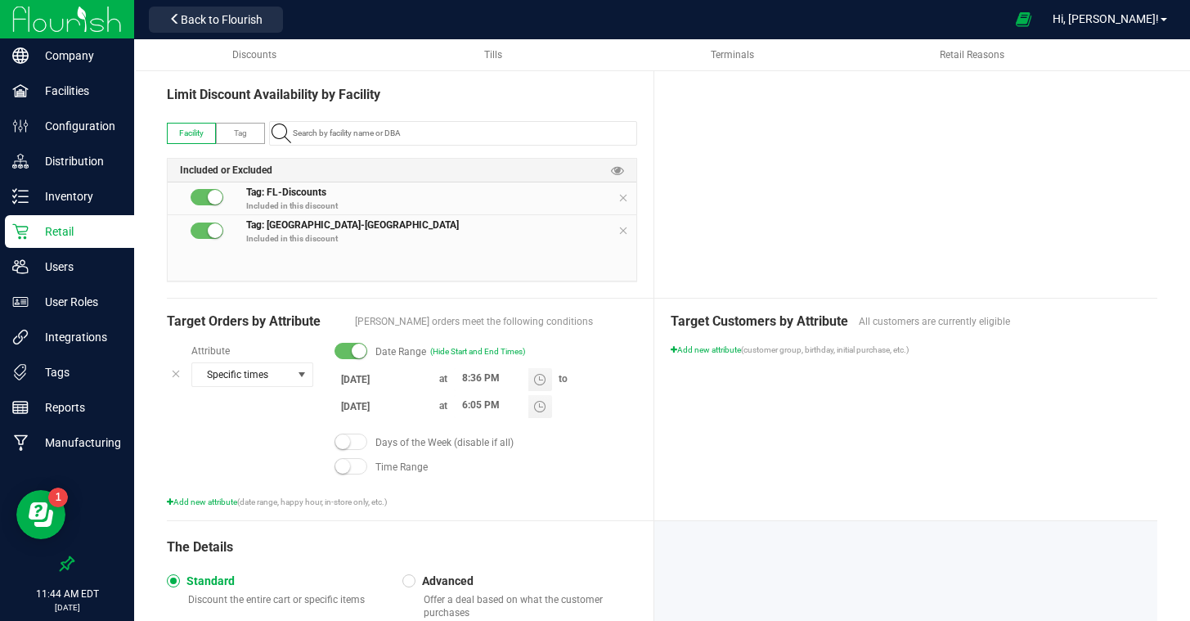
scroll to position [361, 0]
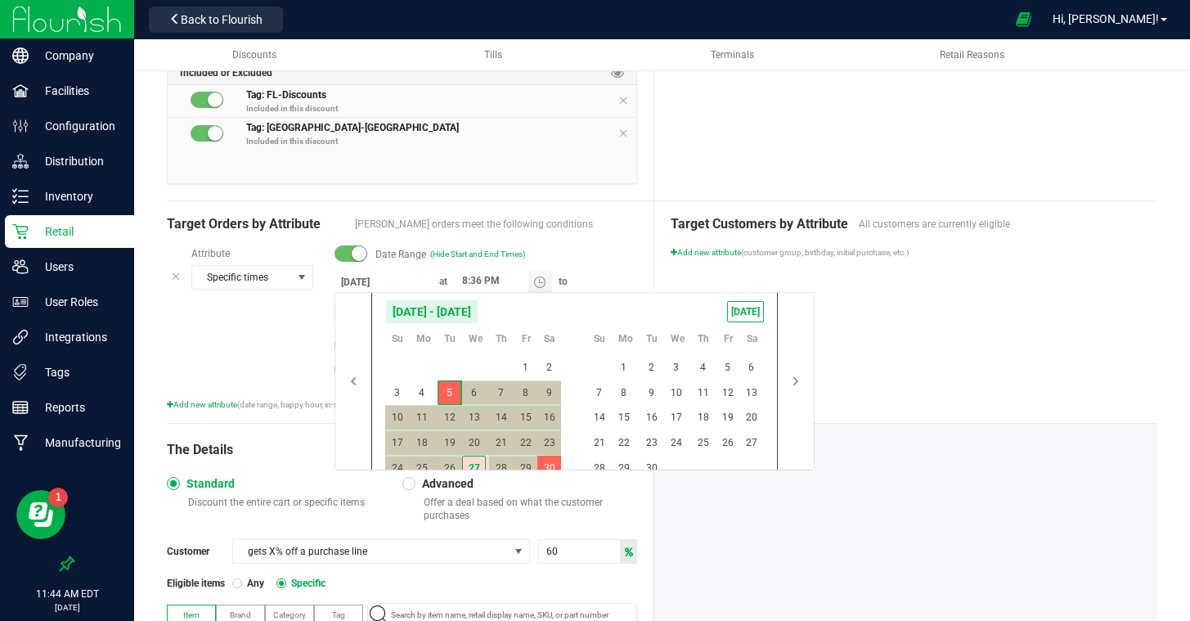
click at [369, 313] on body "Company Facilities Configuration Distribution Inventory Retail Users User Roles…" at bounding box center [595, 310] width 1190 height 621
click at [653, 464] on span "30" at bounding box center [651, 467] width 24 height 25
type input "[DATE]"
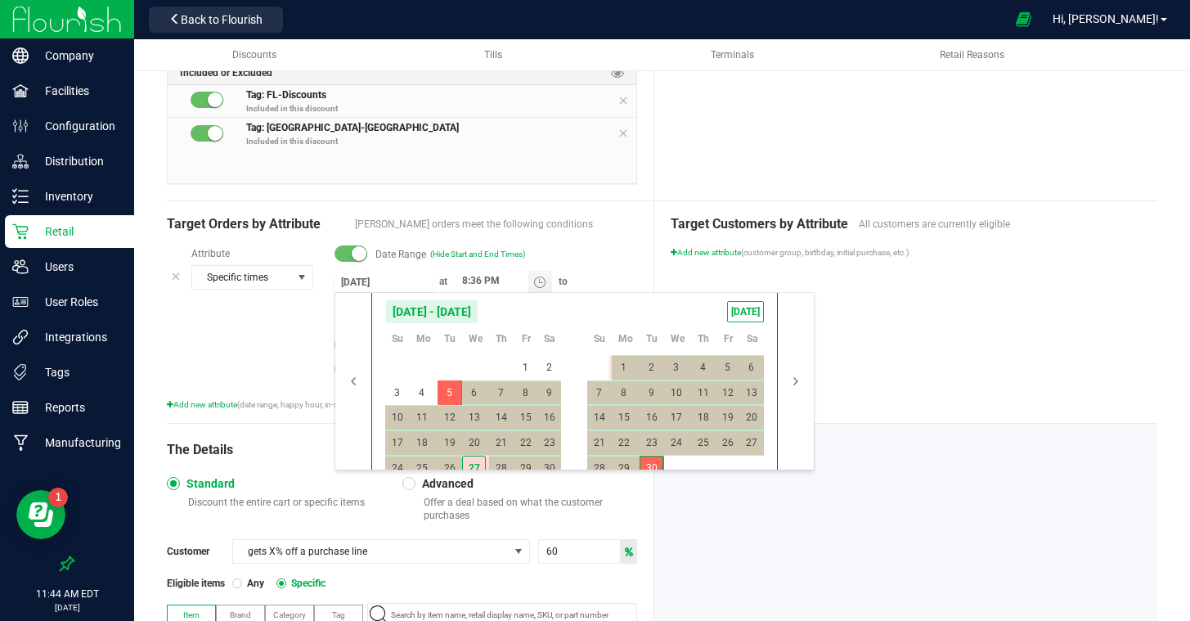
click at [938, 500] on div at bounding box center [905, 602] width 503 height 356
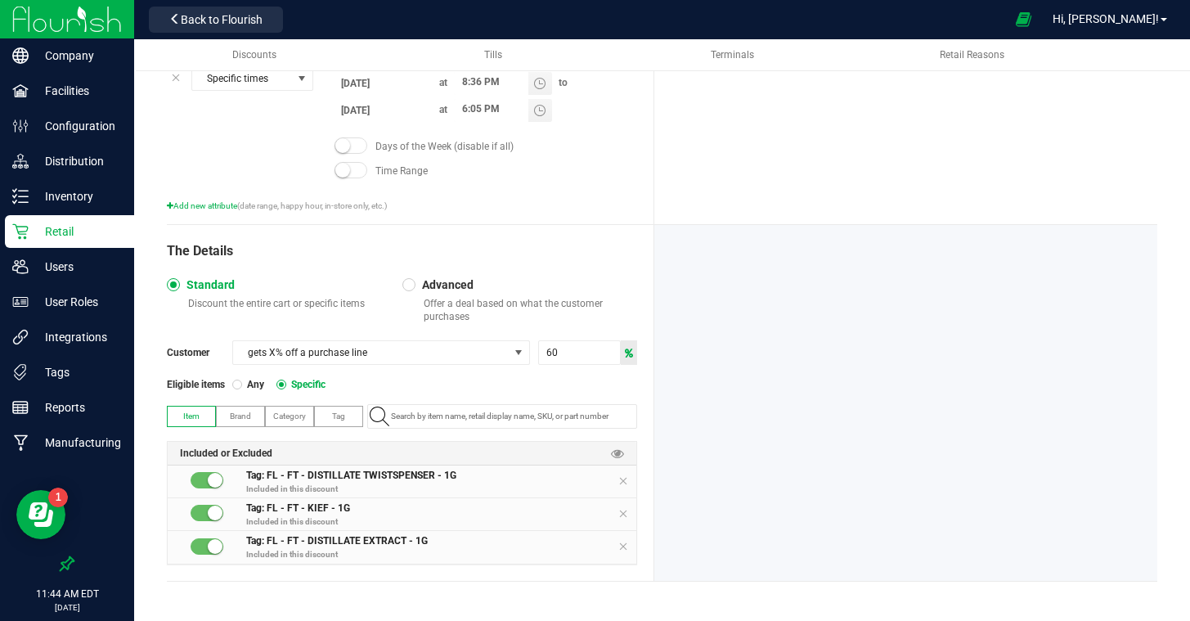
scroll to position [0, 0]
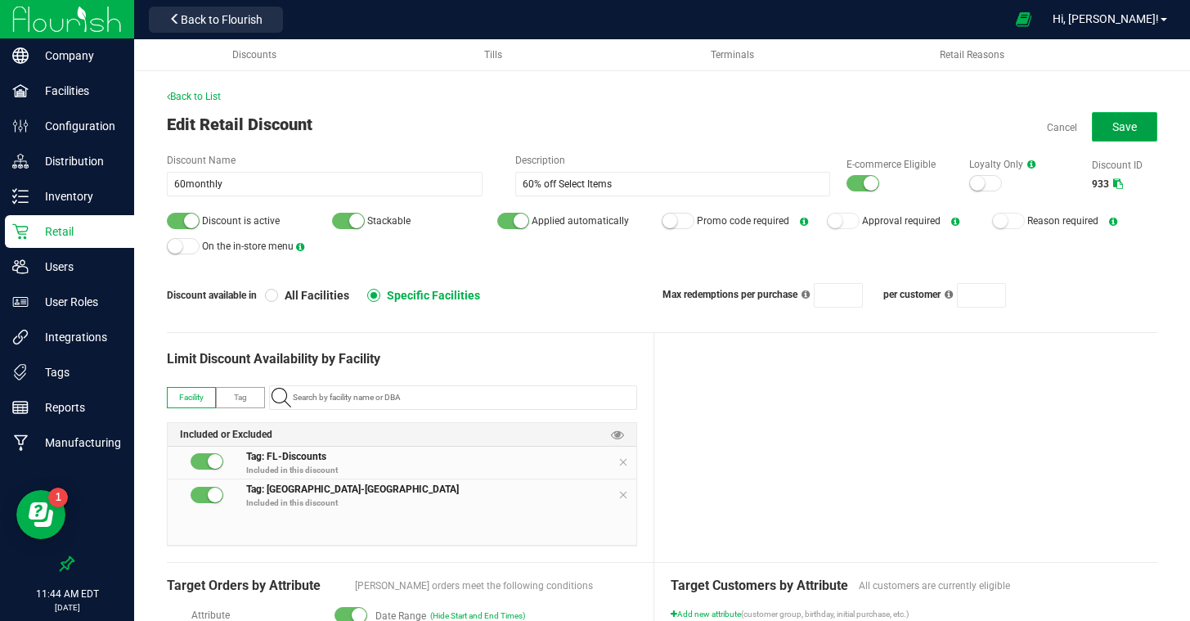
click at [1119, 122] on span "Save" at bounding box center [1124, 126] width 25 height 13
